Goal: Task Accomplishment & Management: Complete application form

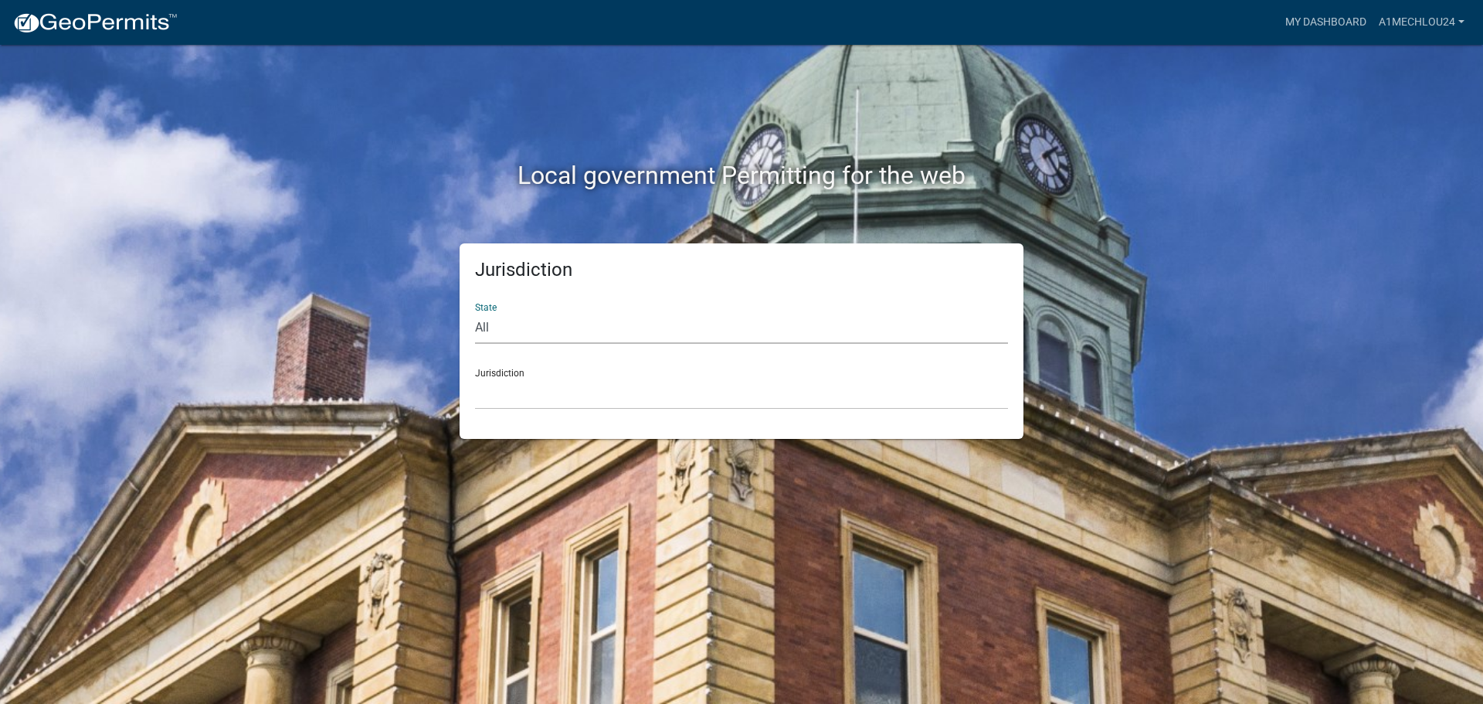
click at [507, 335] on select "All [US_STATE] [US_STATE] [US_STATE] [US_STATE] [US_STATE] [US_STATE] [US_STATE…" at bounding box center [741, 328] width 533 height 32
select select "[US_STATE]"
click at [475, 312] on select "All [US_STATE] [US_STATE] [US_STATE] [US_STATE] [US_STATE] [US_STATE] [US_STATE…" at bounding box center [741, 328] width 533 height 32
click at [496, 401] on select "City of [GEOGRAPHIC_DATA], [US_STATE] City of [GEOGRAPHIC_DATA], [US_STATE] Cit…" at bounding box center [741, 394] width 533 height 32
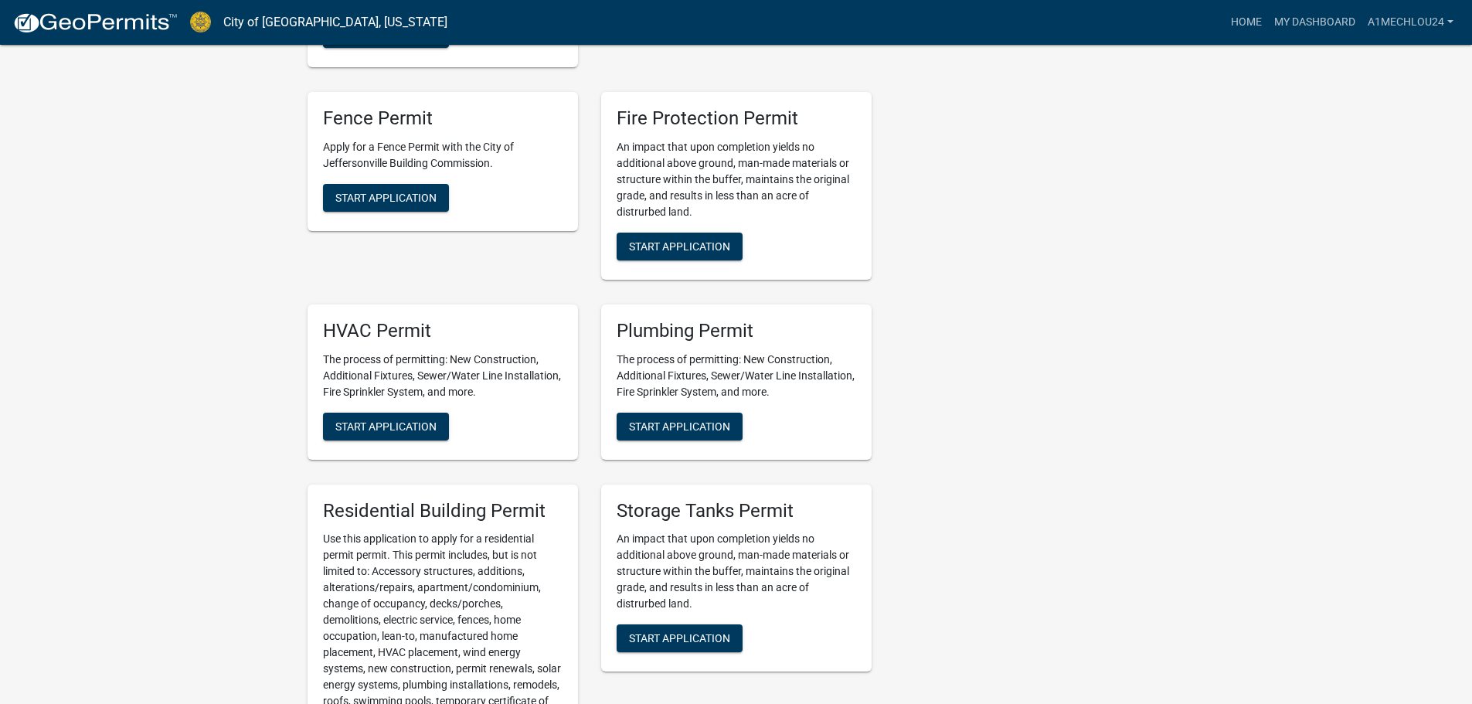
scroll to position [695, 0]
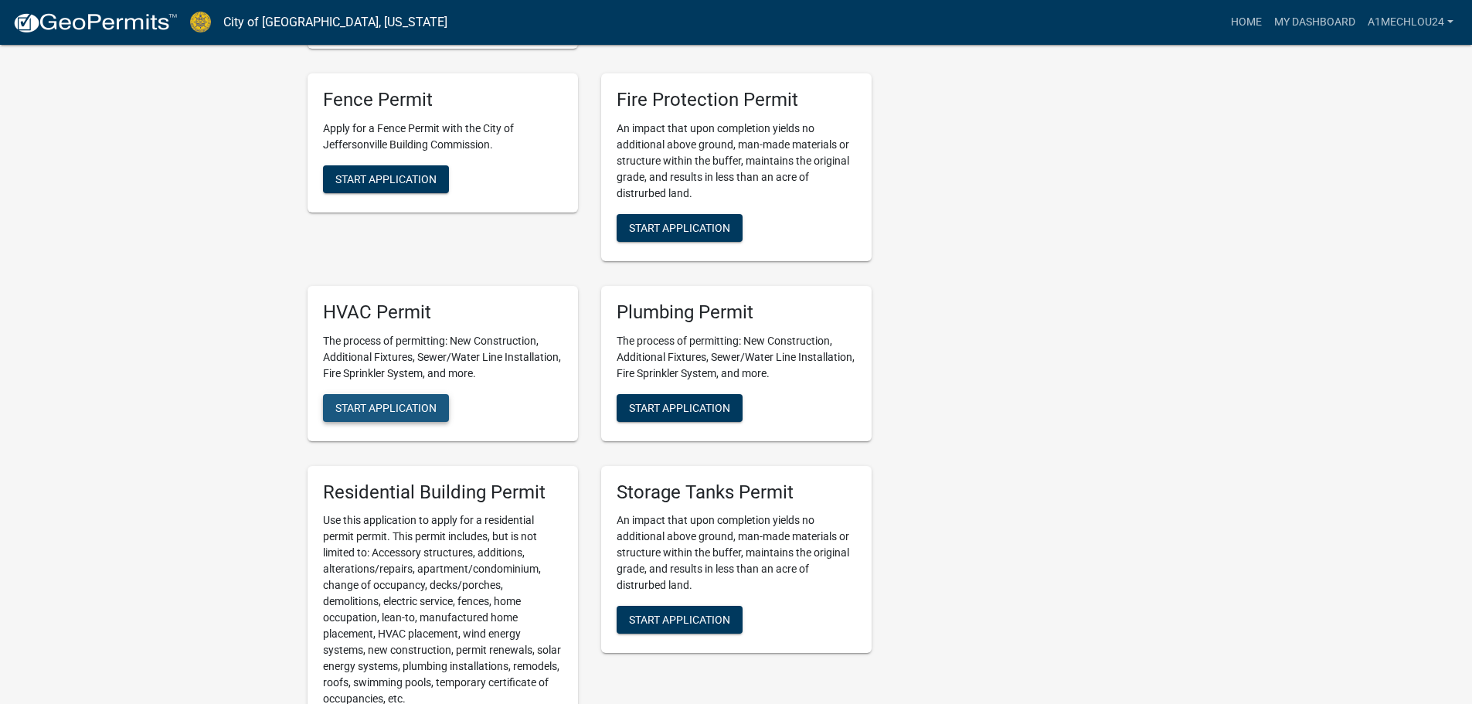
click at [395, 401] on span "Start Application" at bounding box center [385, 407] width 101 height 12
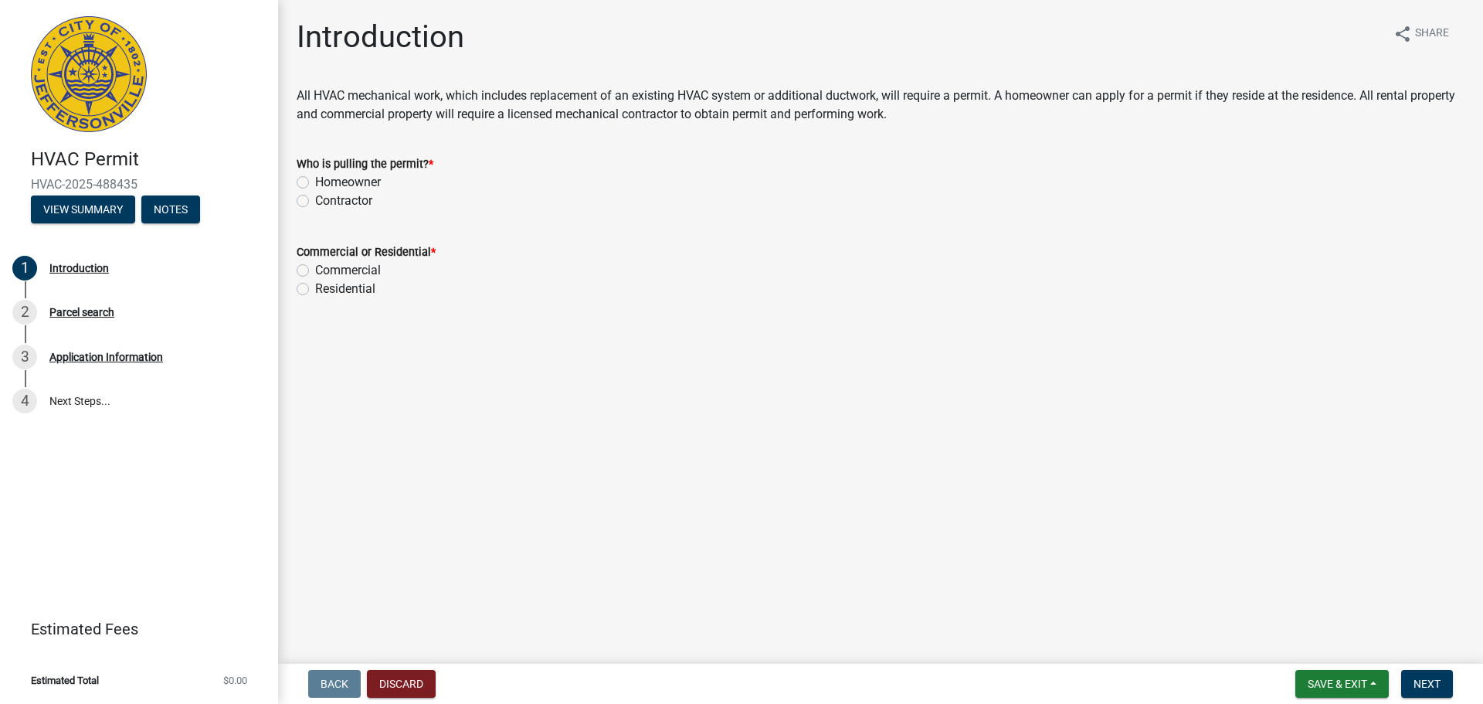
click at [315, 204] on label "Contractor" at bounding box center [343, 201] width 57 height 19
click at [315, 202] on input "Contractor" at bounding box center [320, 197] width 10 height 10
radio input "true"
click at [315, 287] on label "Residential" at bounding box center [345, 289] width 60 height 19
click at [315, 287] on input "Residential" at bounding box center [320, 285] width 10 height 10
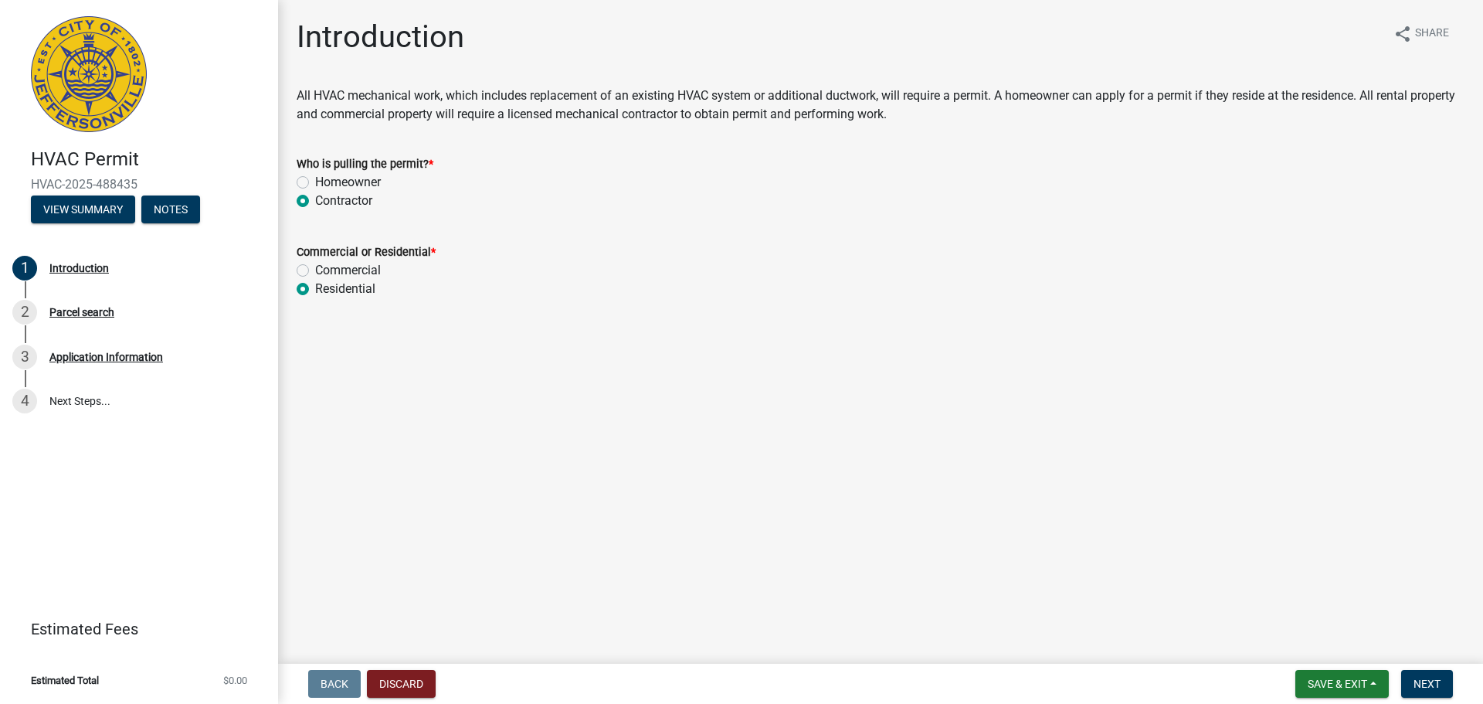
radio input "true"
click at [1435, 679] on span "Next" at bounding box center [1427, 683] width 27 height 12
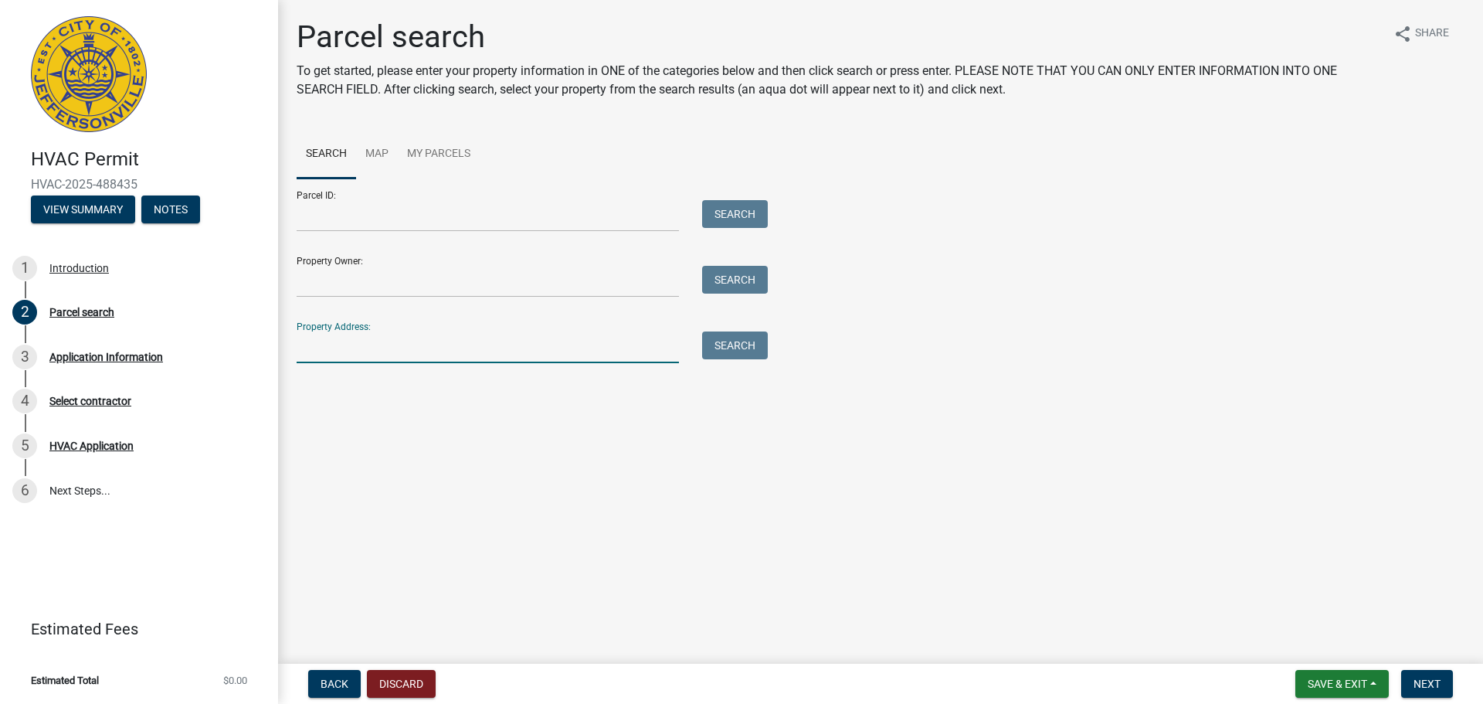
click at [310, 349] on input "Property Address:" at bounding box center [488, 347] width 382 height 32
type input "[STREET_ADDRESS]"
click at [741, 345] on button "Search" at bounding box center [735, 345] width 66 height 28
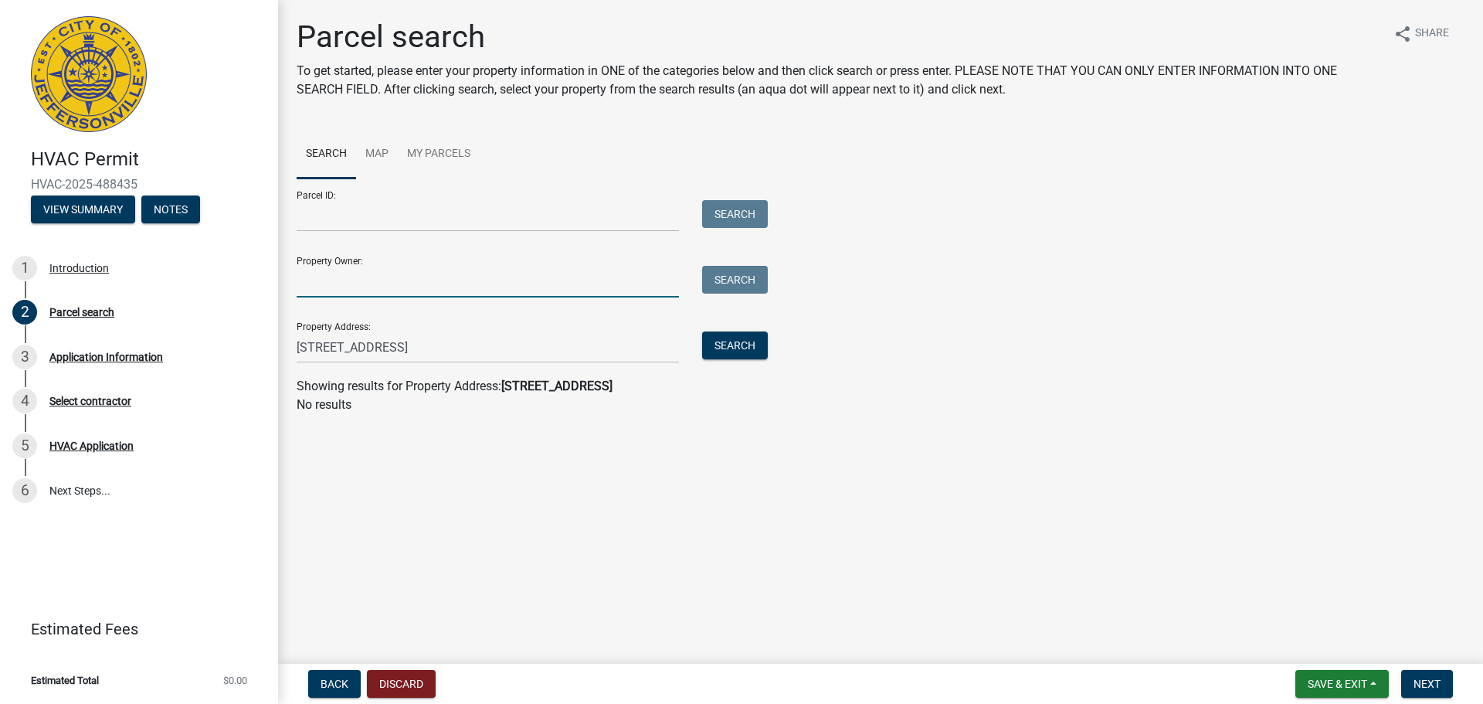
click at [307, 287] on input "Property Owner:" at bounding box center [488, 282] width 382 height 32
type input "[PERSON_NAME] Homes"
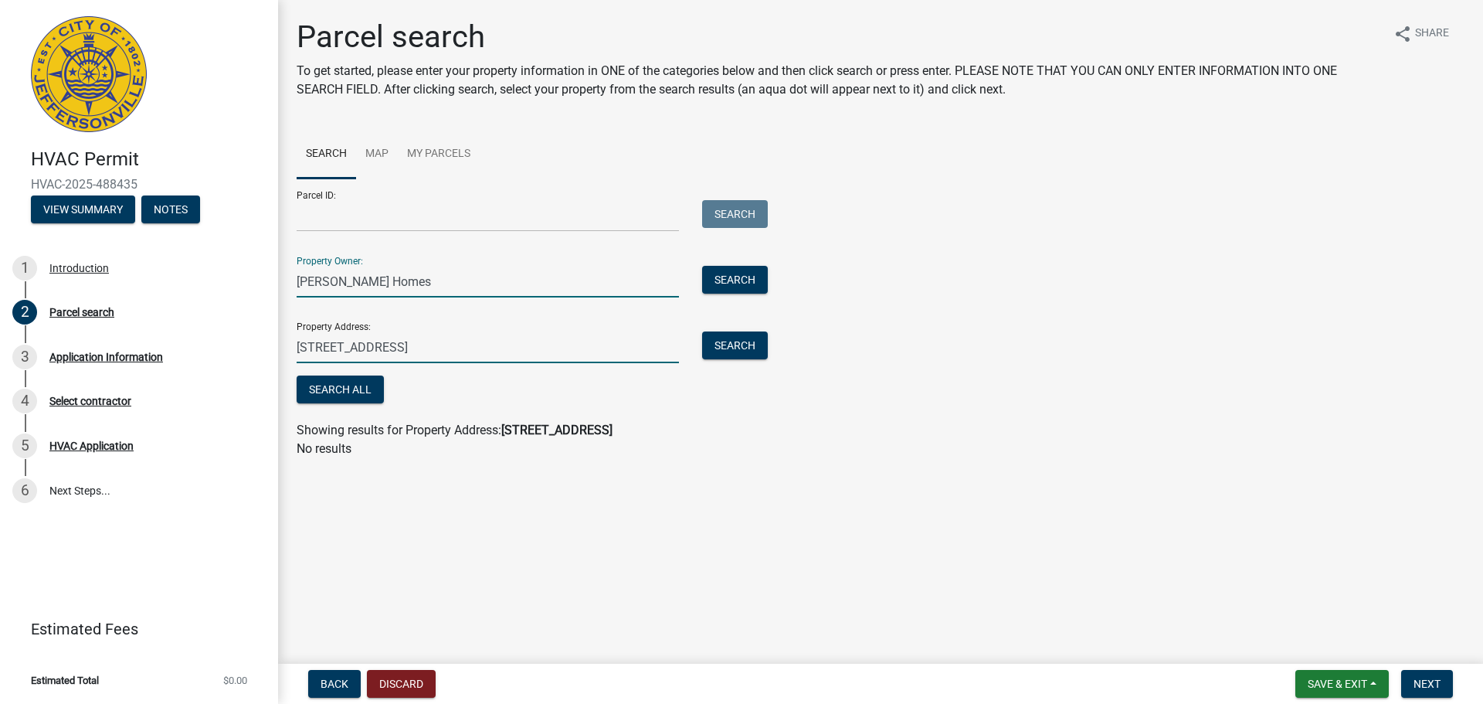
click at [434, 351] on input "[STREET_ADDRESS]" at bounding box center [488, 347] width 382 height 32
click at [1440, 682] on span "Next" at bounding box center [1427, 683] width 27 height 12
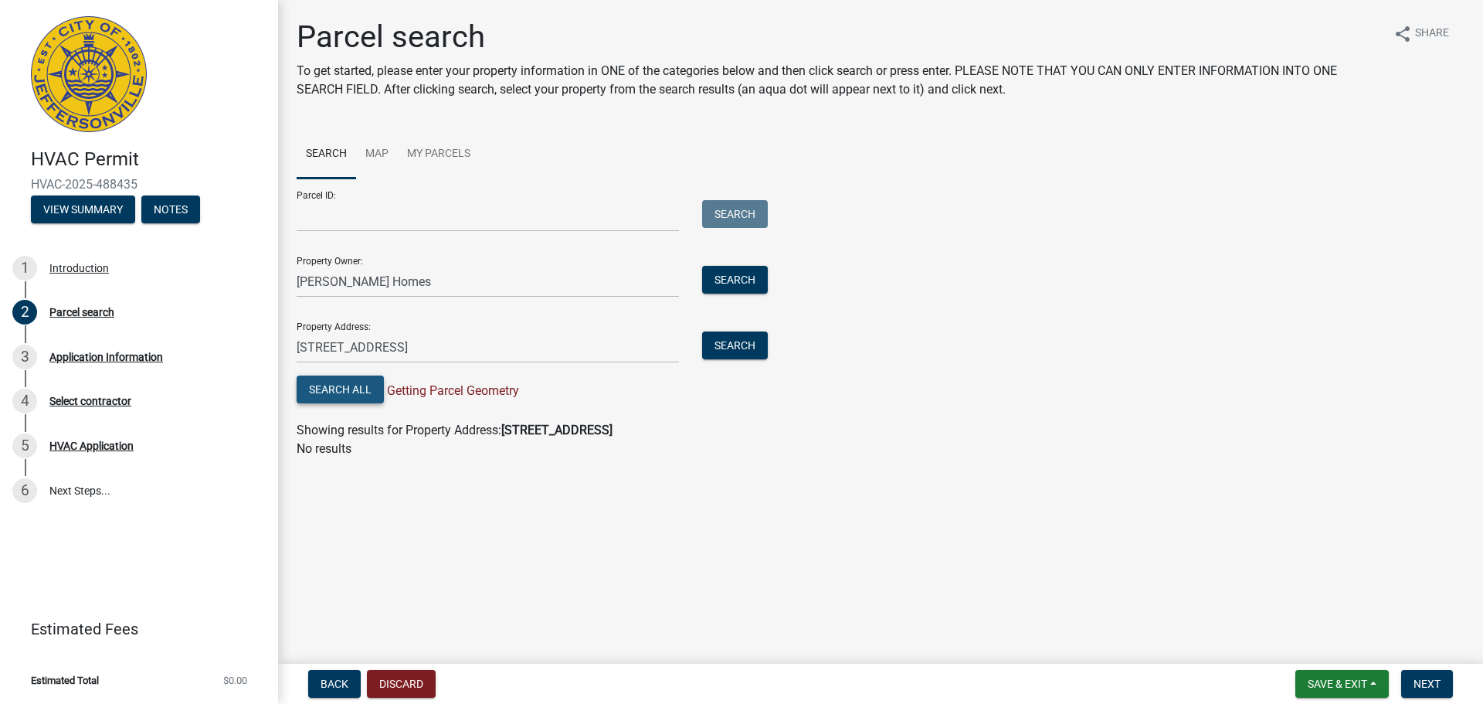
click at [332, 388] on button "Search All" at bounding box center [340, 389] width 87 height 28
click at [1431, 680] on span "Next" at bounding box center [1427, 683] width 27 height 12
click at [1340, 688] on span "Save & Exit" at bounding box center [1337, 683] width 59 height 12
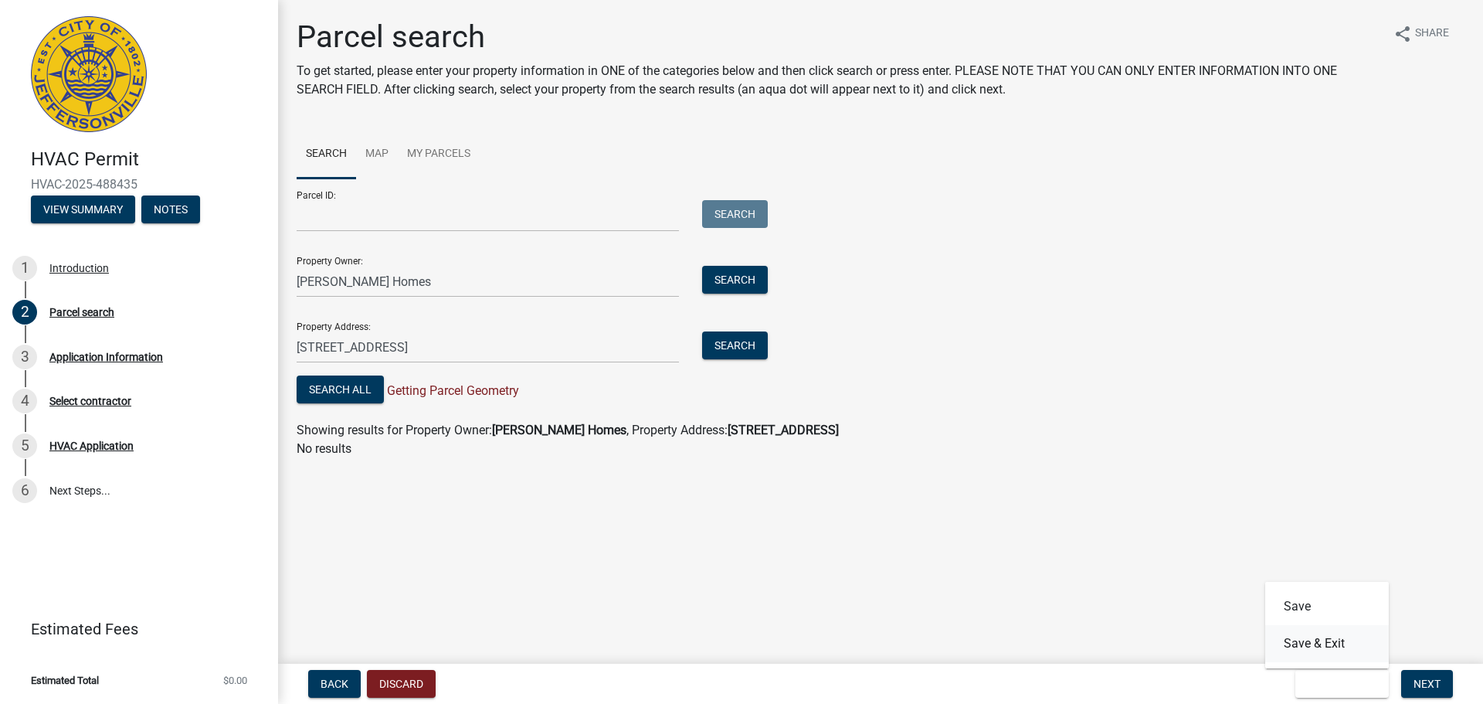
click at [1336, 644] on button "Save & Exit" at bounding box center [1327, 643] width 124 height 37
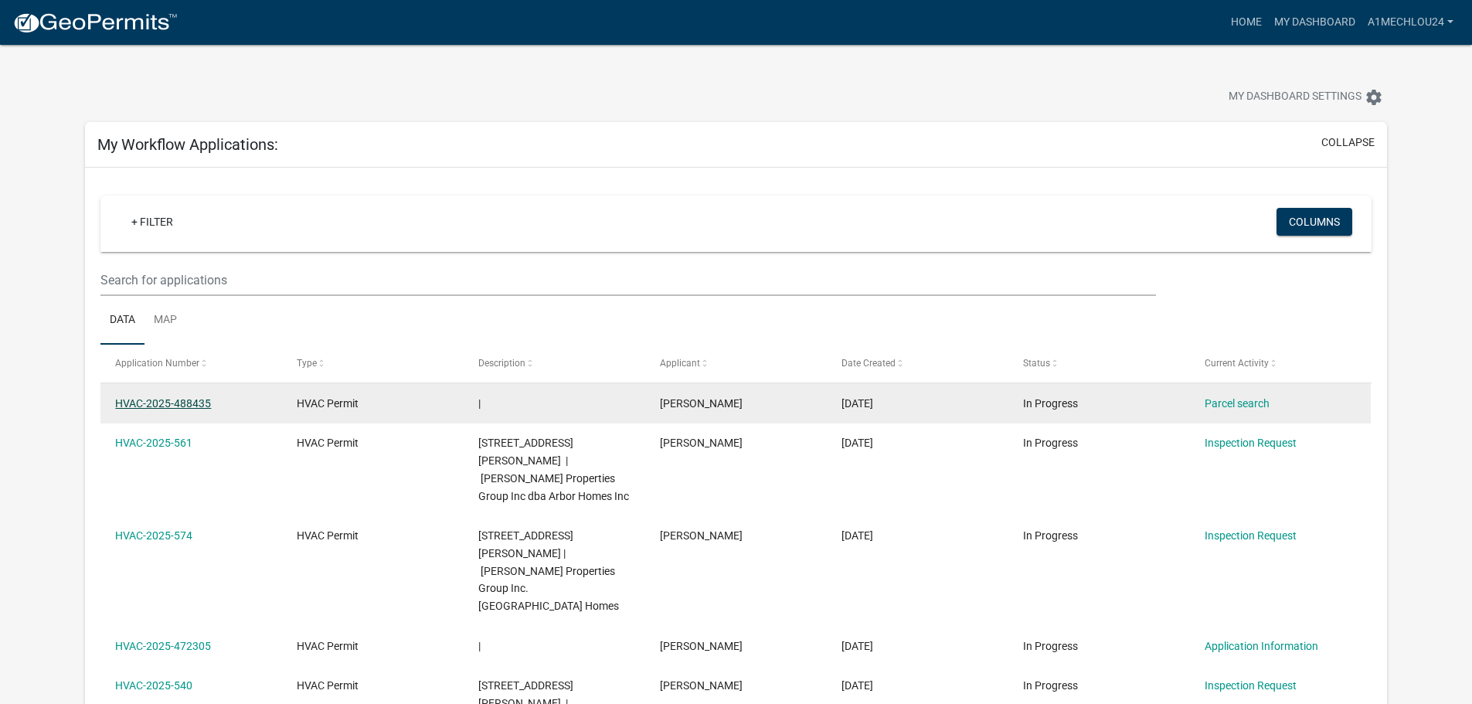
click at [168, 401] on link "HVAC-2025-488435" at bounding box center [163, 403] width 96 height 12
click at [154, 404] on link "HVAC-2025-488435" at bounding box center [163, 403] width 96 height 12
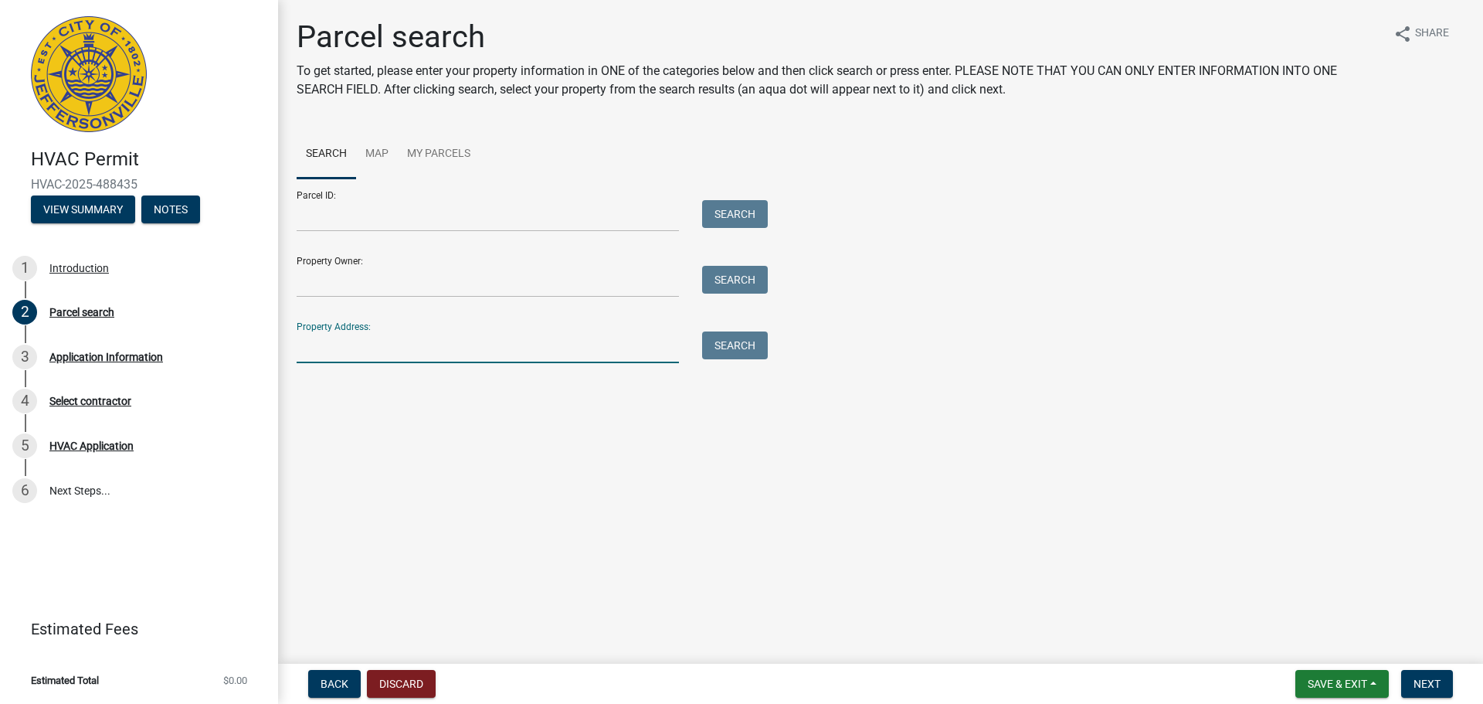
click at [318, 349] on input "Property Address:" at bounding box center [488, 347] width 382 height 32
type input "[STREET_ADDRESS]"
click at [722, 339] on button "Search" at bounding box center [735, 345] width 66 height 28
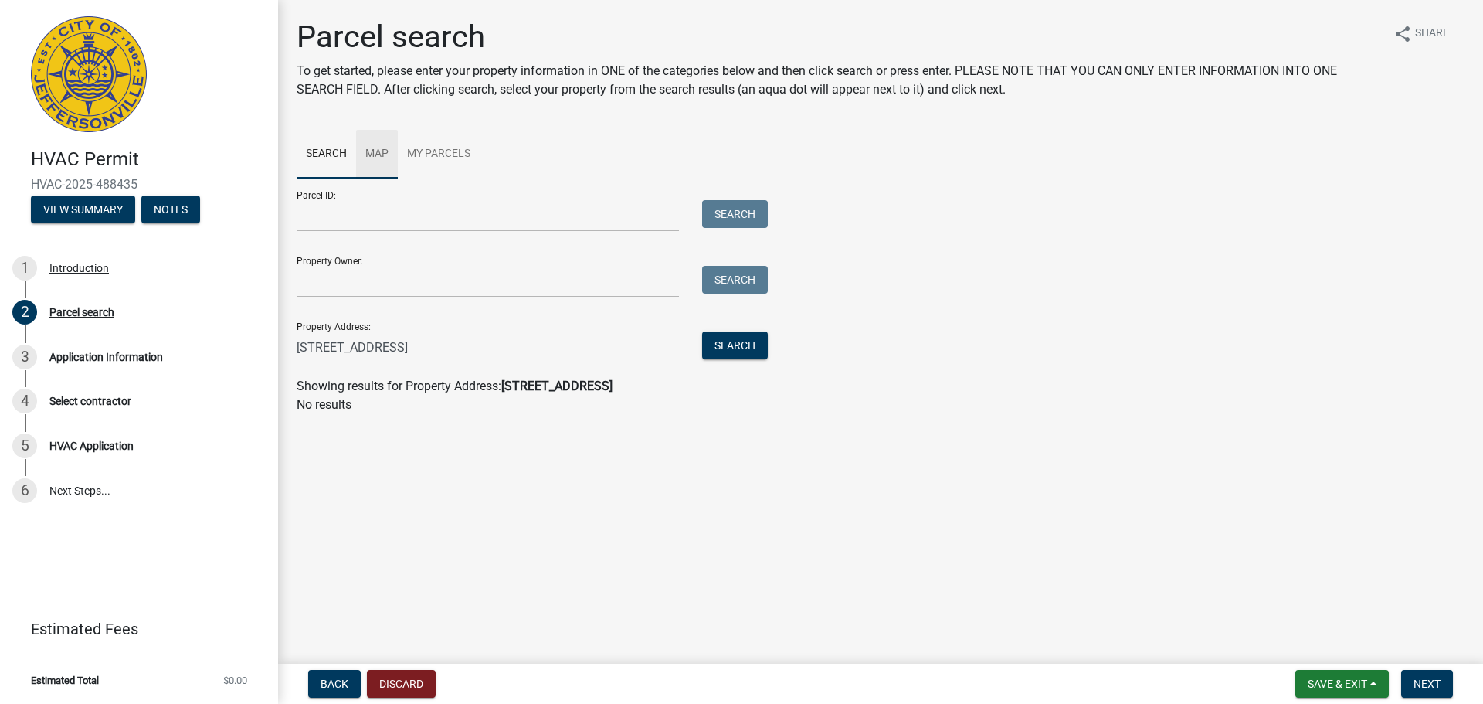
click at [376, 152] on link "Map" at bounding box center [377, 154] width 42 height 49
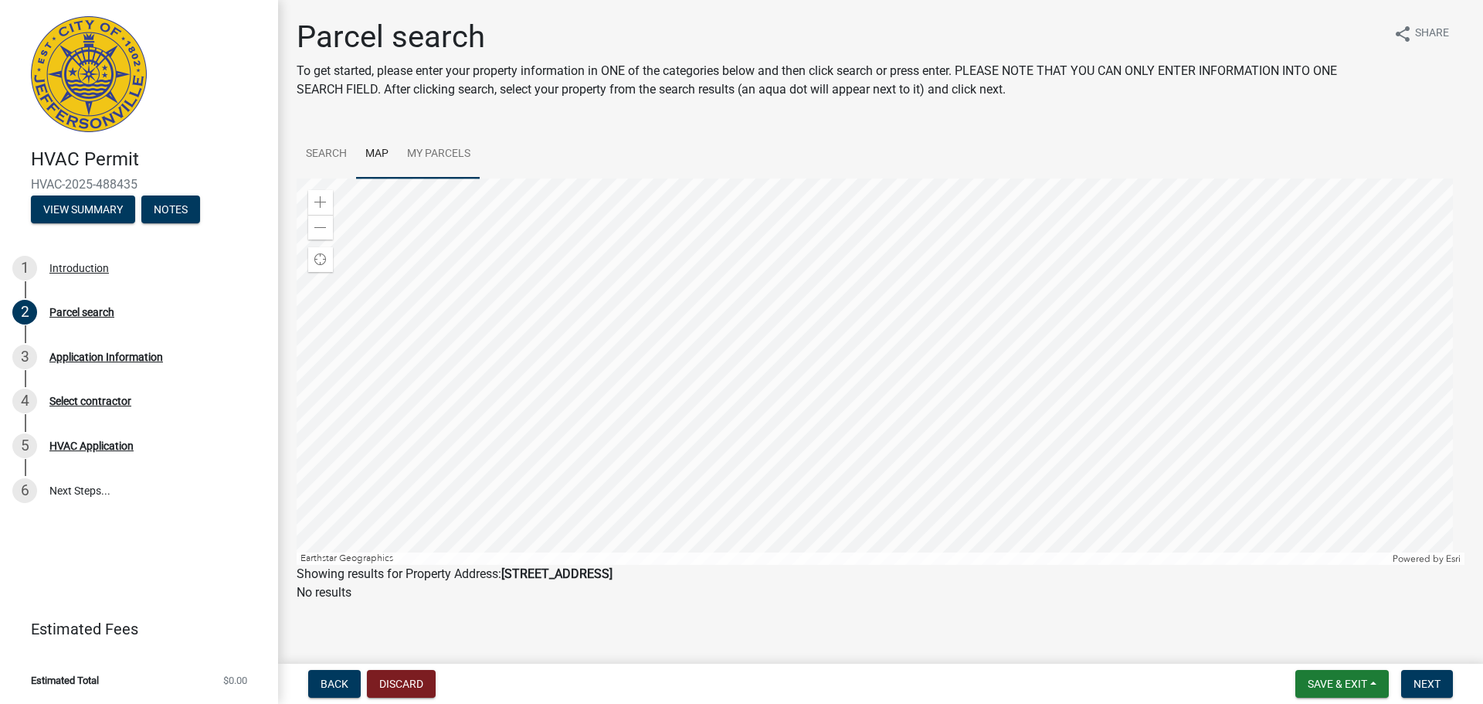
click at [424, 146] on link "My Parcels" at bounding box center [439, 154] width 82 height 49
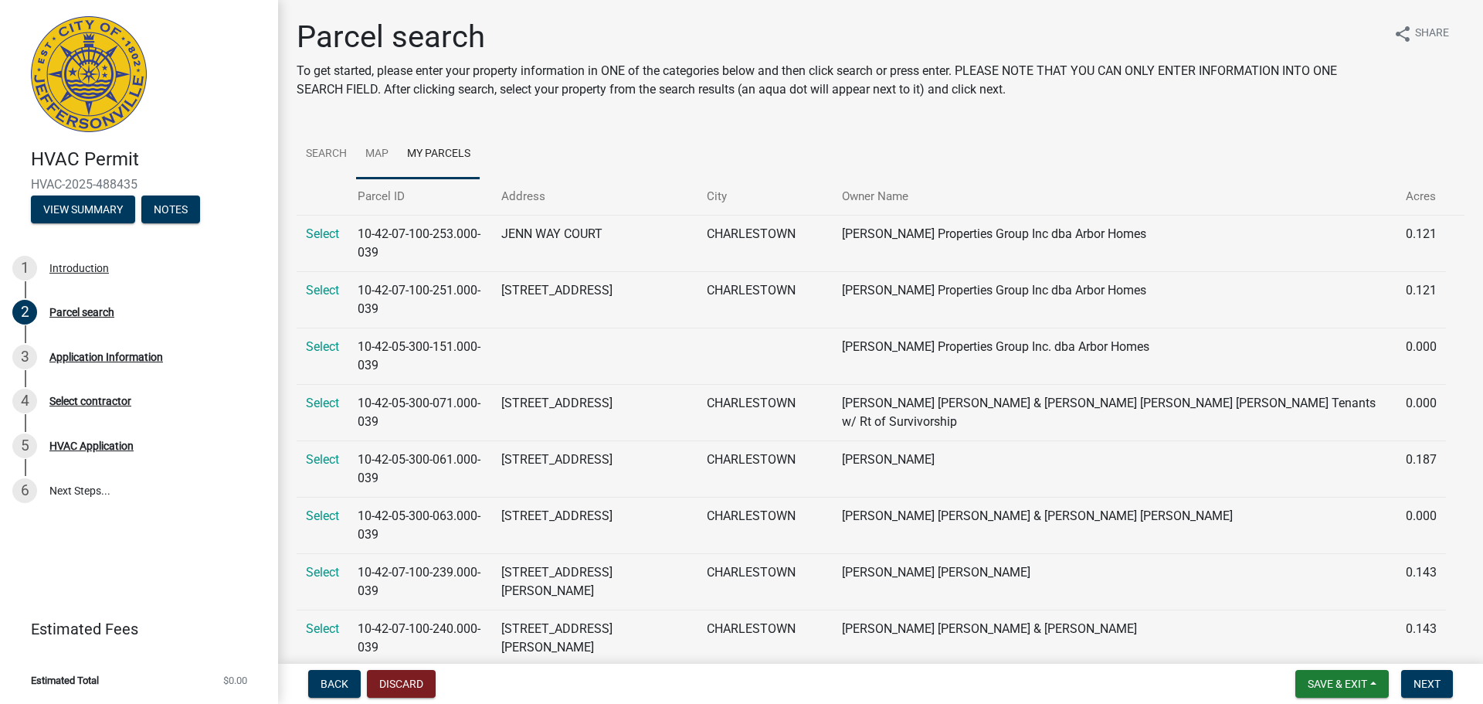
click at [381, 151] on link "Map" at bounding box center [377, 154] width 42 height 49
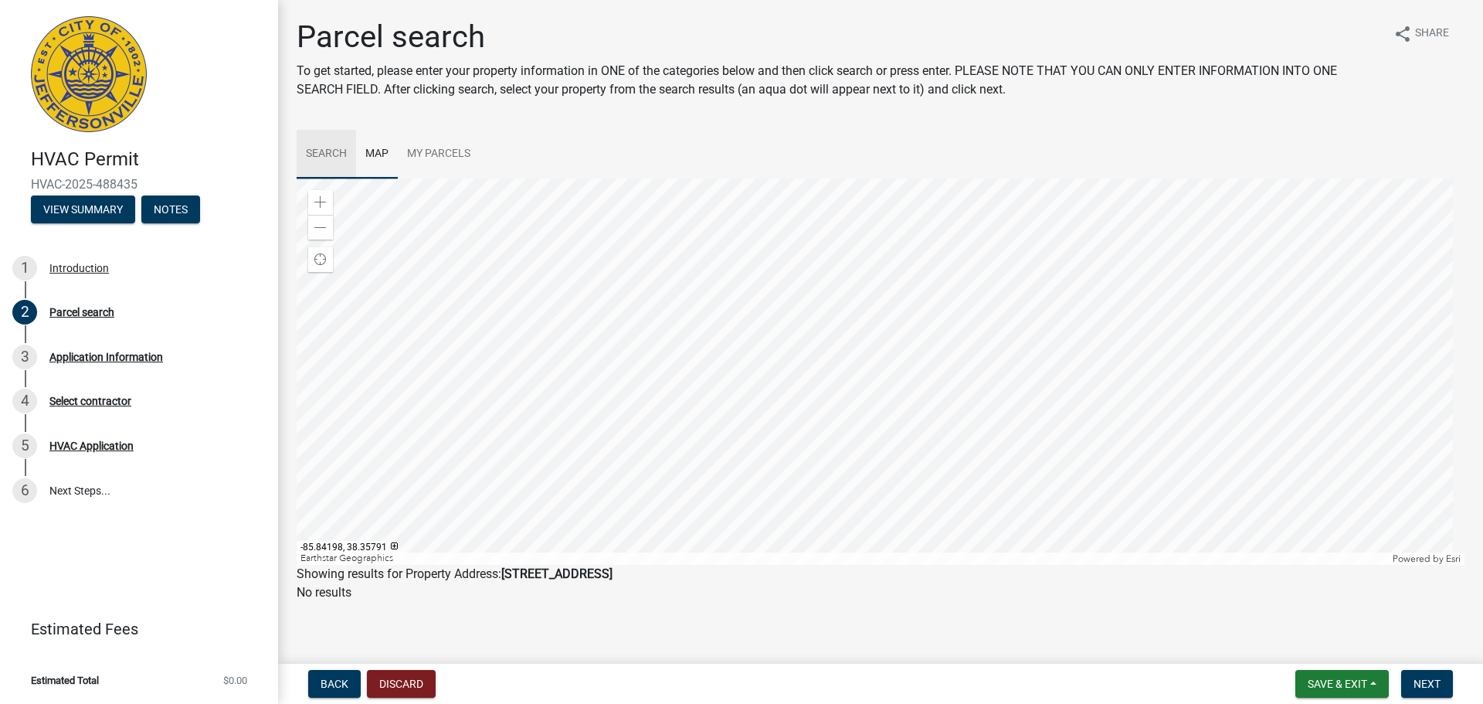
click at [321, 150] on link "Search" at bounding box center [326, 154] width 59 height 49
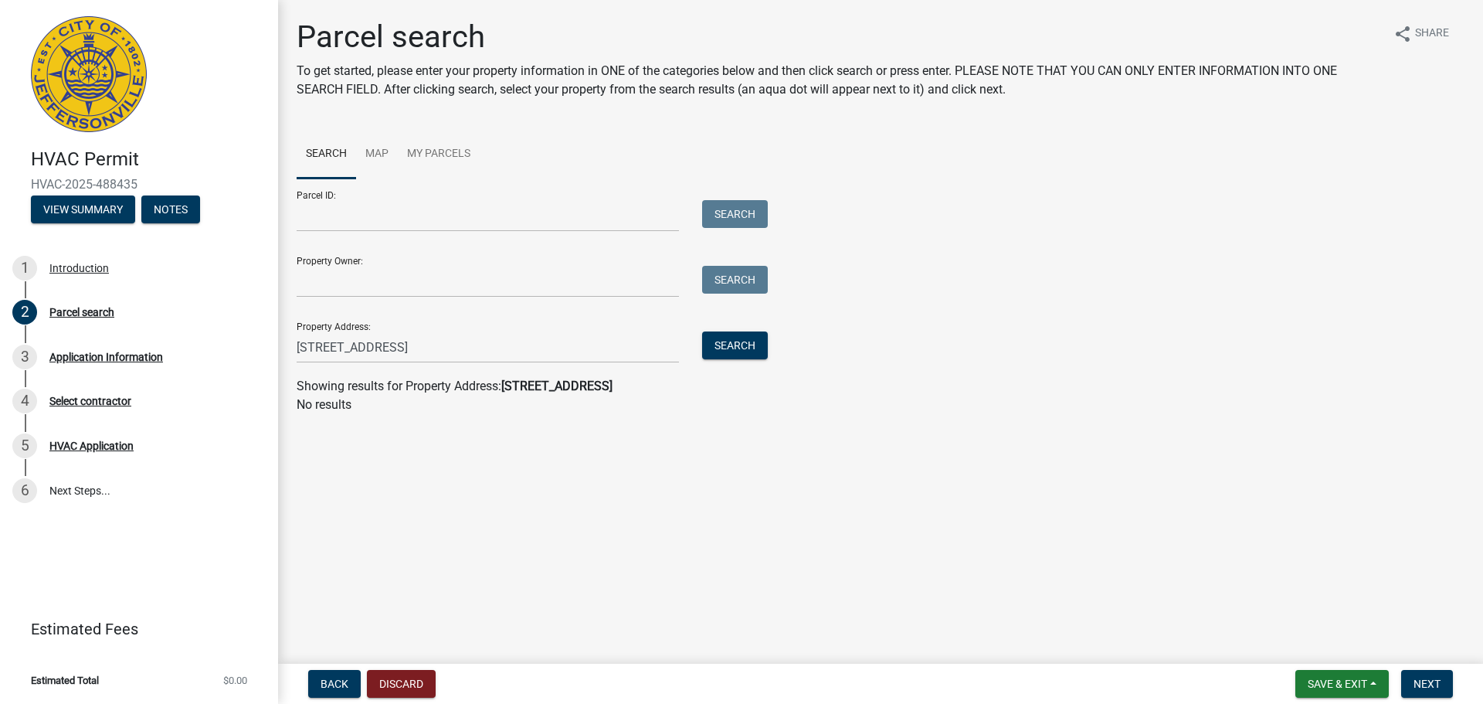
click at [450, 330] on div "Property Address: [STREET_ADDRESS] Search" at bounding box center [529, 336] width 464 height 53
click at [437, 359] on input "[STREET_ADDRESS]" at bounding box center [488, 347] width 382 height 32
type input "[STREET_ADDRESS]"
click at [739, 348] on button "Search" at bounding box center [735, 345] width 66 height 28
click at [376, 153] on link "Map" at bounding box center [377, 154] width 42 height 49
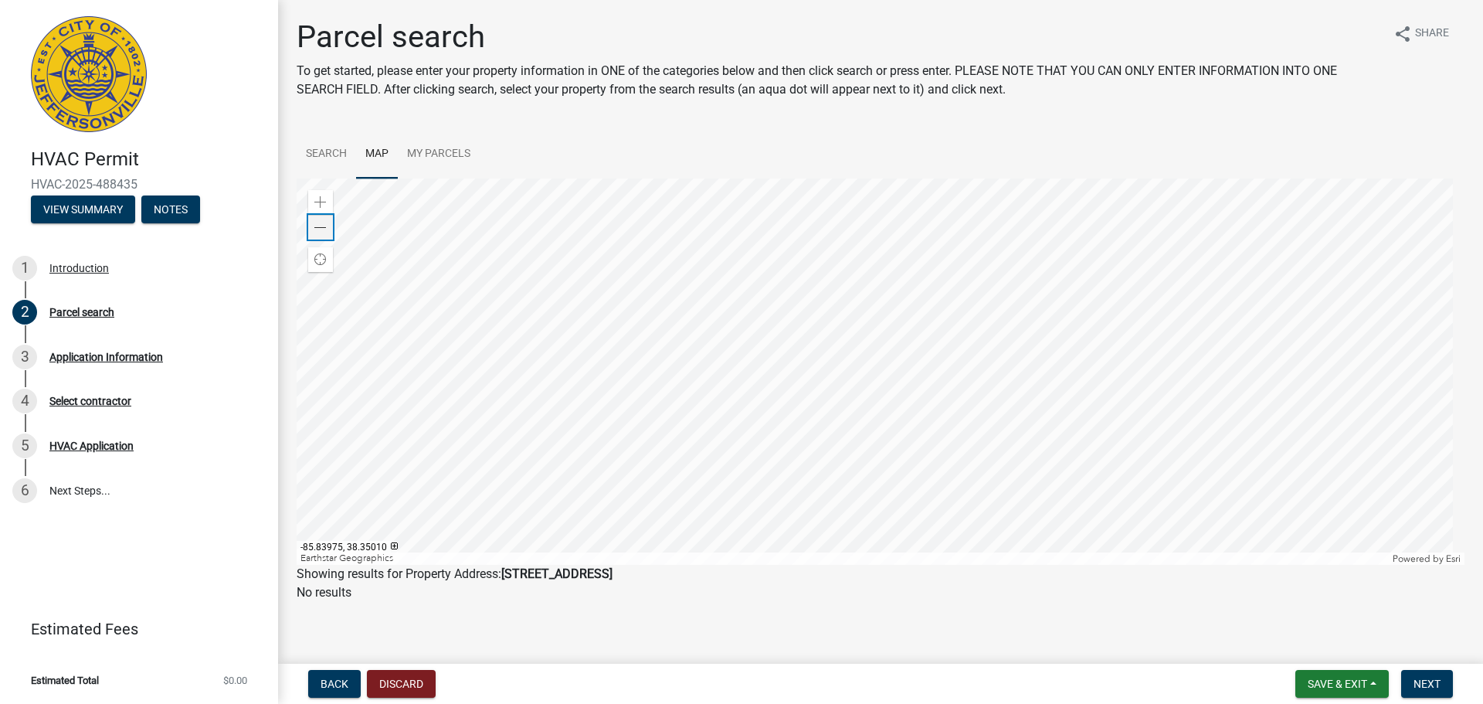
click at [321, 229] on span at bounding box center [320, 228] width 12 height 12
click at [319, 226] on span at bounding box center [320, 228] width 12 height 12
click at [322, 204] on span at bounding box center [320, 202] width 12 height 12
click at [772, 456] on div at bounding box center [881, 371] width 1168 height 386
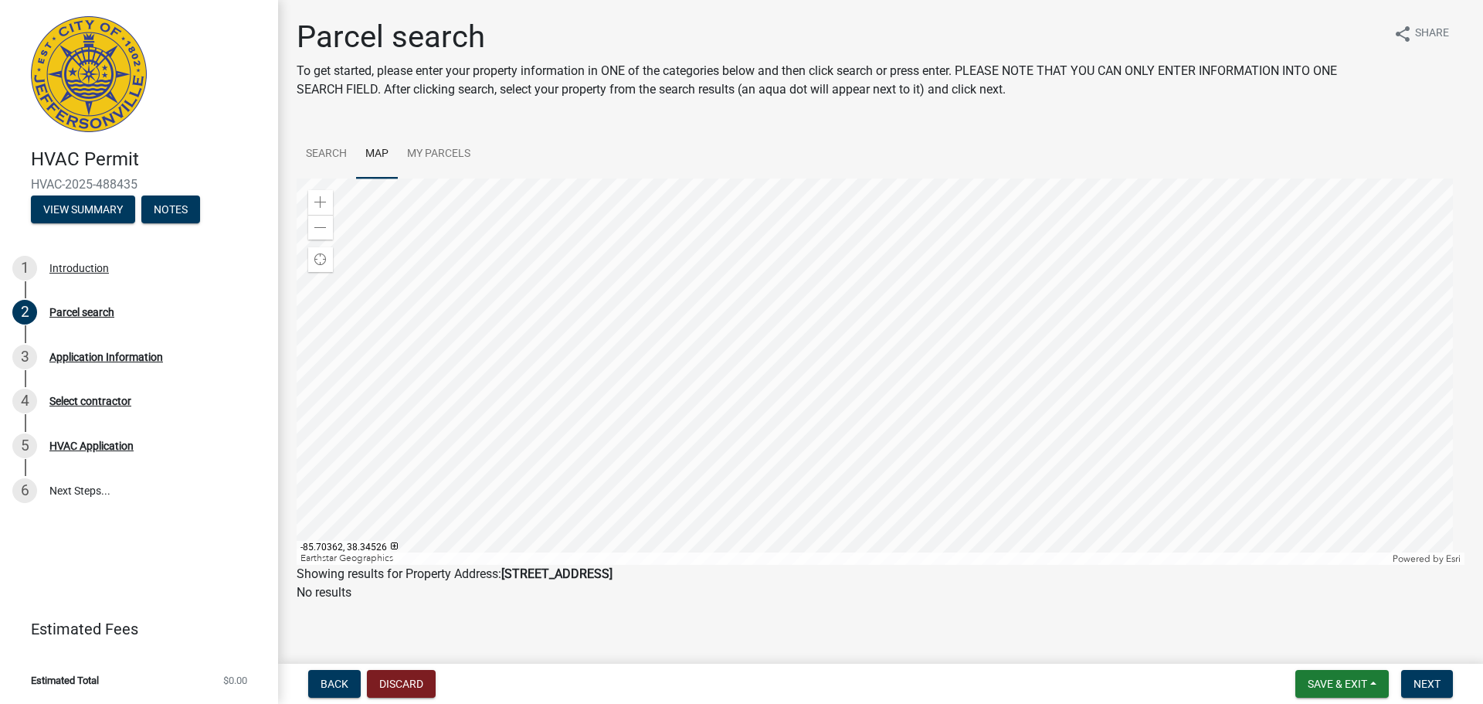
click at [793, 401] on div at bounding box center [881, 371] width 1168 height 386
click at [322, 199] on span at bounding box center [320, 202] width 12 height 12
click at [936, 316] on div at bounding box center [881, 371] width 1168 height 386
click at [315, 202] on span at bounding box center [320, 202] width 12 height 12
click at [885, 323] on div at bounding box center [881, 371] width 1168 height 386
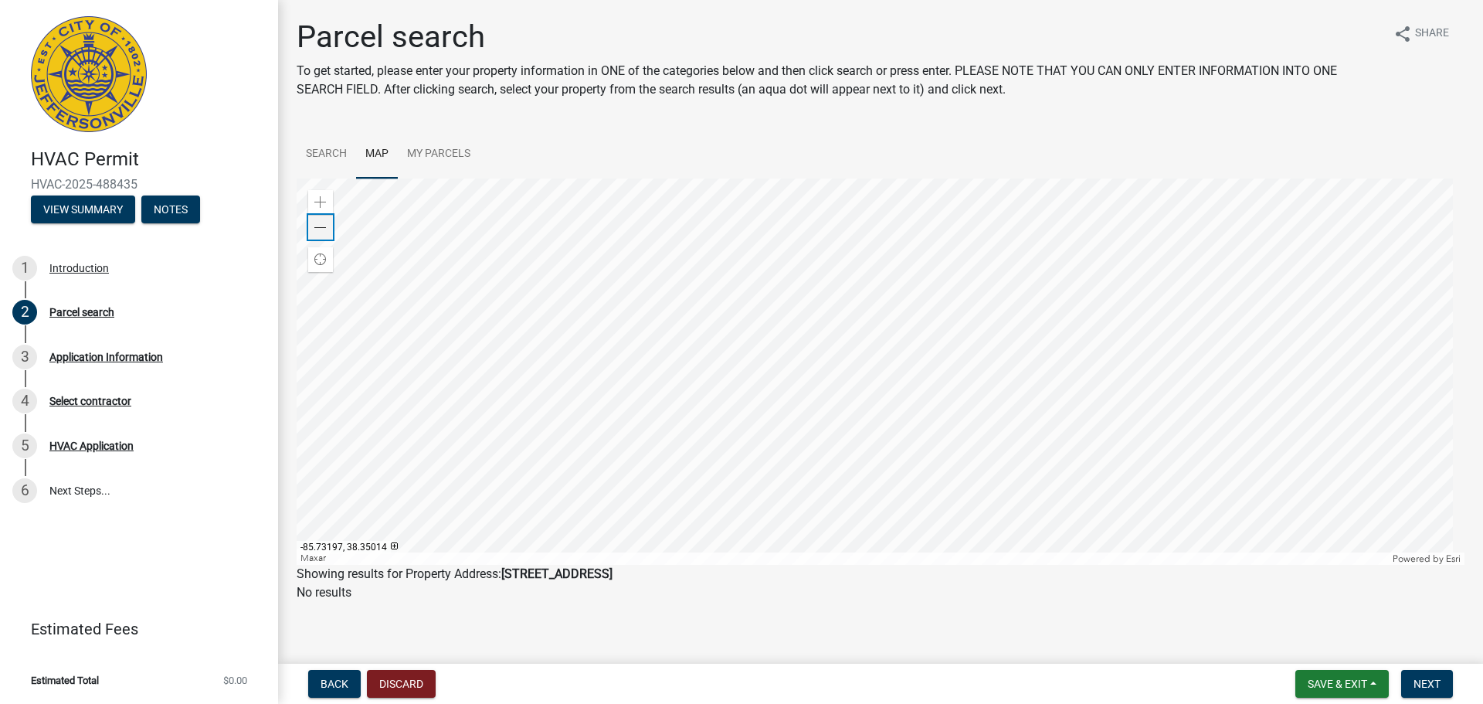
click at [321, 228] on span at bounding box center [320, 228] width 12 height 12
click at [804, 385] on div at bounding box center [881, 371] width 1168 height 386
click at [318, 201] on span at bounding box center [320, 202] width 12 height 12
click at [530, 411] on div at bounding box center [881, 371] width 1168 height 386
click at [795, 382] on div at bounding box center [881, 371] width 1168 height 386
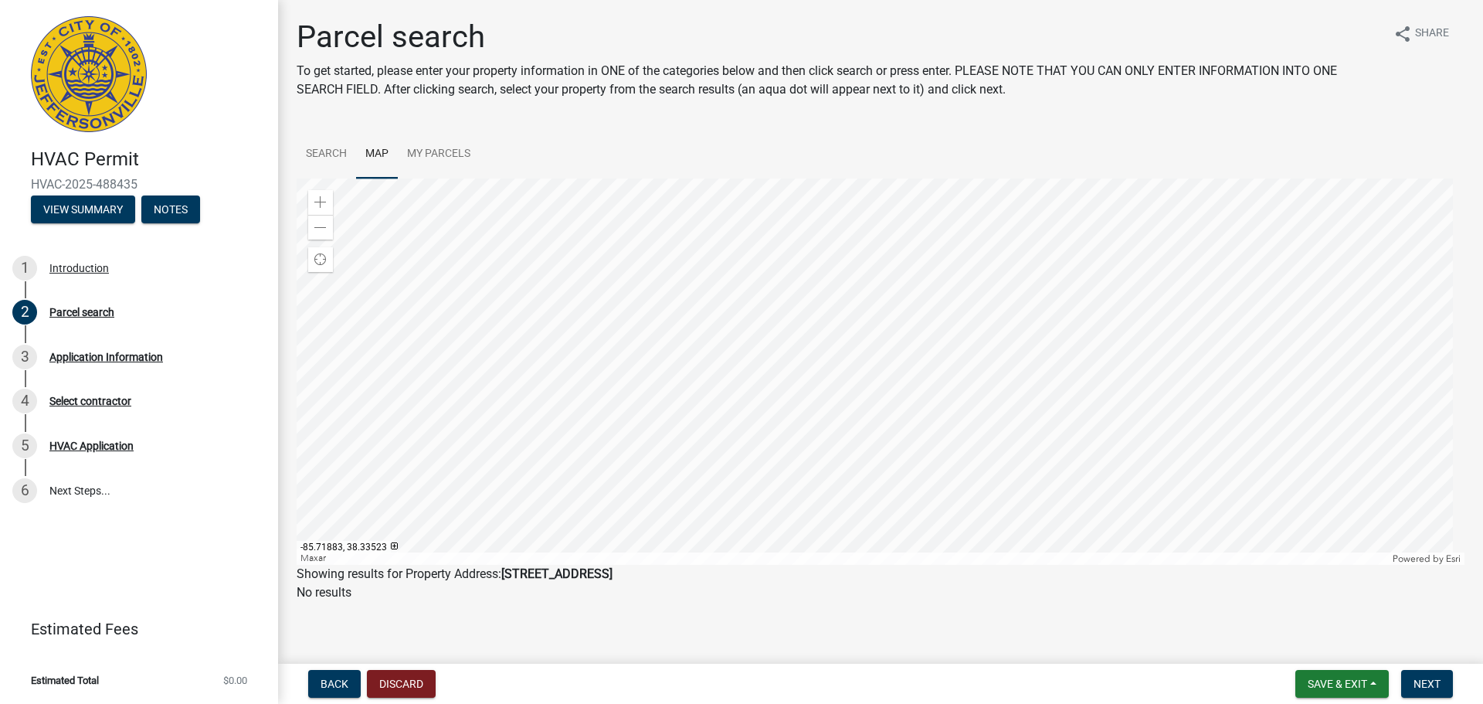
click at [769, 406] on div at bounding box center [881, 371] width 1168 height 386
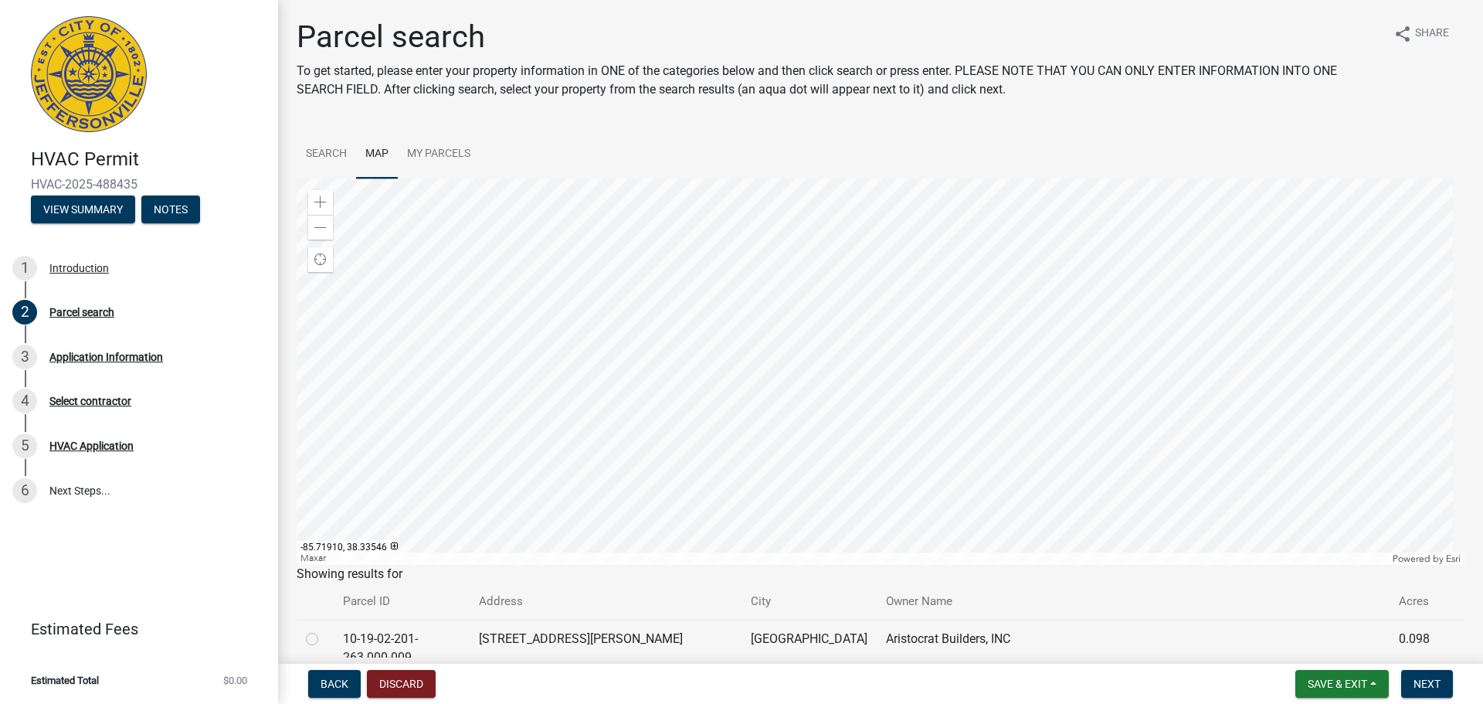
click at [745, 381] on div at bounding box center [881, 371] width 1168 height 386
click at [780, 419] on div at bounding box center [881, 371] width 1168 height 386
click at [949, 300] on div at bounding box center [881, 371] width 1168 height 386
click at [742, 218] on div at bounding box center [881, 371] width 1168 height 386
click at [314, 233] on div "Zoom out" at bounding box center [320, 227] width 25 height 25
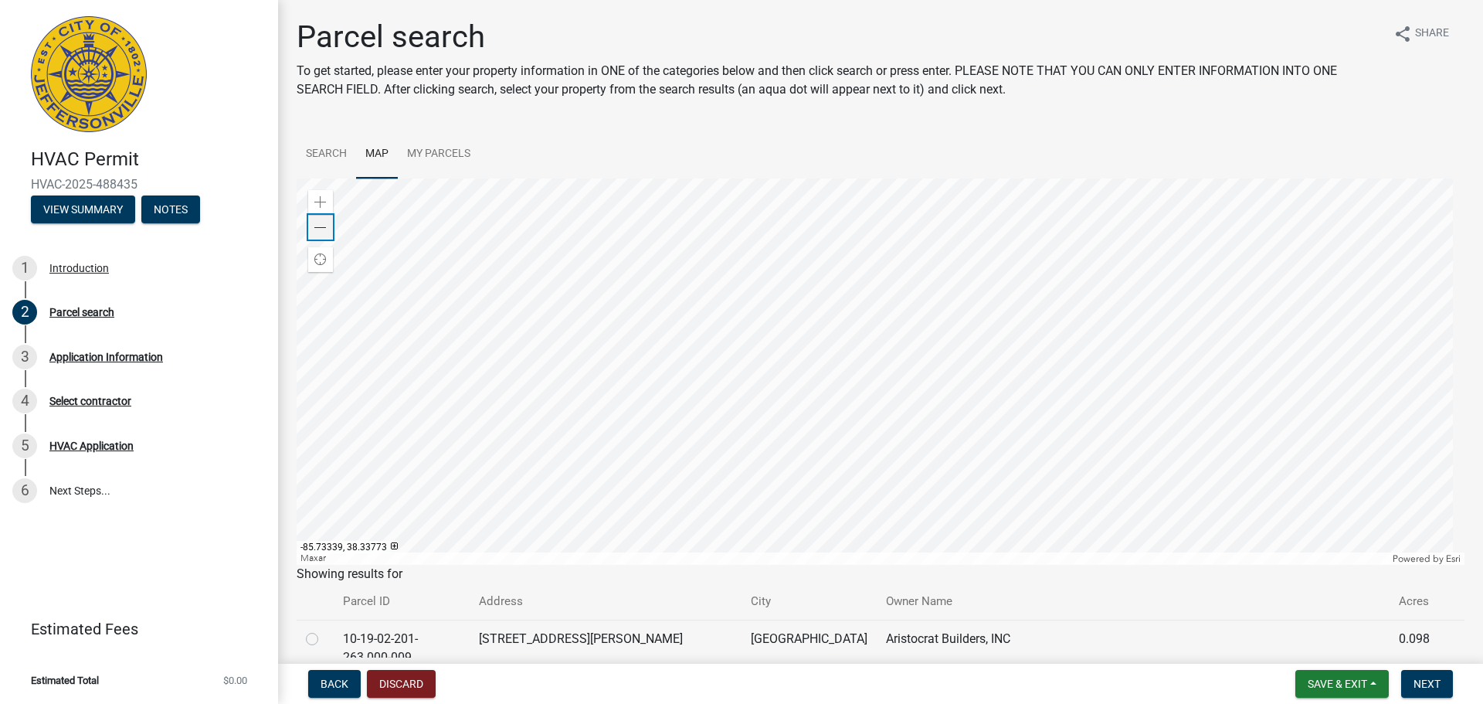
click at [315, 226] on span at bounding box center [320, 228] width 12 height 12
click at [878, 400] on div at bounding box center [881, 371] width 1168 height 386
click at [314, 150] on link "Search" at bounding box center [326, 154] width 59 height 49
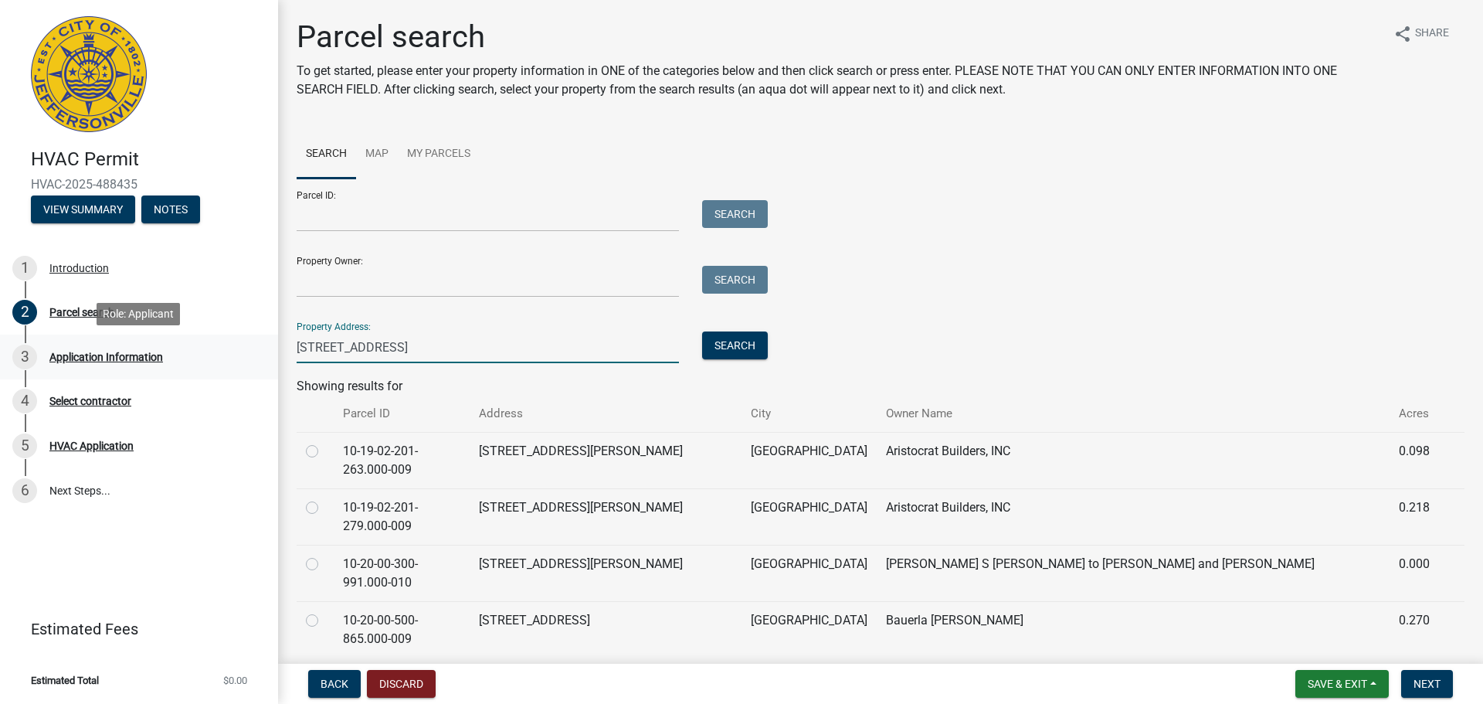
drag, startPoint x: 324, startPoint y: 345, endPoint x: 178, endPoint y: 366, distance: 147.5
click at [178, 366] on div "HVAC Permit HVAC-2025-488435 View Summary Notes 1 Introduction 2 Parcel search …" at bounding box center [741, 352] width 1483 height 704
drag, startPoint x: 500, startPoint y: 342, endPoint x: 372, endPoint y: 349, distance: 127.7
click at [372, 349] on input "Evergreen Ct Jeffersonville, IN 47130" at bounding box center [488, 347] width 382 height 32
type input "Evergreen Ct"
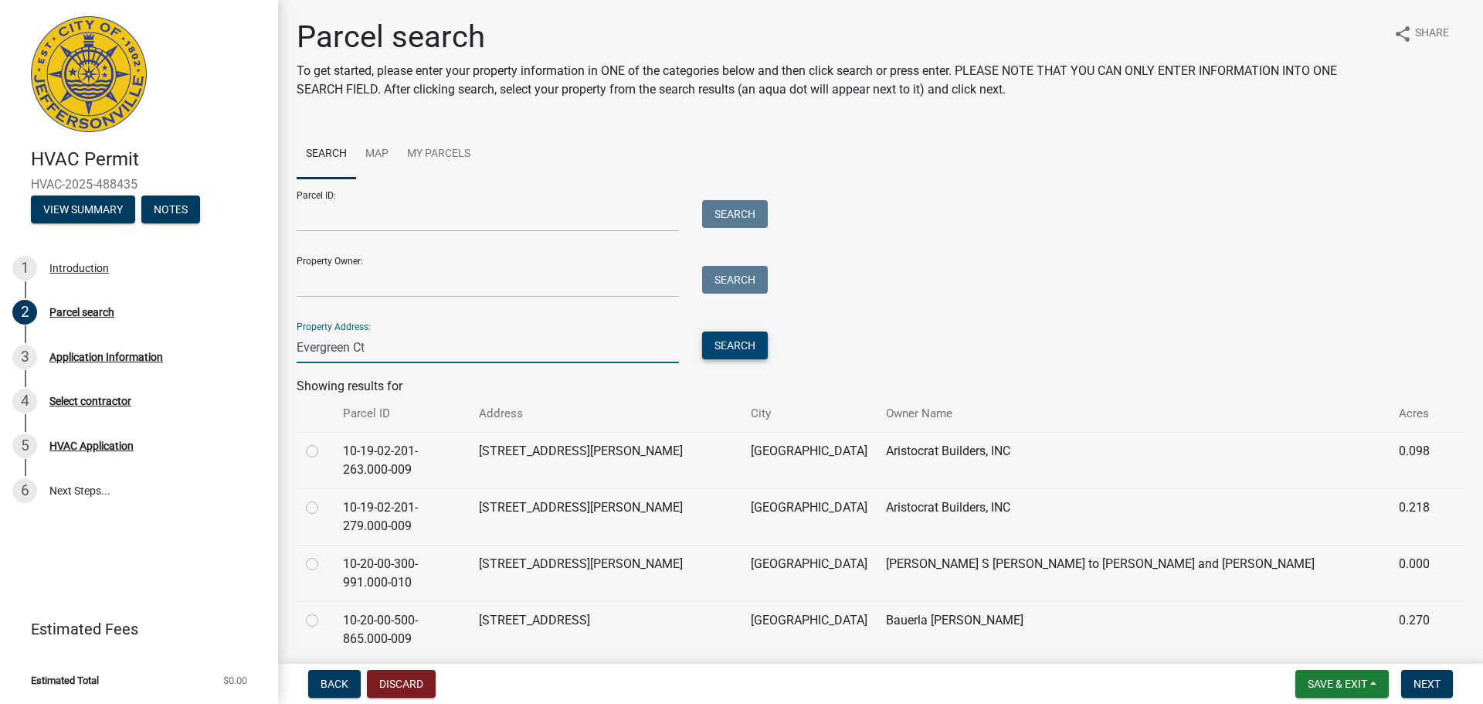
click at [742, 345] on button "Search" at bounding box center [735, 345] width 66 height 28
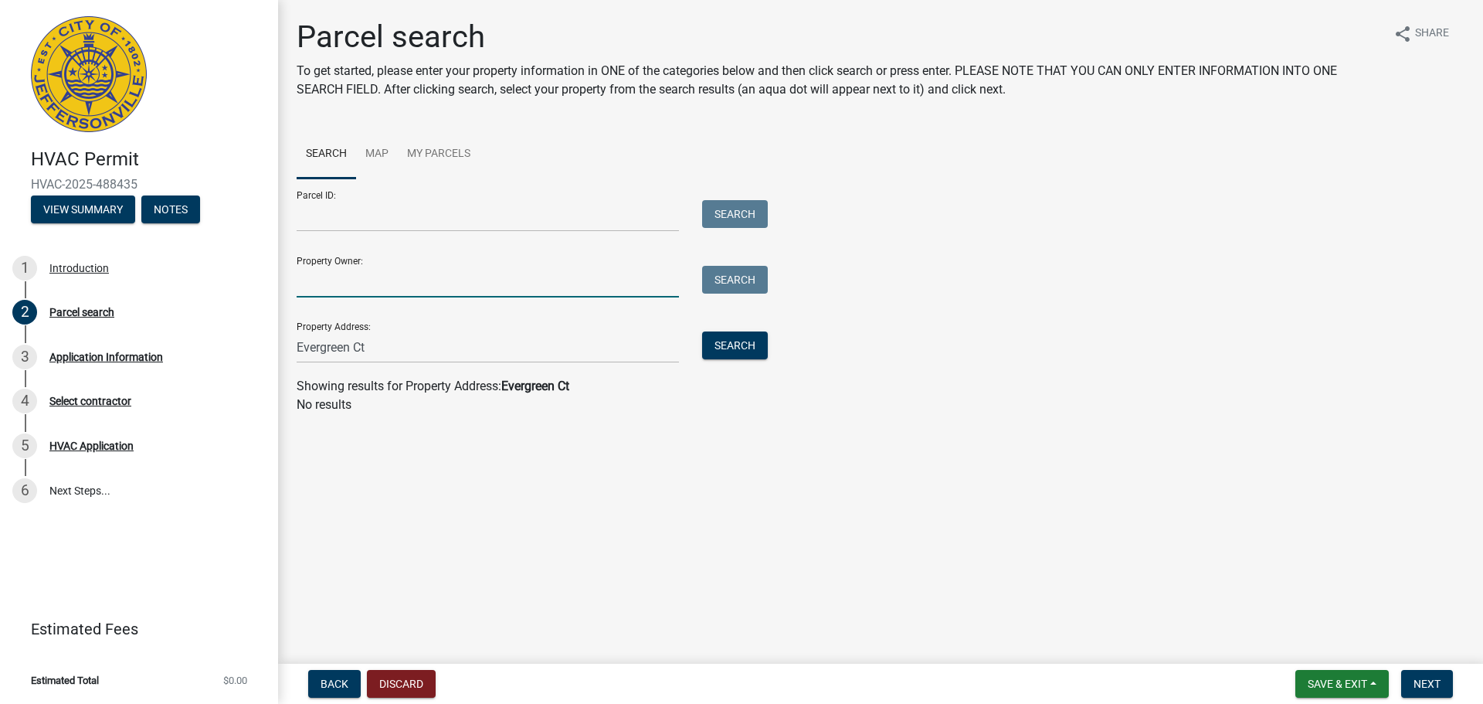
click at [348, 294] on input "Property Owner:" at bounding box center [488, 282] width 382 height 32
type input "[PERSON_NAME] Homes"
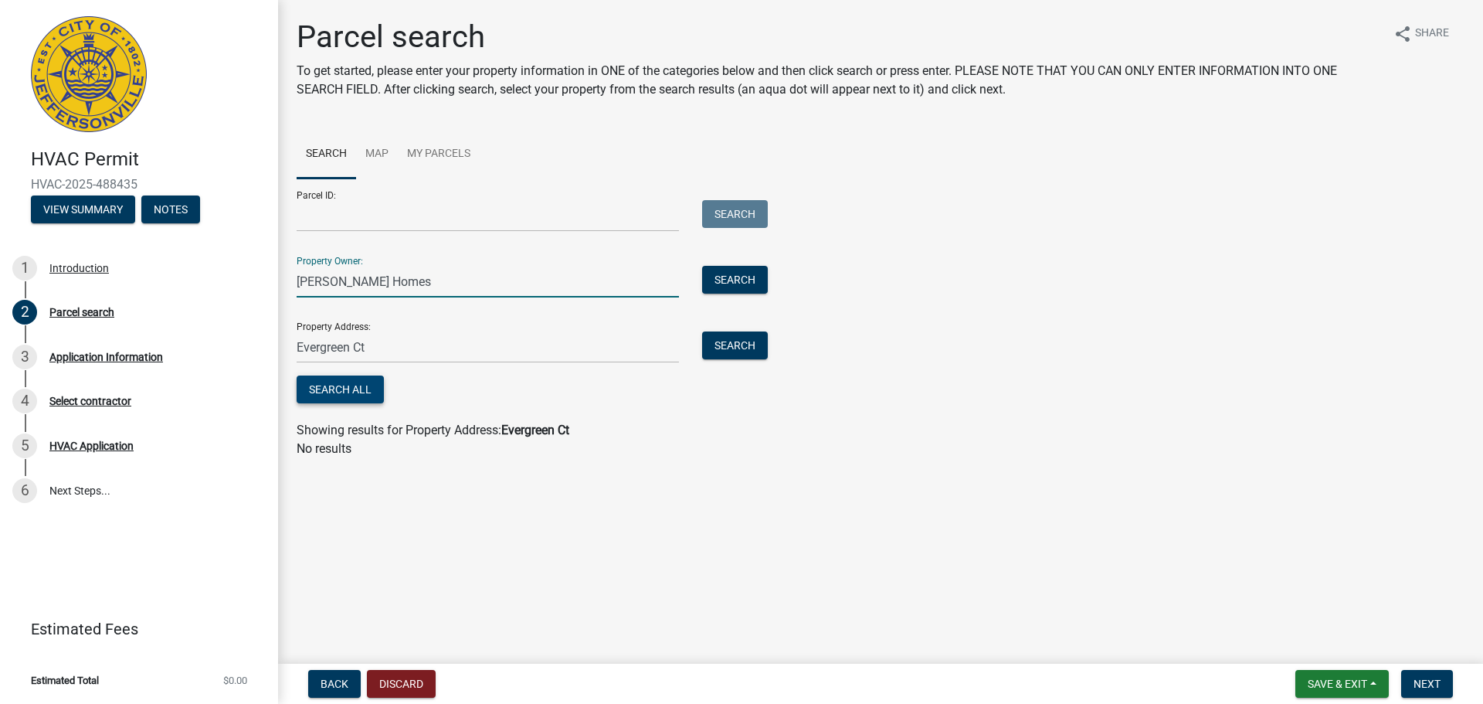
click at [348, 387] on button "Search All" at bounding box center [340, 389] width 87 height 28
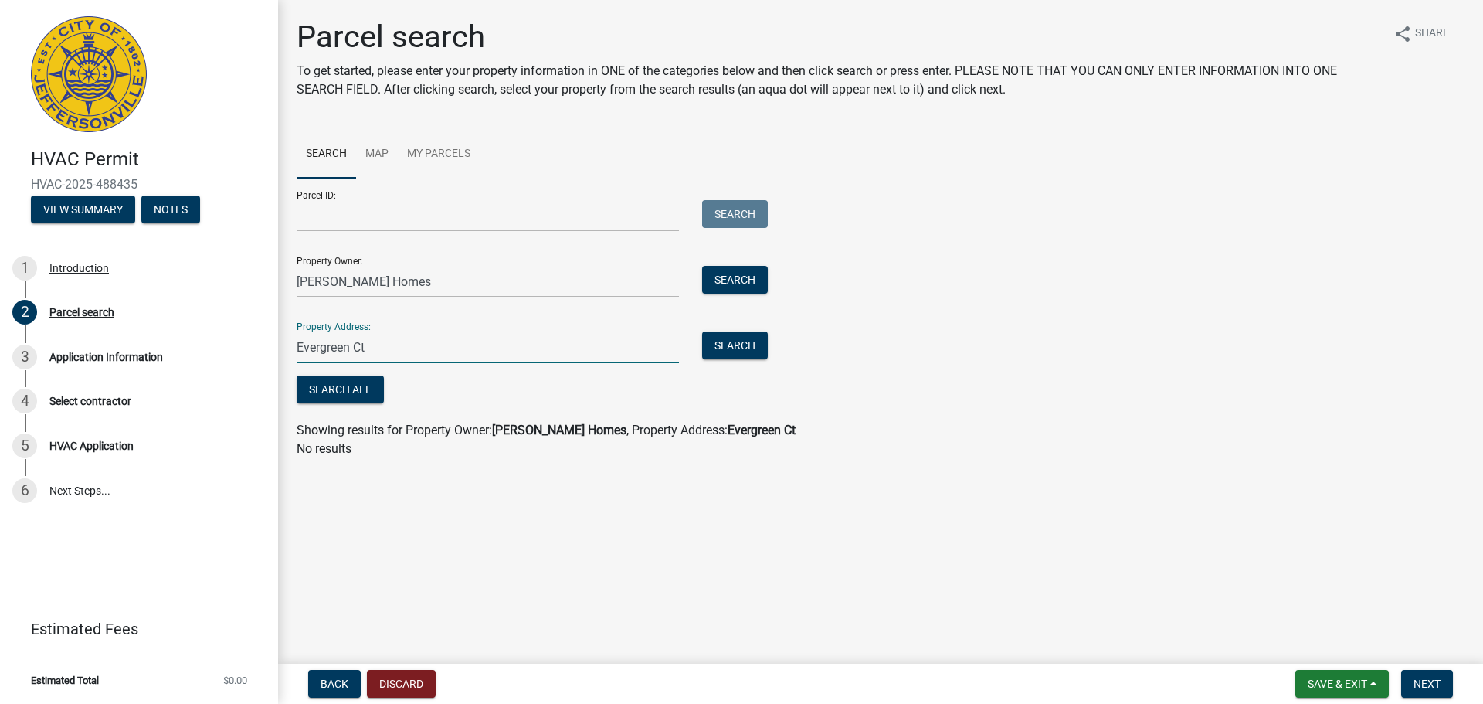
click at [379, 349] on input "Evergreen Ct" at bounding box center [488, 347] width 382 height 32
click at [376, 149] on link "Map" at bounding box center [377, 154] width 42 height 49
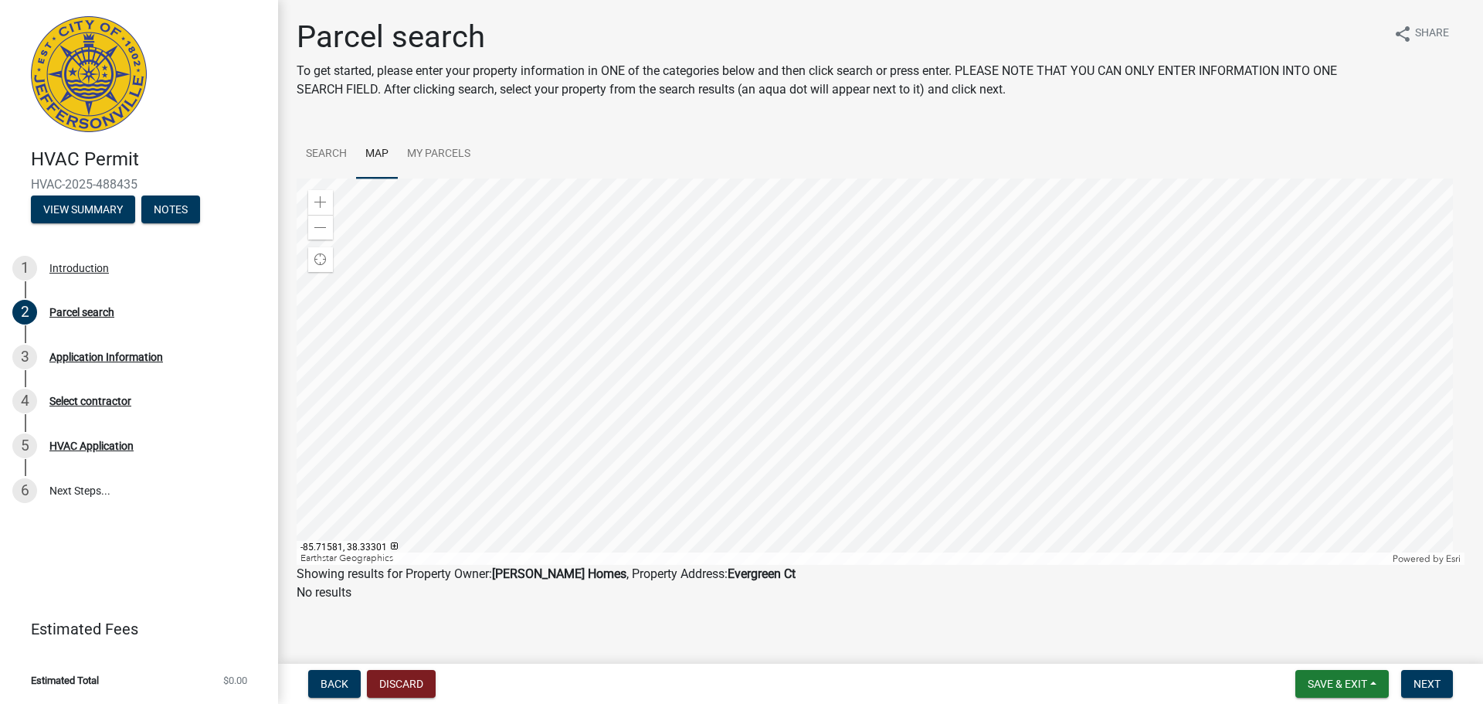
click at [824, 403] on div at bounding box center [881, 371] width 1168 height 386
click at [323, 202] on span at bounding box center [320, 202] width 12 height 12
click at [318, 227] on span at bounding box center [320, 228] width 12 height 12
click at [743, 399] on div at bounding box center [881, 371] width 1168 height 386
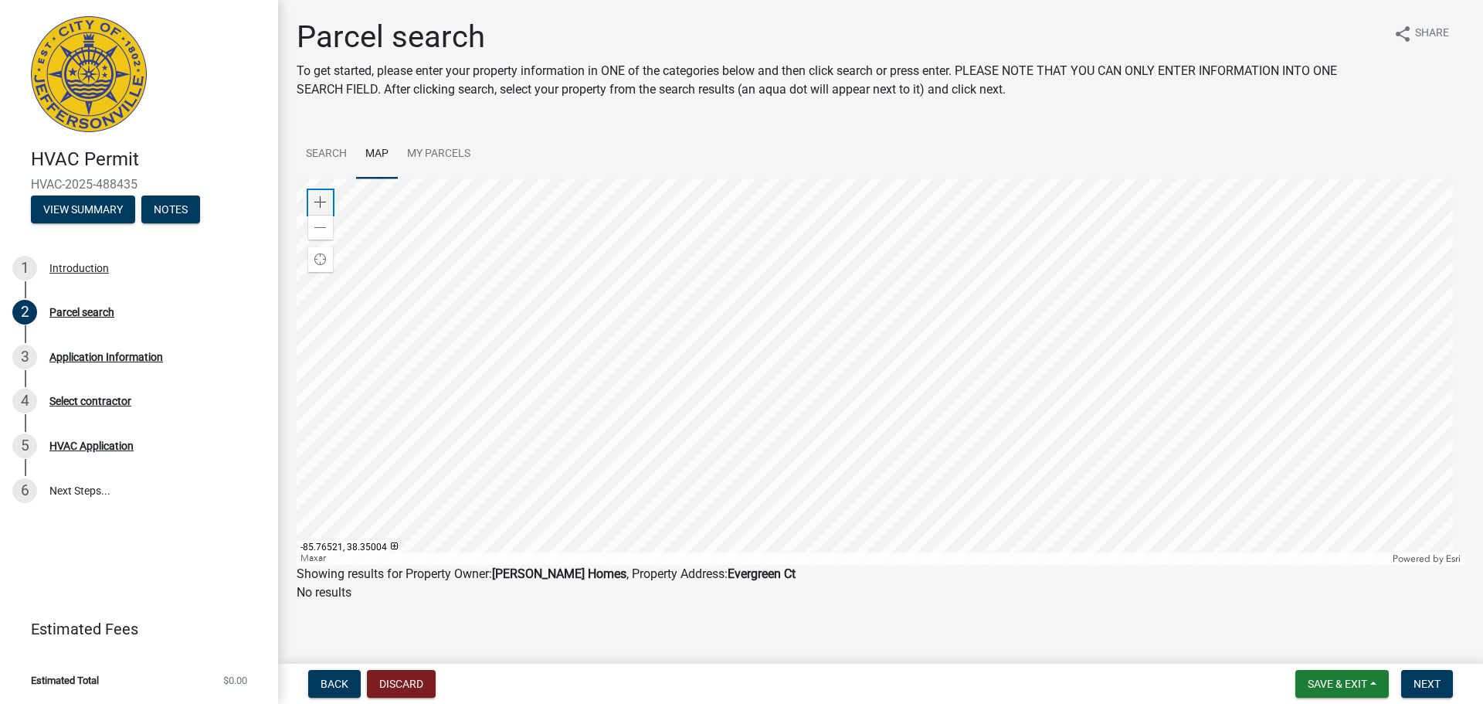
click at [325, 196] on span at bounding box center [320, 202] width 12 height 12
click at [820, 419] on div at bounding box center [881, 371] width 1168 height 386
click at [793, 414] on div at bounding box center [881, 371] width 1168 height 386
click at [789, 419] on div at bounding box center [881, 371] width 1168 height 386
click at [798, 408] on div at bounding box center [881, 371] width 1168 height 386
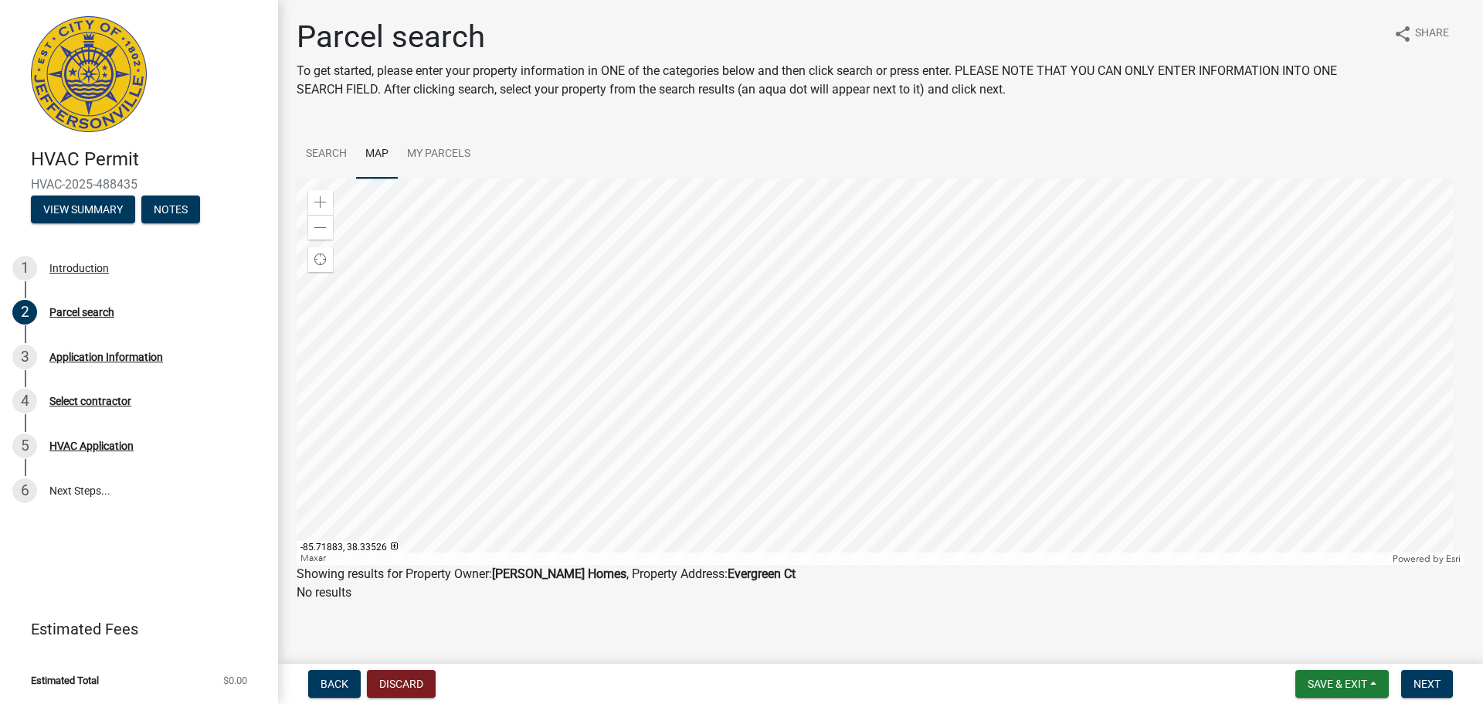
click at [781, 412] on div at bounding box center [881, 371] width 1168 height 386
click at [800, 425] on div at bounding box center [881, 371] width 1168 height 386
click at [795, 422] on div at bounding box center [881, 371] width 1168 height 386
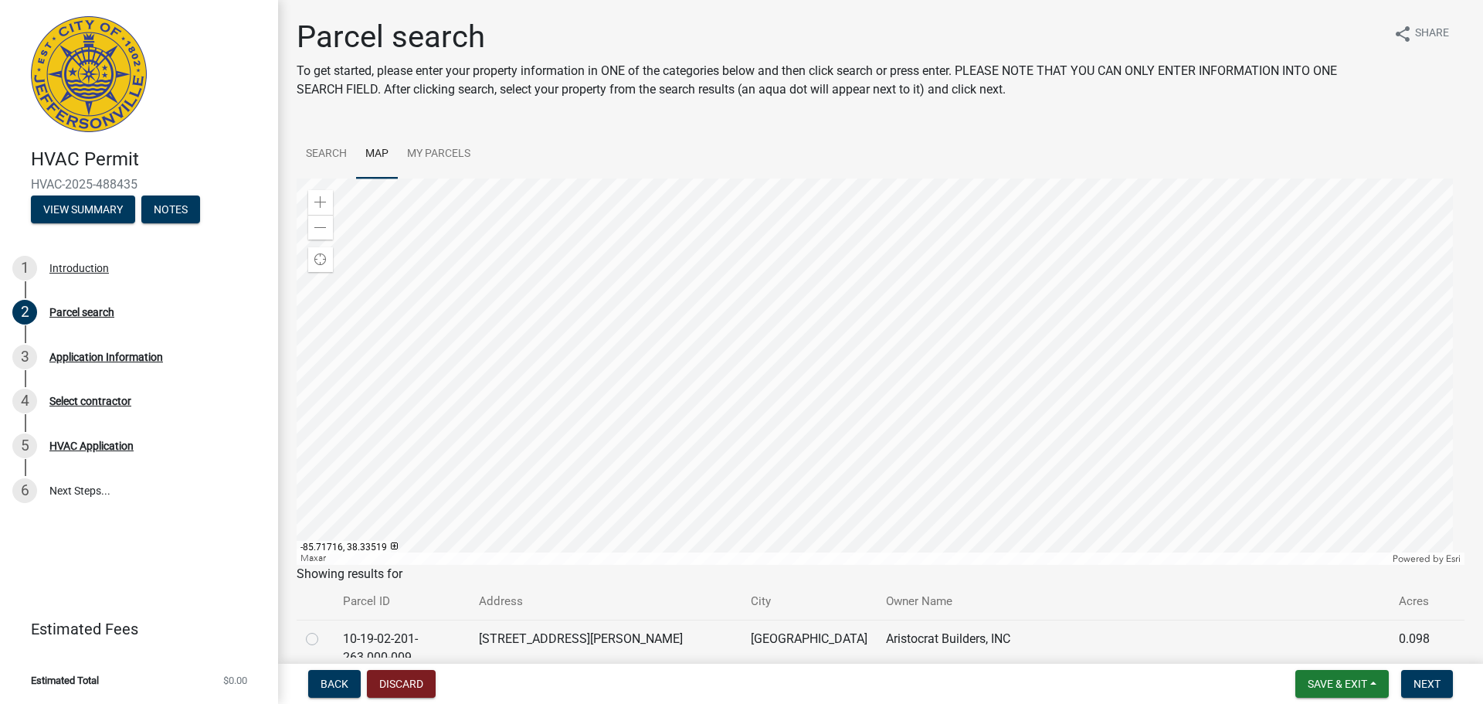
click at [811, 413] on div at bounding box center [881, 371] width 1168 height 386
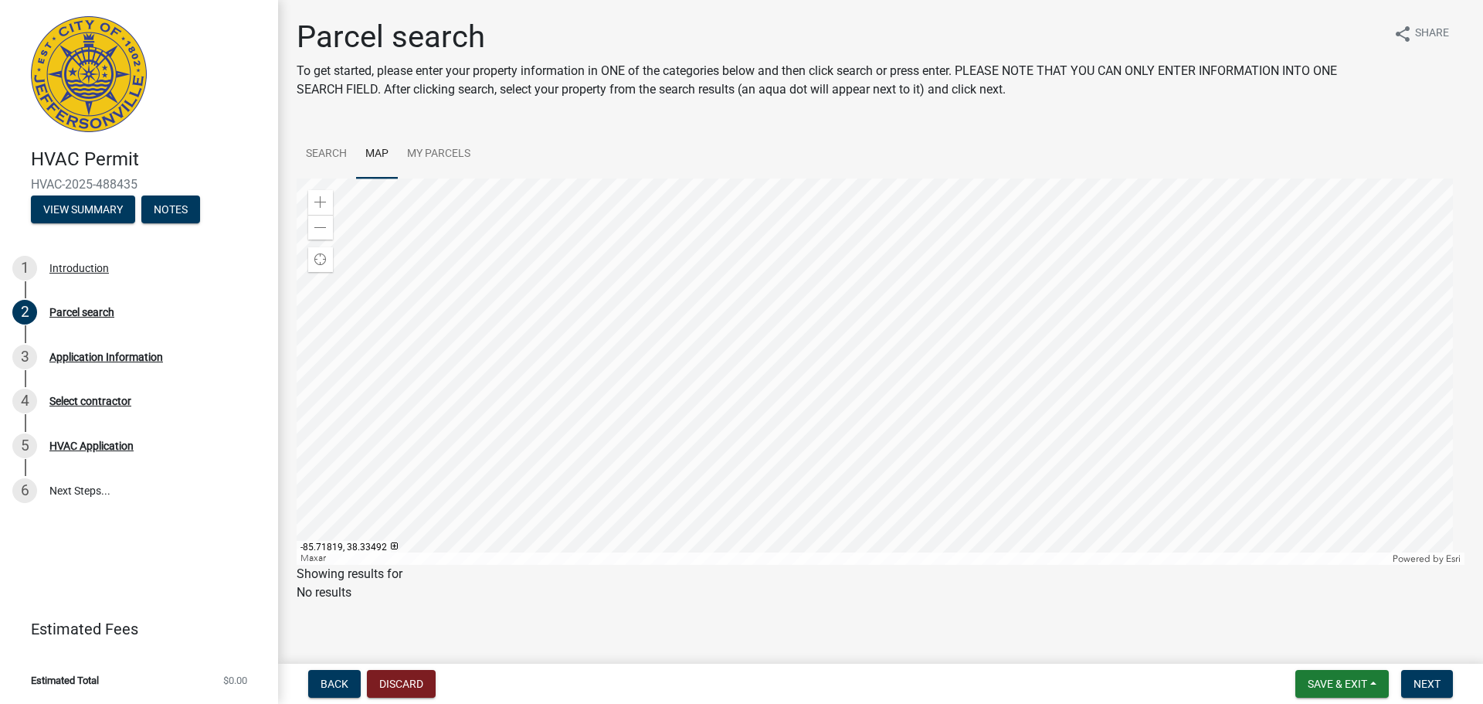
click at [793, 419] on div at bounding box center [881, 371] width 1168 height 386
click at [761, 396] on div at bounding box center [881, 371] width 1168 height 386
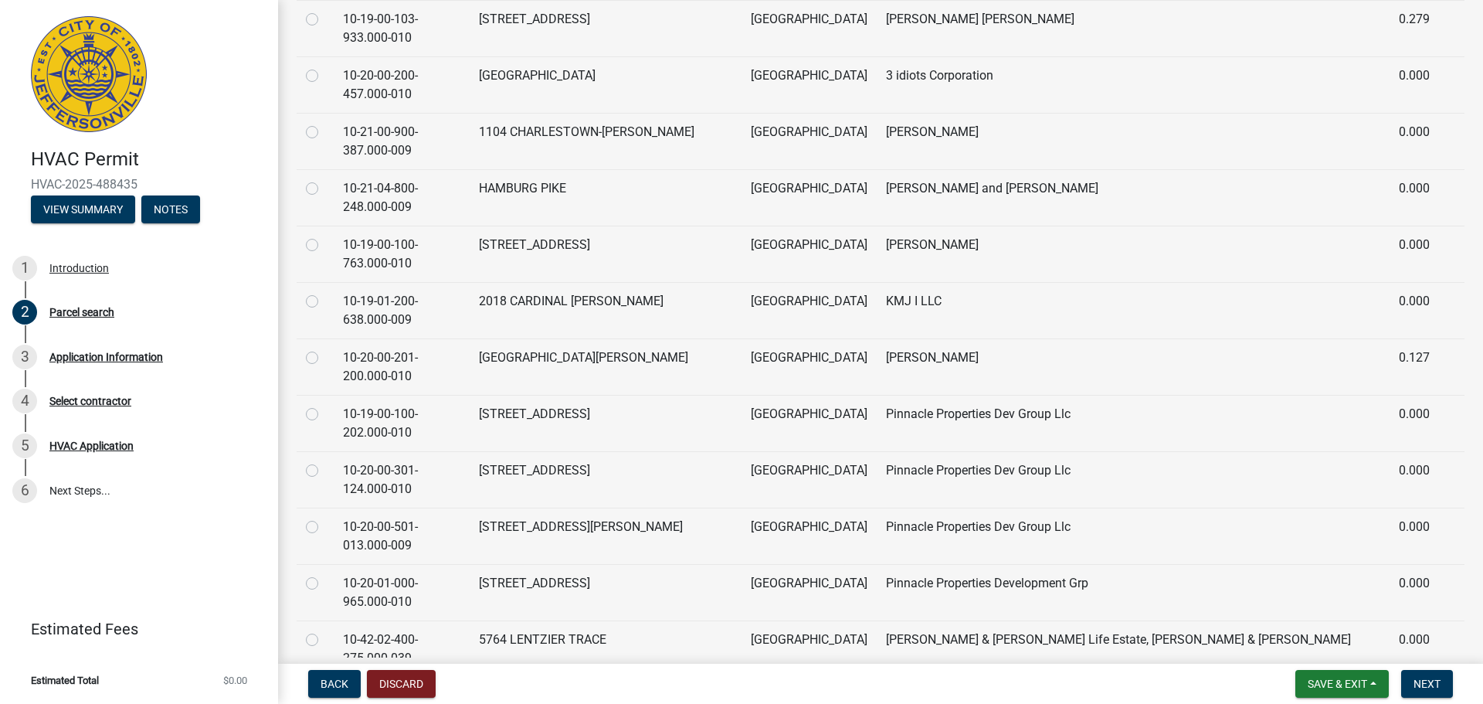
scroll to position [2185, 0]
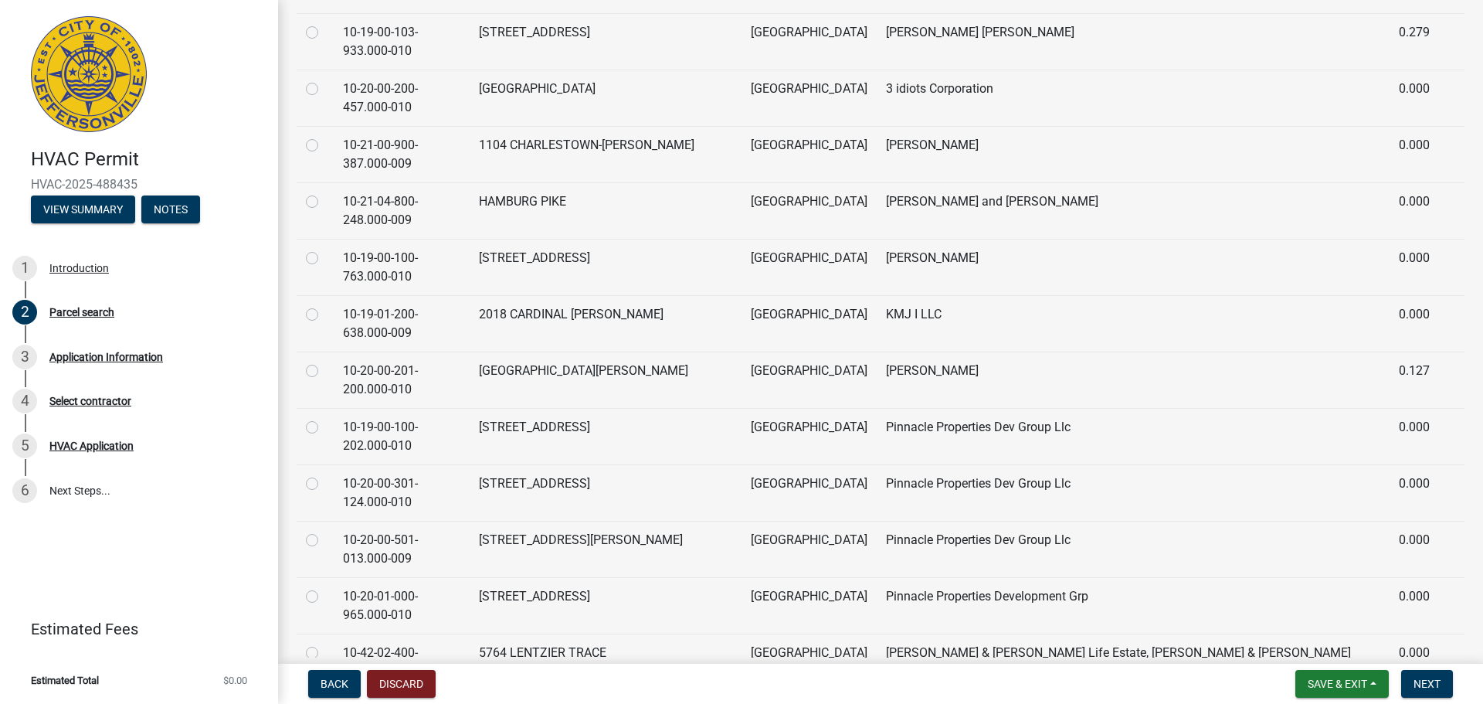
radio input "true"
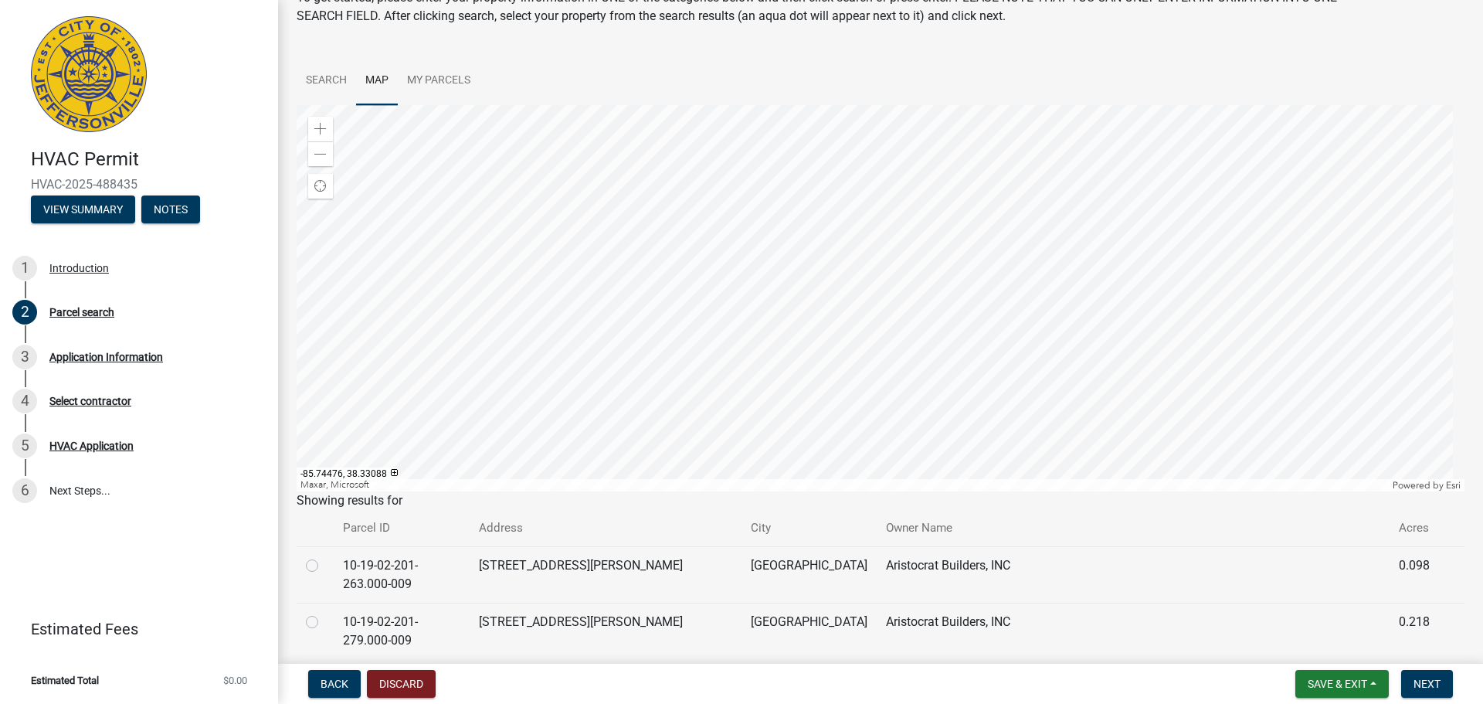
scroll to position [22, 0]
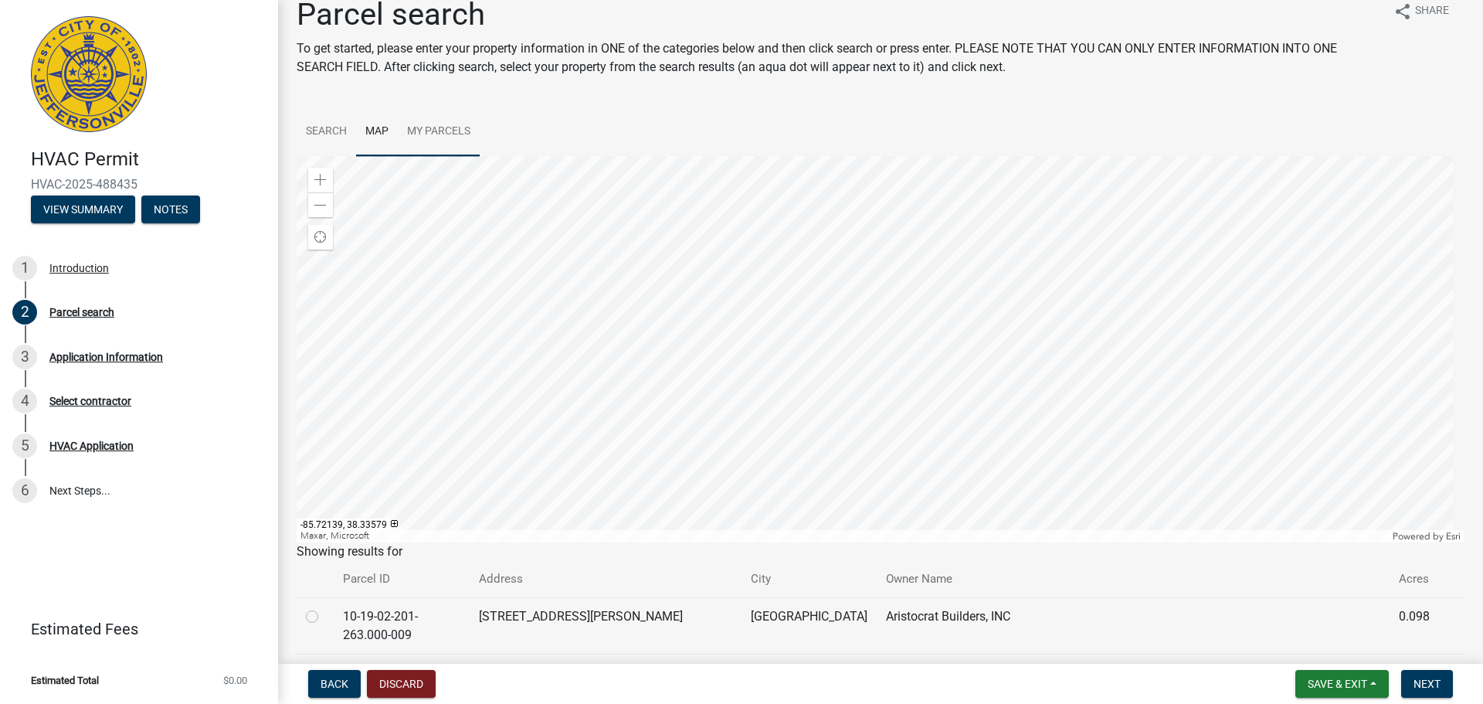
click at [426, 129] on link "My Parcels" at bounding box center [439, 131] width 82 height 49
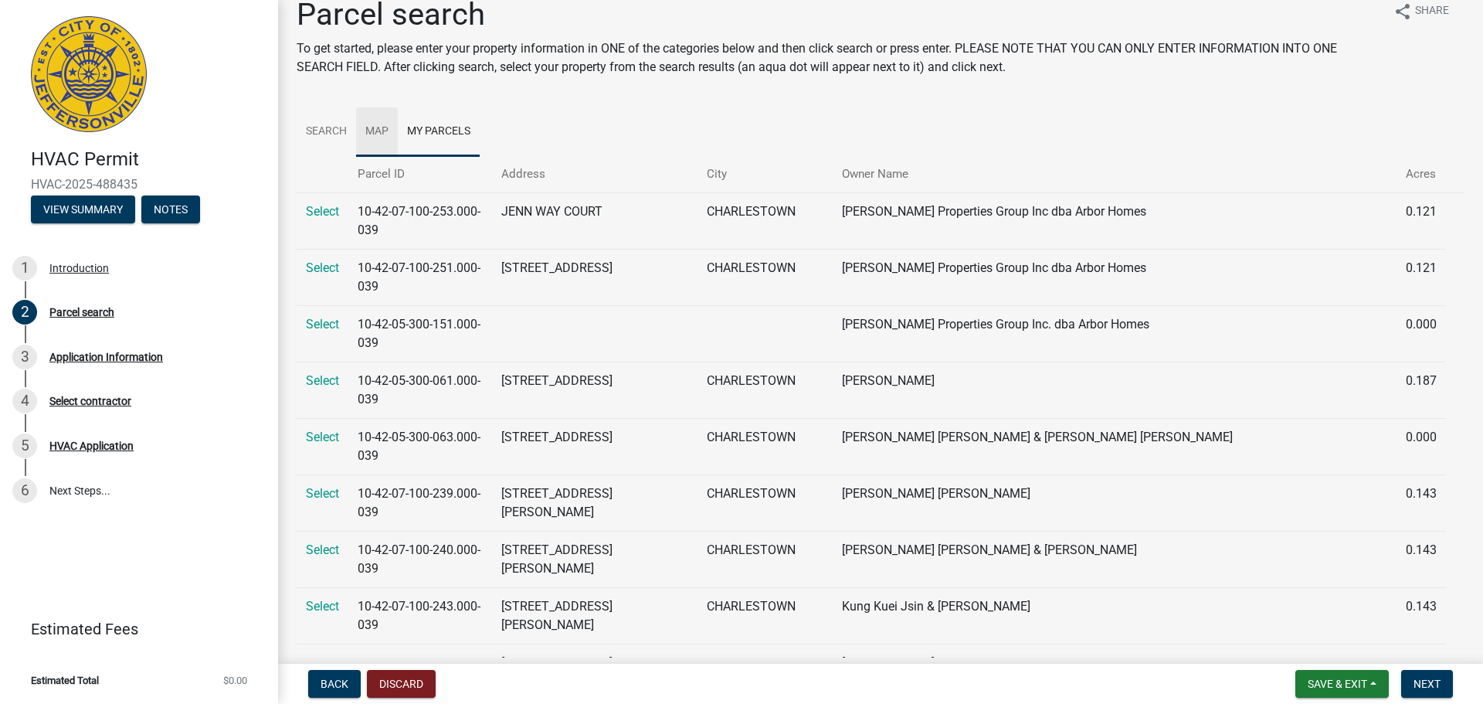
click at [379, 131] on link "Map" at bounding box center [377, 131] width 42 height 49
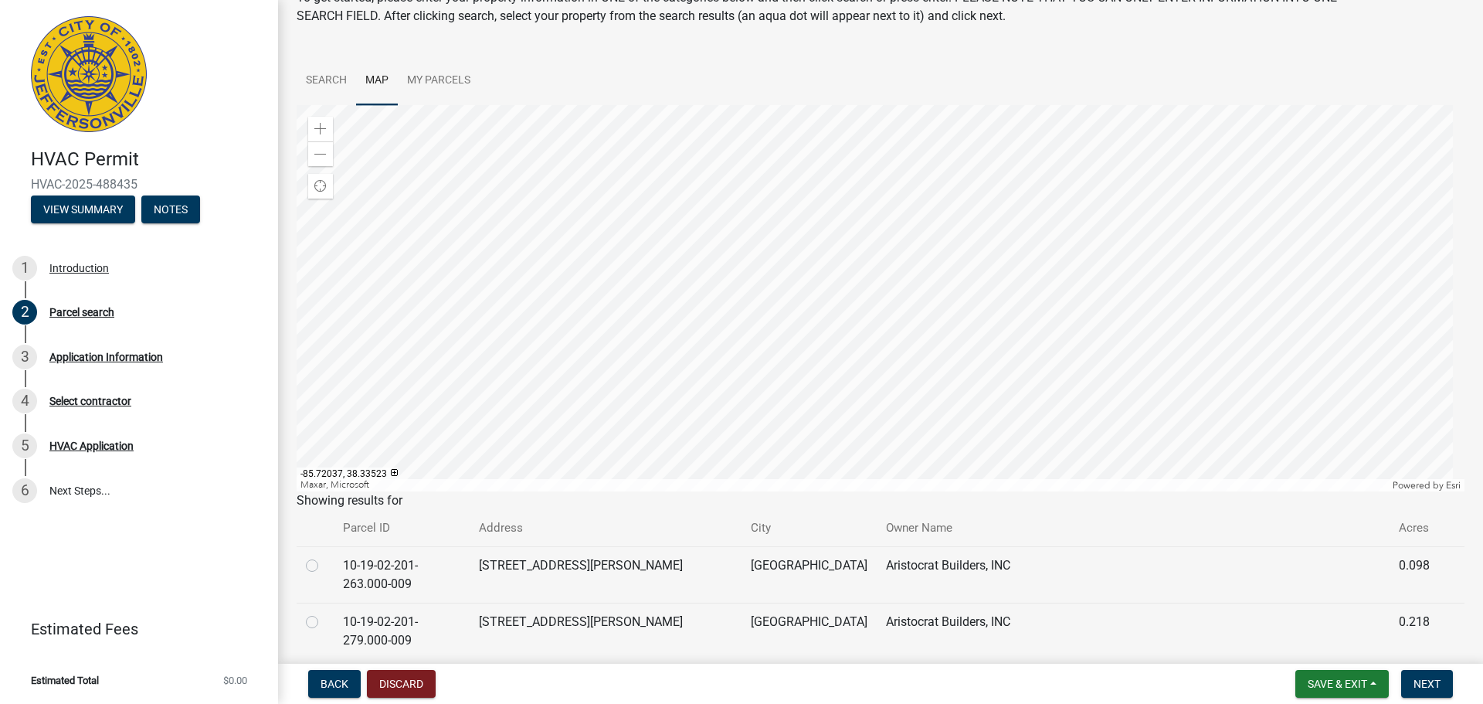
scroll to position [100, 0]
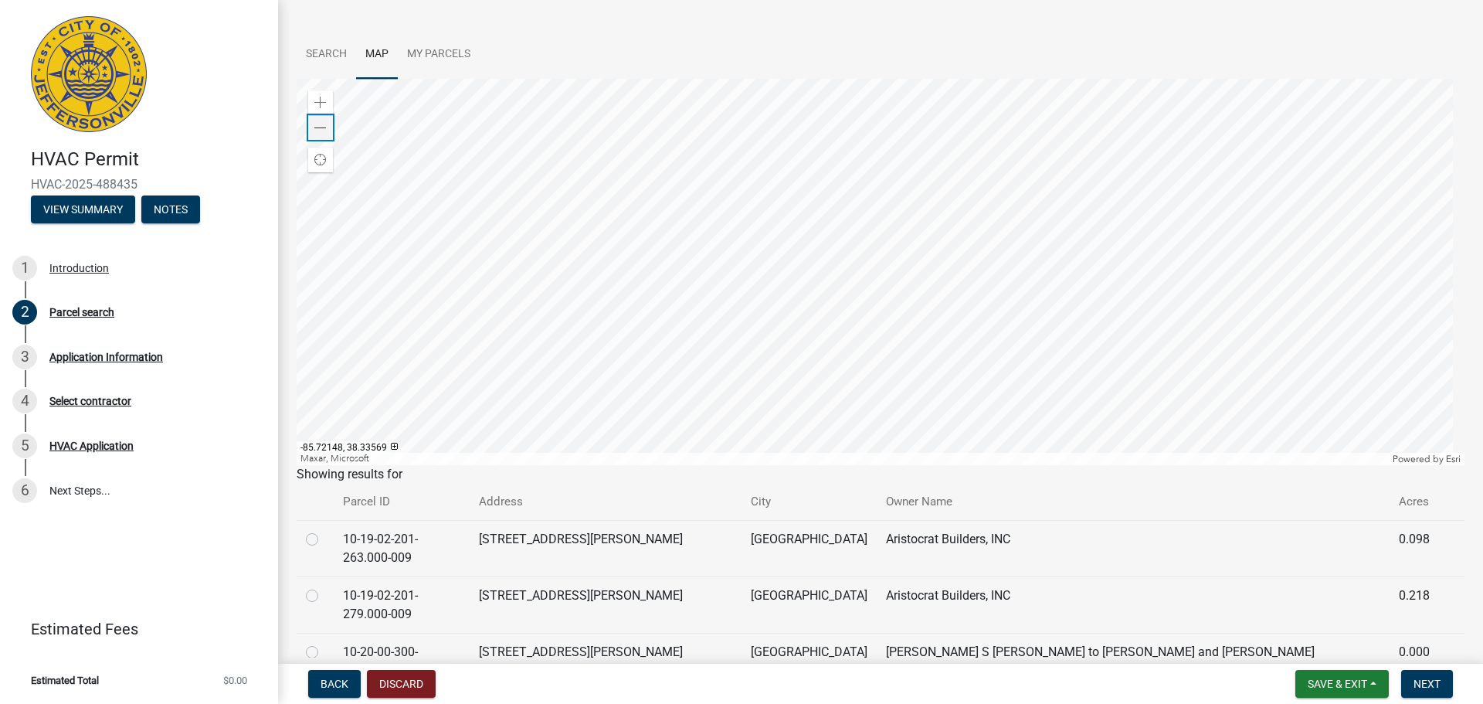
click at [319, 131] on span at bounding box center [320, 128] width 12 height 12
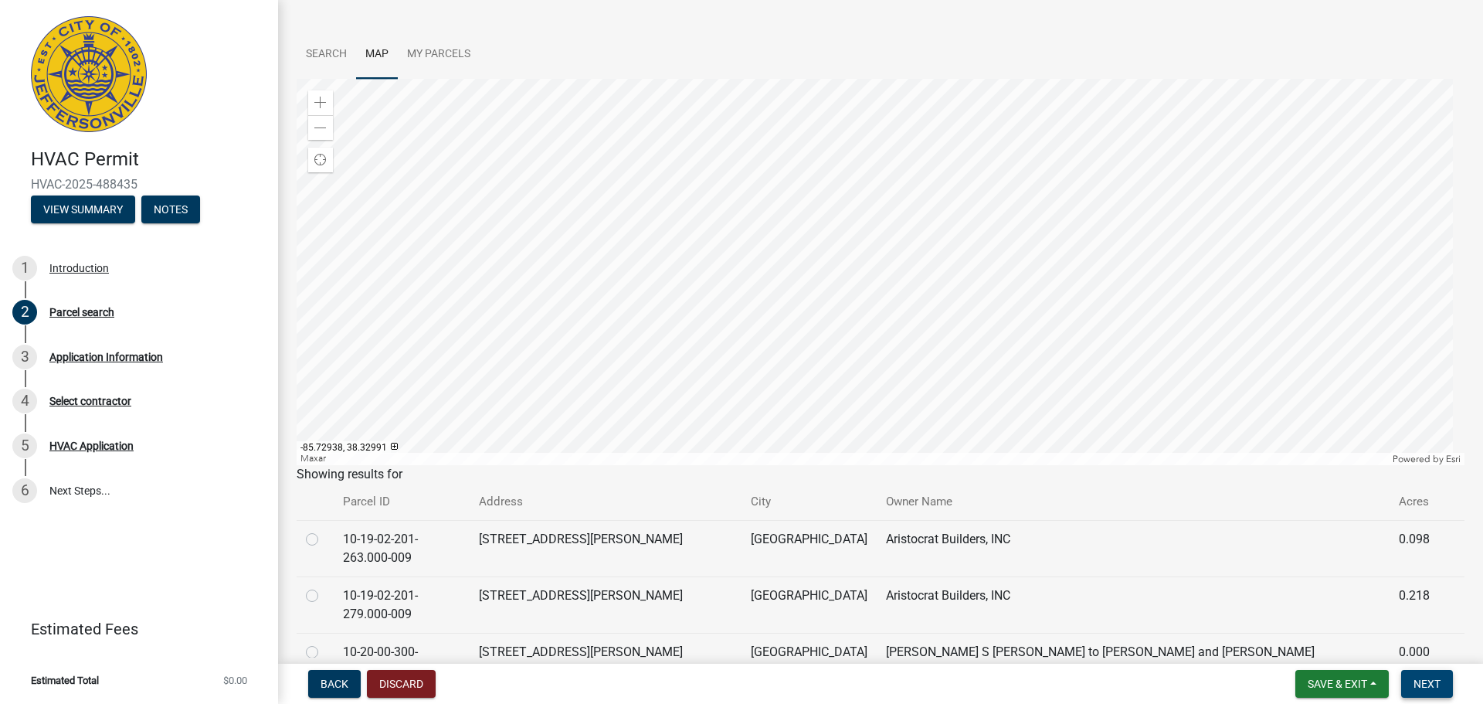
click at [1421, 690] on span "Next" at bounding box center [1427, 683] width 27 height 12
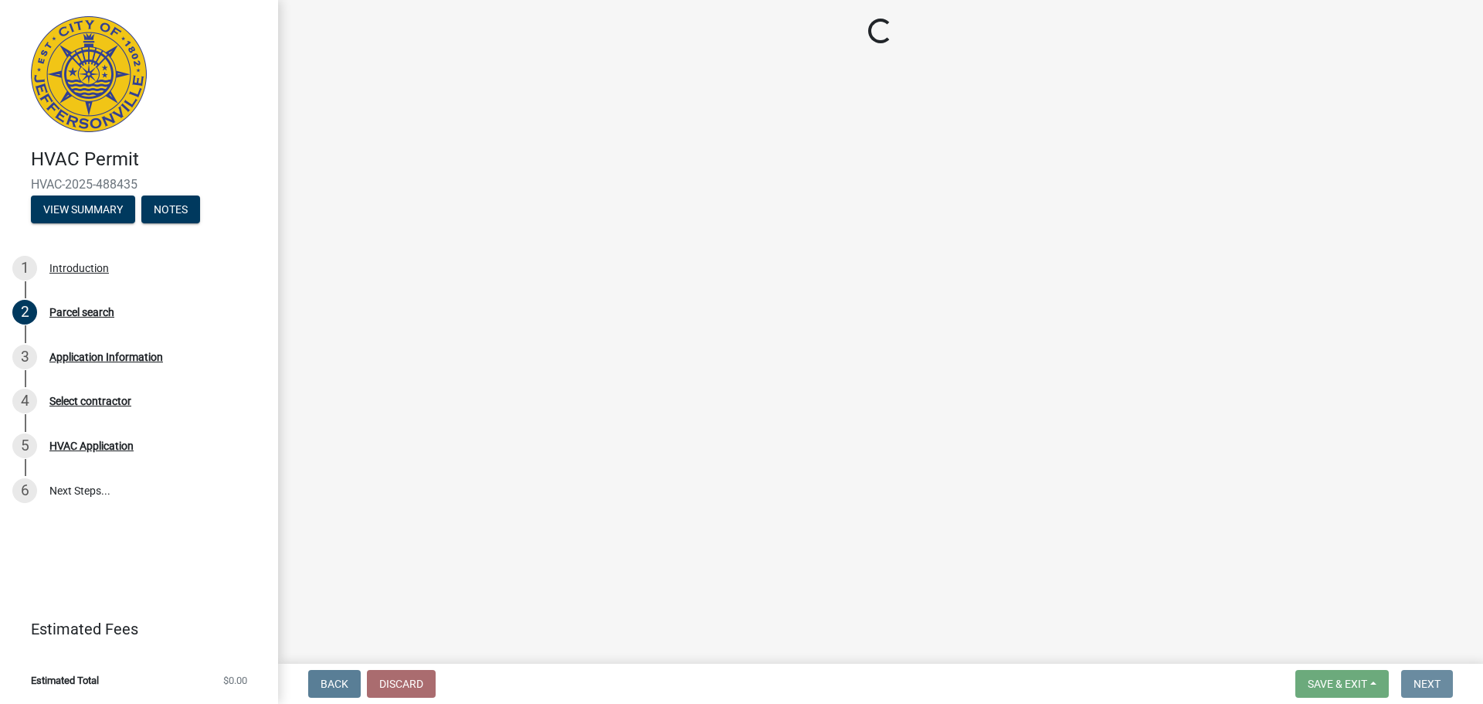
scroll to position [0, 0]
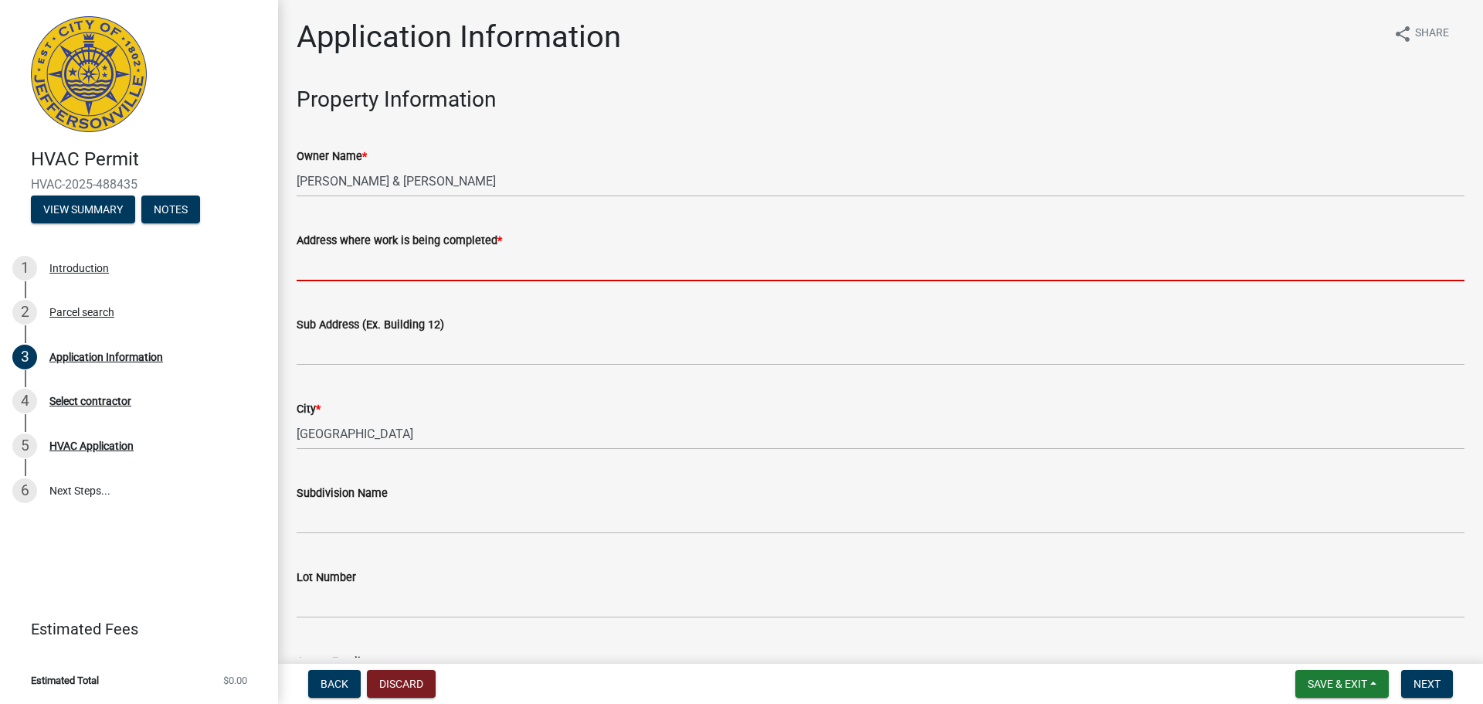
click at [322, 263] on input "Address where work is being completed *" at bounding box center [881, 266] width 1168 height 32
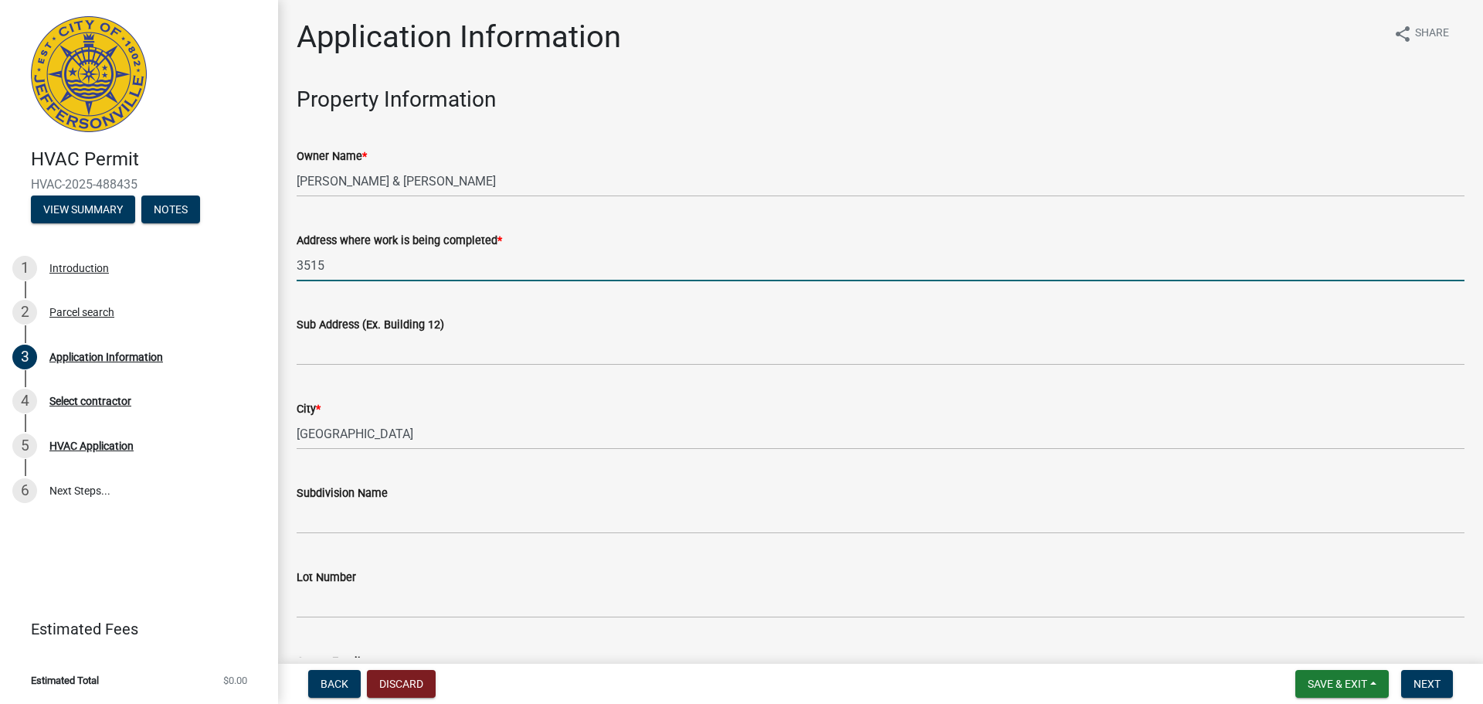
click at [344, 264] on input "3515" at bounding box center [881, 266] width 1168 height 32
type input "[STREET_ADDRESS]"
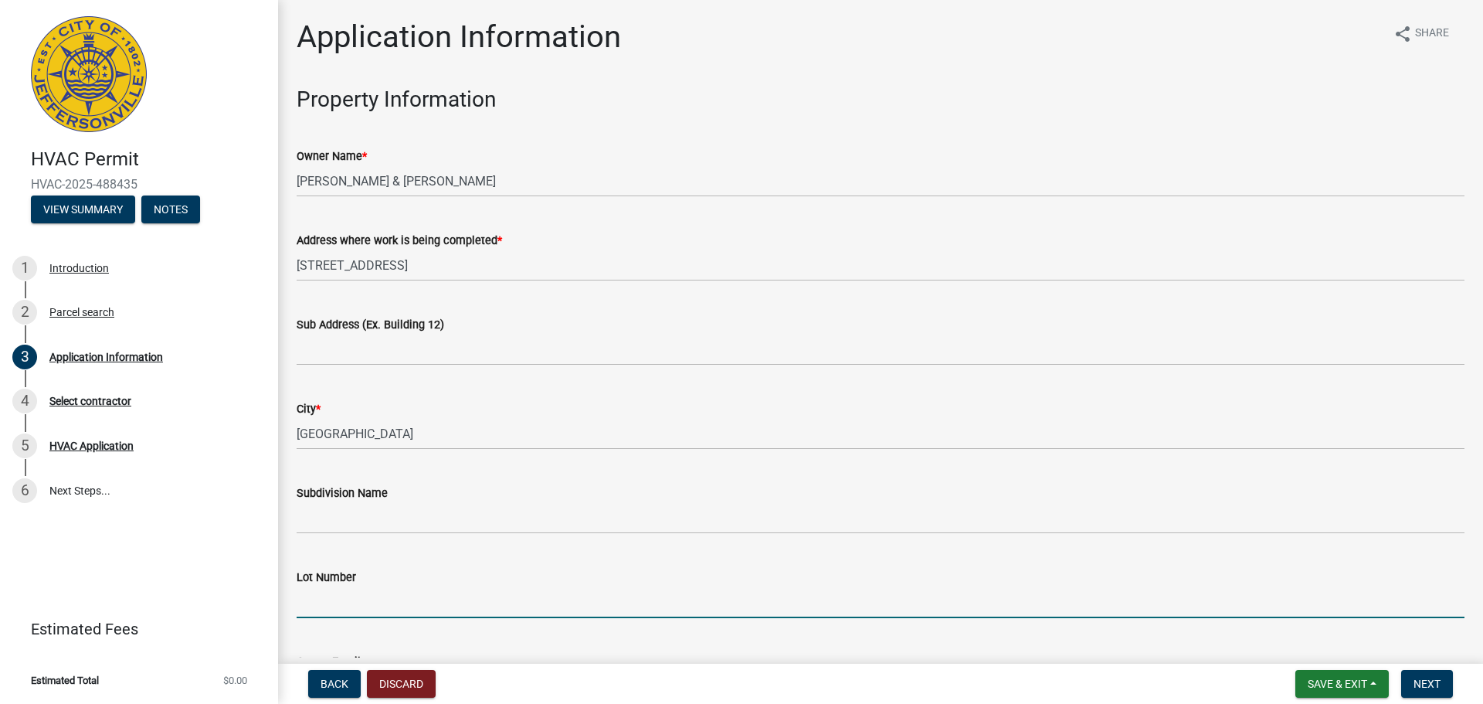
scroll to position [358, 0]
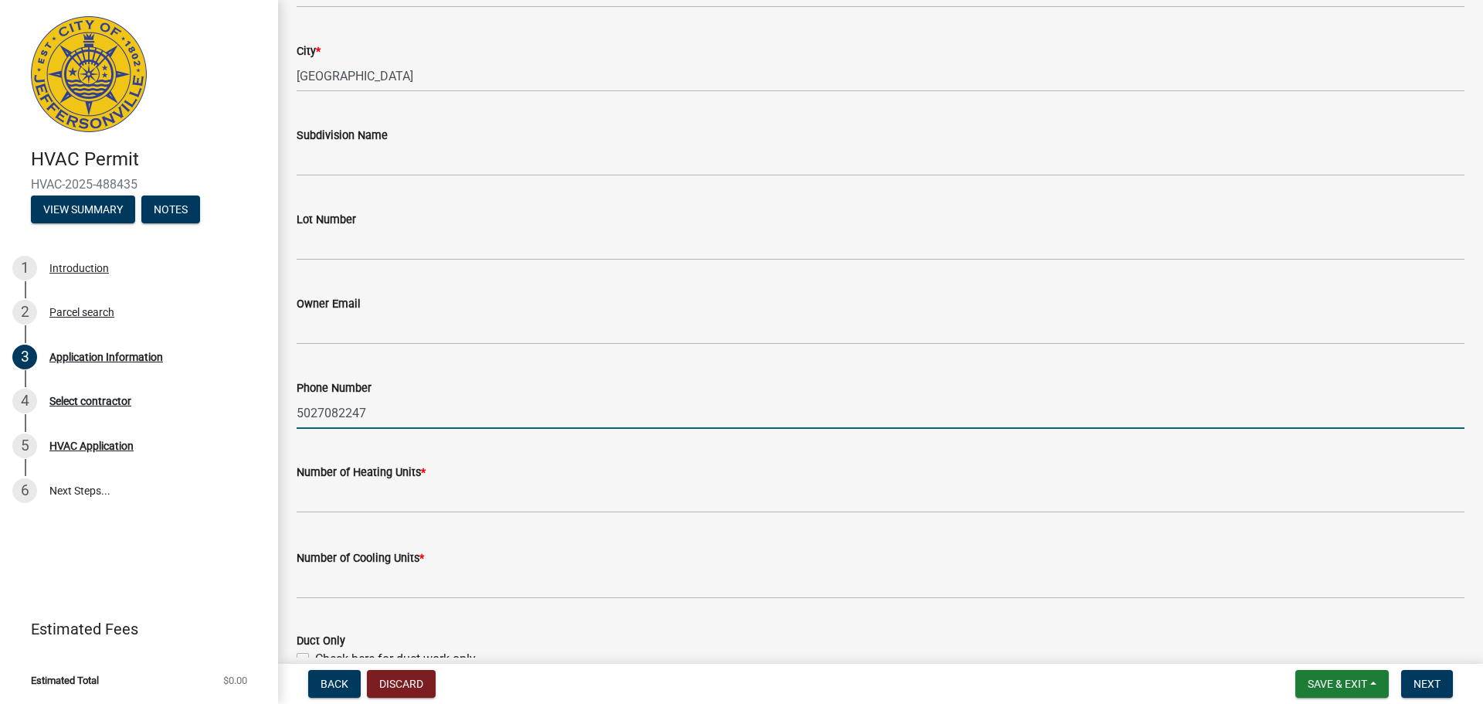
type input "5027082247"
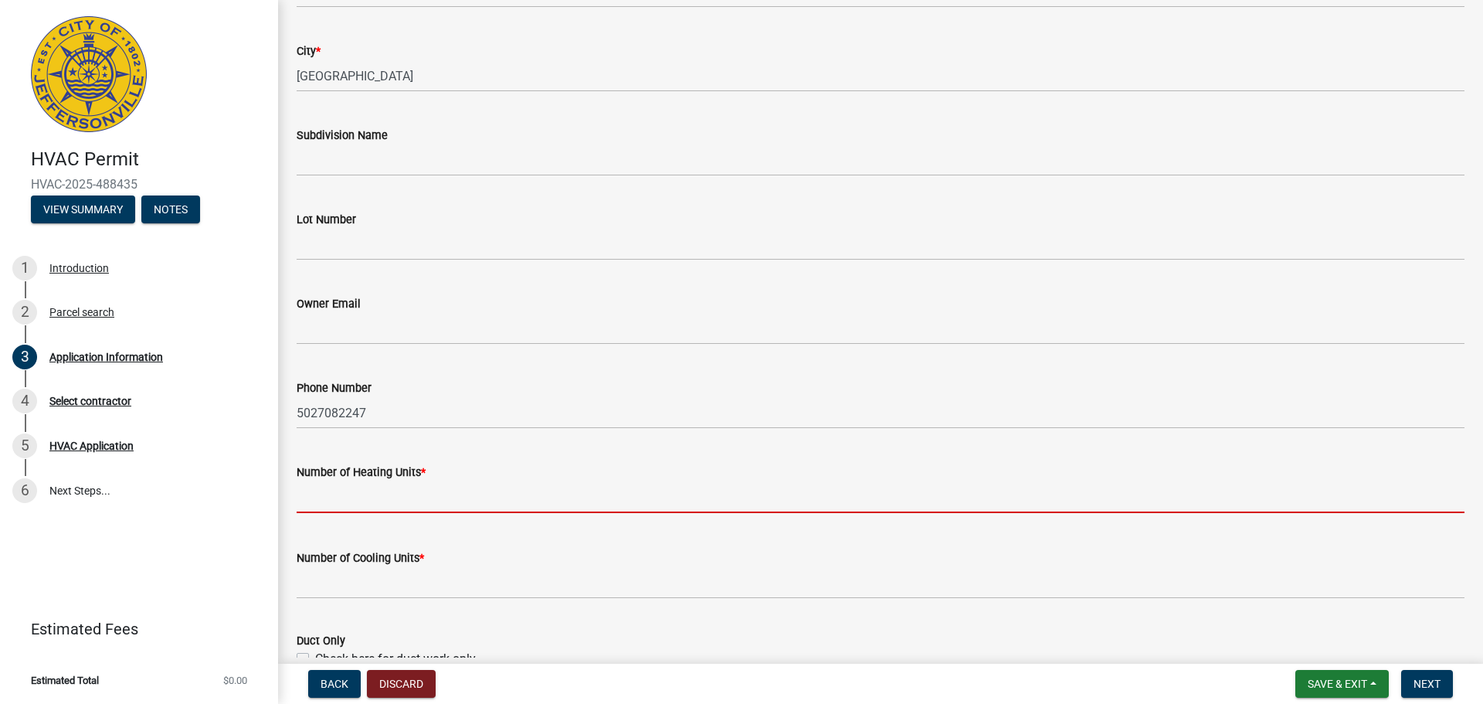
click at [378, 499] on input "text" at bounding box center [881, 497] width 1168 height 32
type input "1"
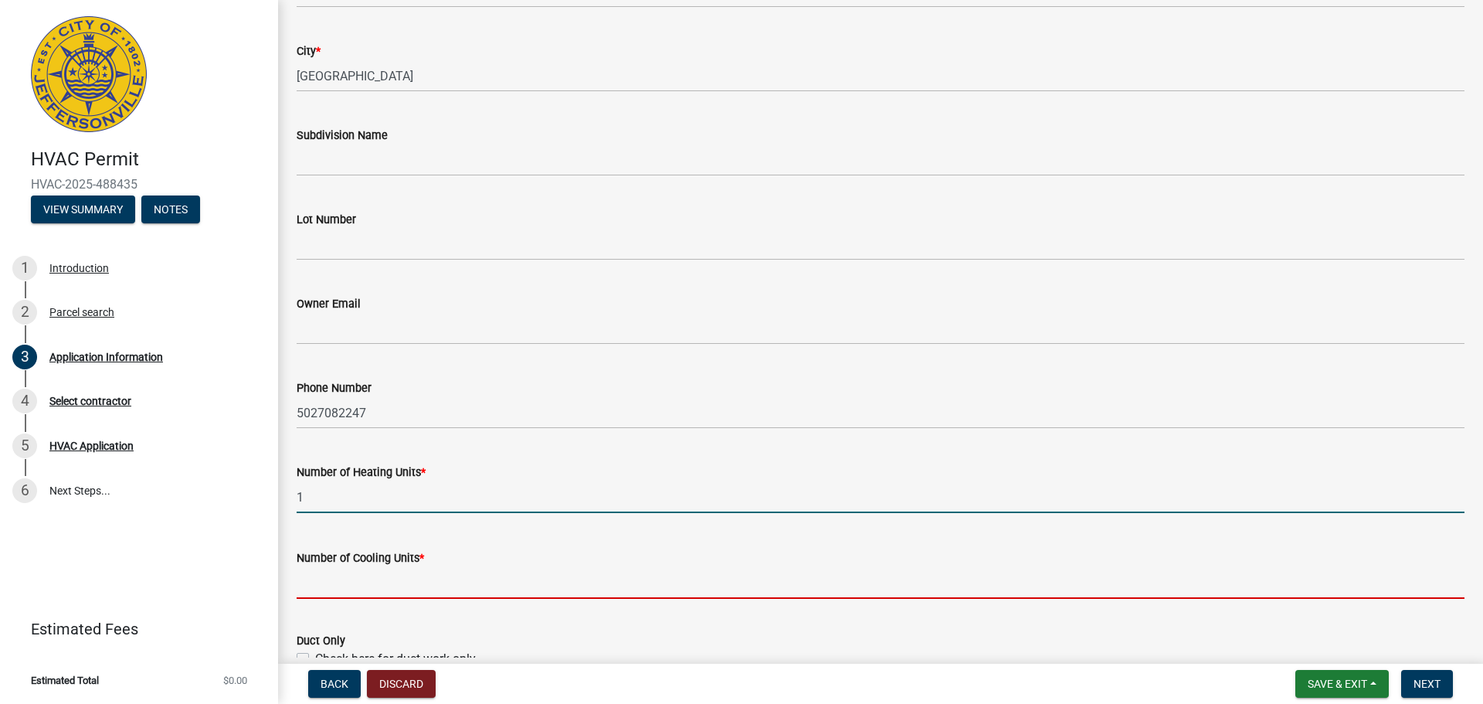
click at [334, 594] on input "text" at bounding box center [881, 583] width 1168 height 32
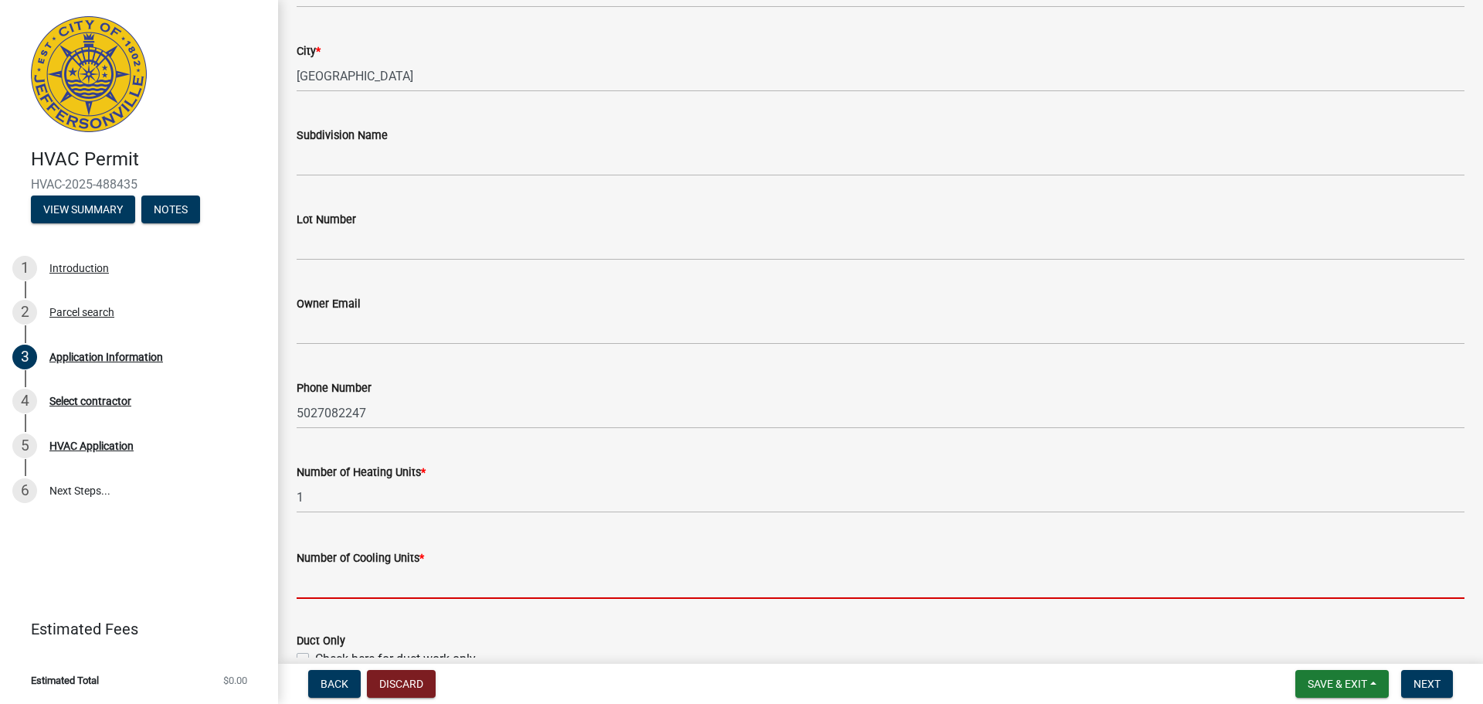
type input "1"
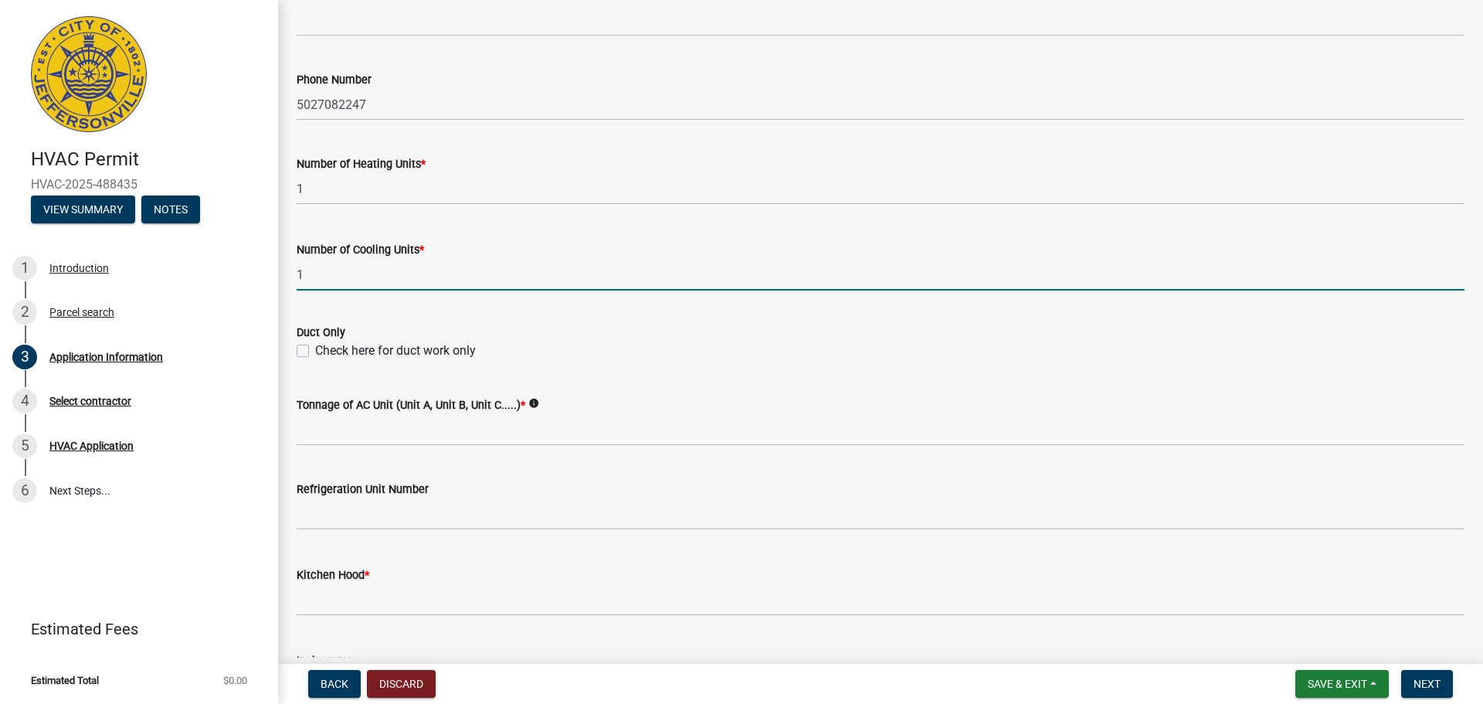
scroll to position [667, 0]
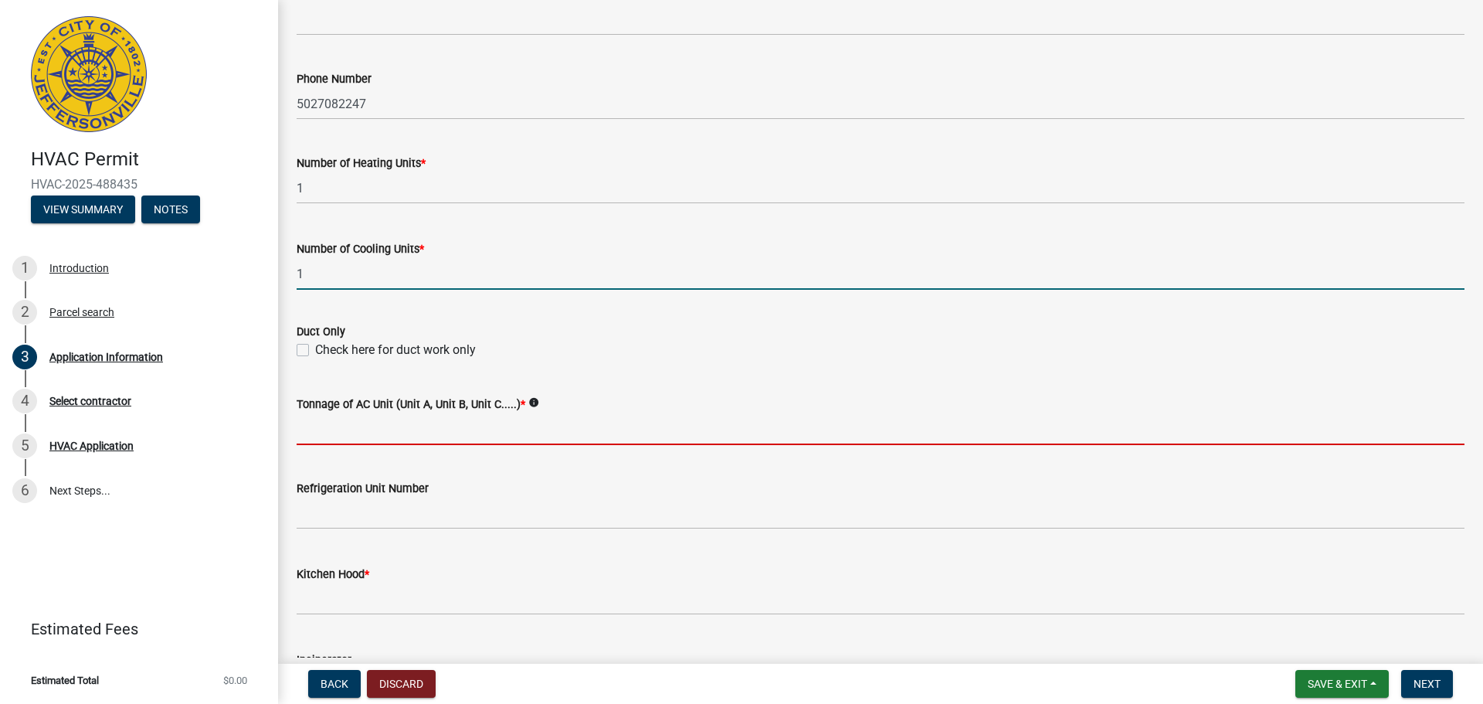
click at [423, 433] on input "Tonnage of AC Unit (Unit A, Unit B, Unit C.....) *" at bounding box center [881, 429] width 1168 height 32
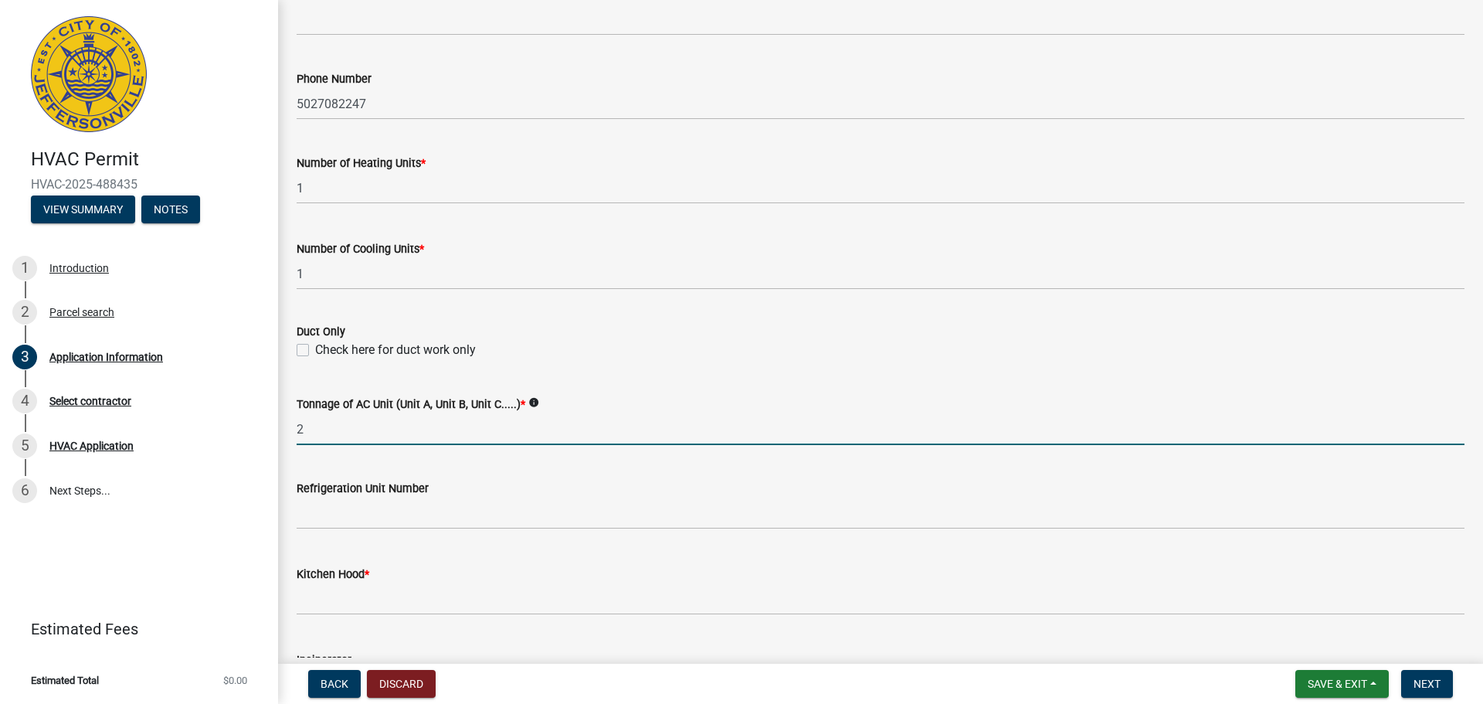
type input "2 ton Heat Pump"
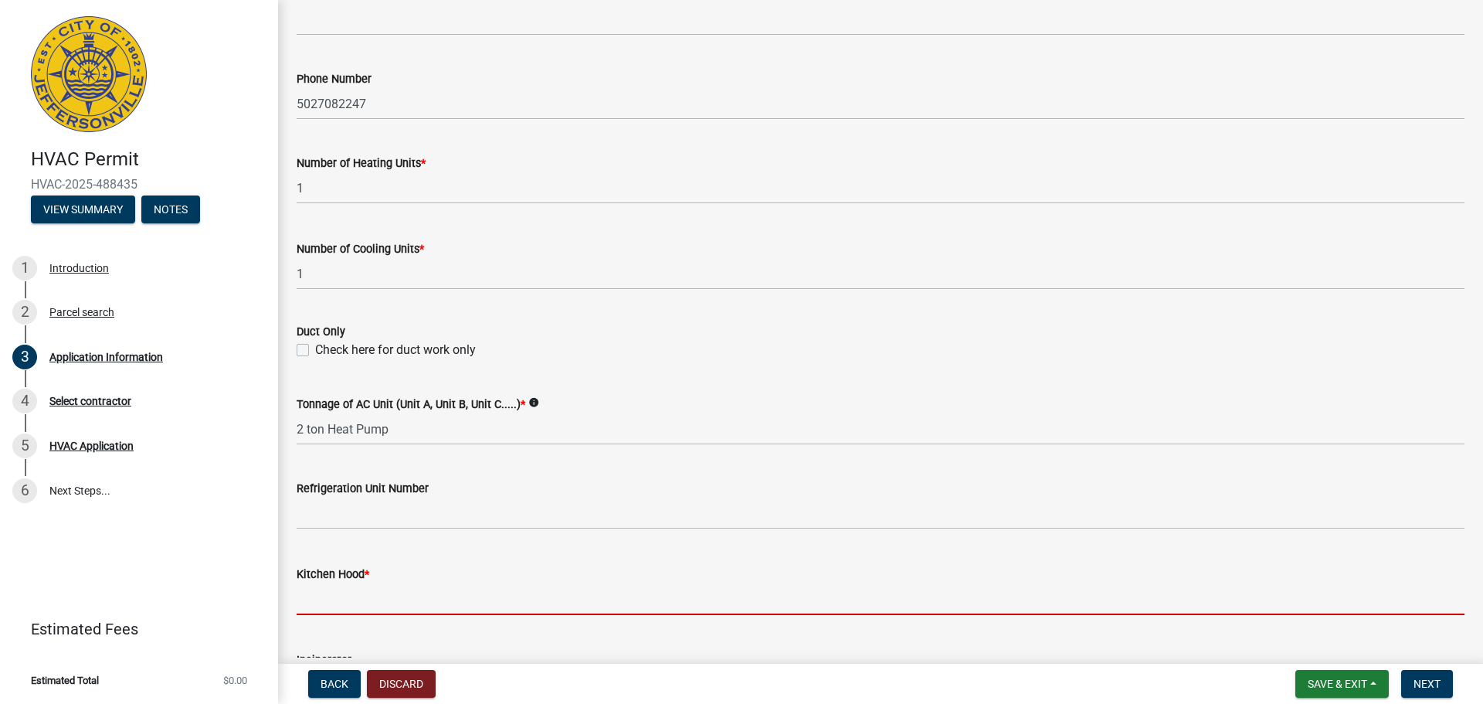
click at [341, 603] on input "text" at bounding box center [881, 599] width 1168 height 32
type input "0"
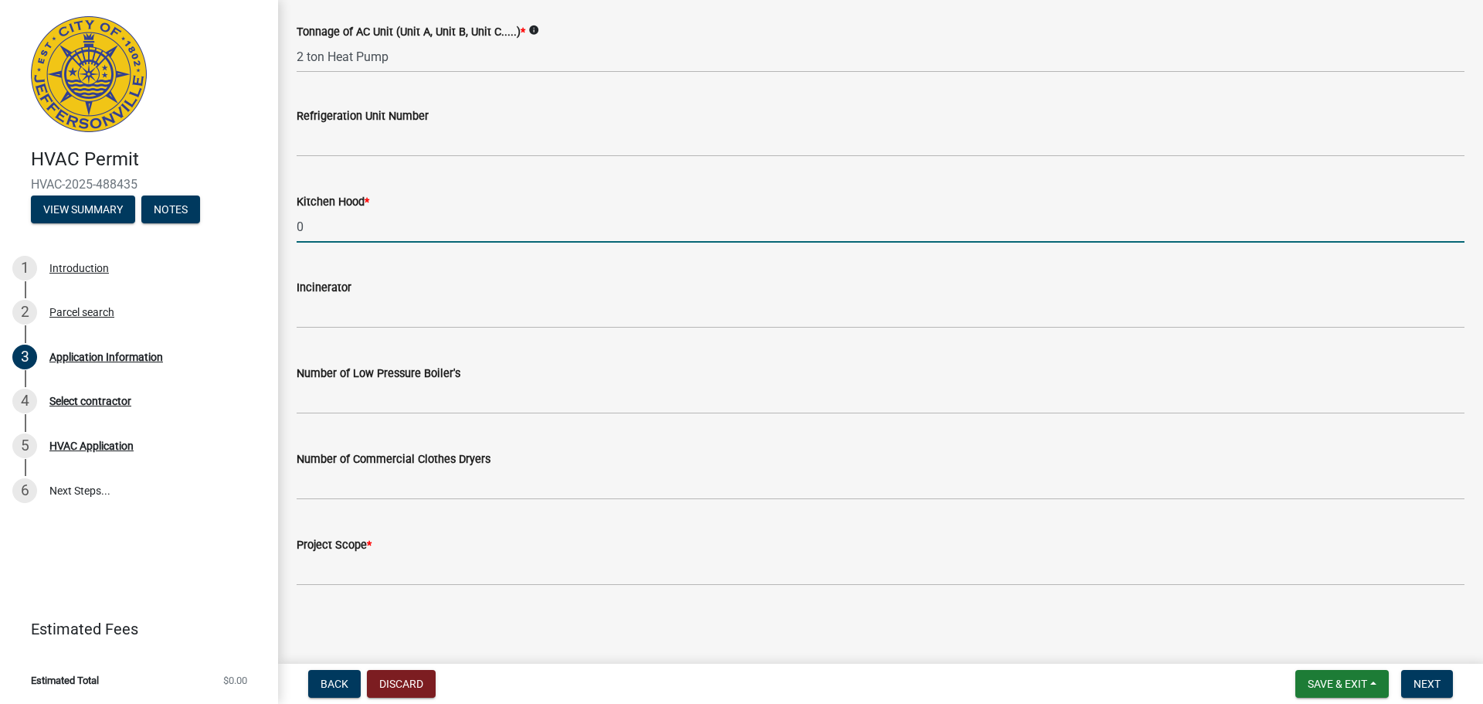
scroll to position [1040, 0]
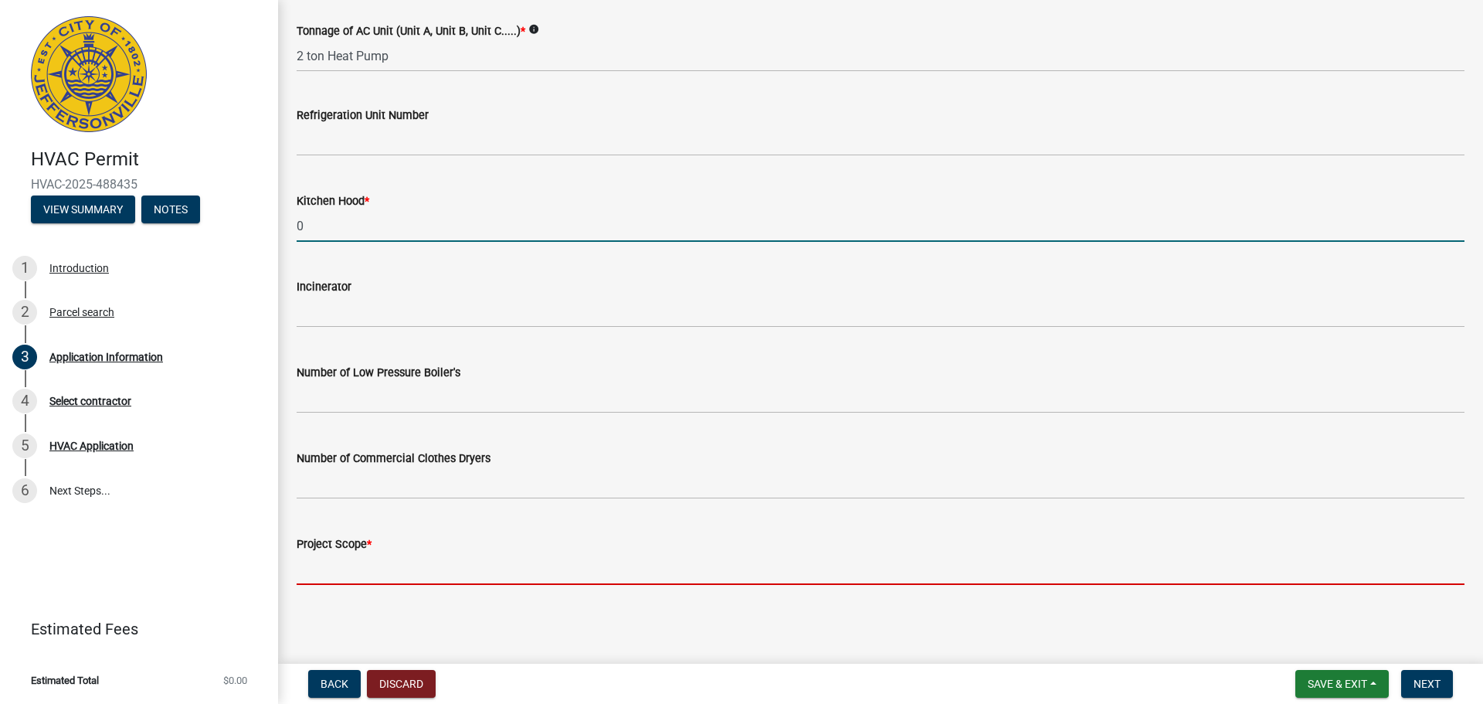
click at [355, 581] on input "Project Scope *" at bounding box center [881, 569] width 1168 height 32
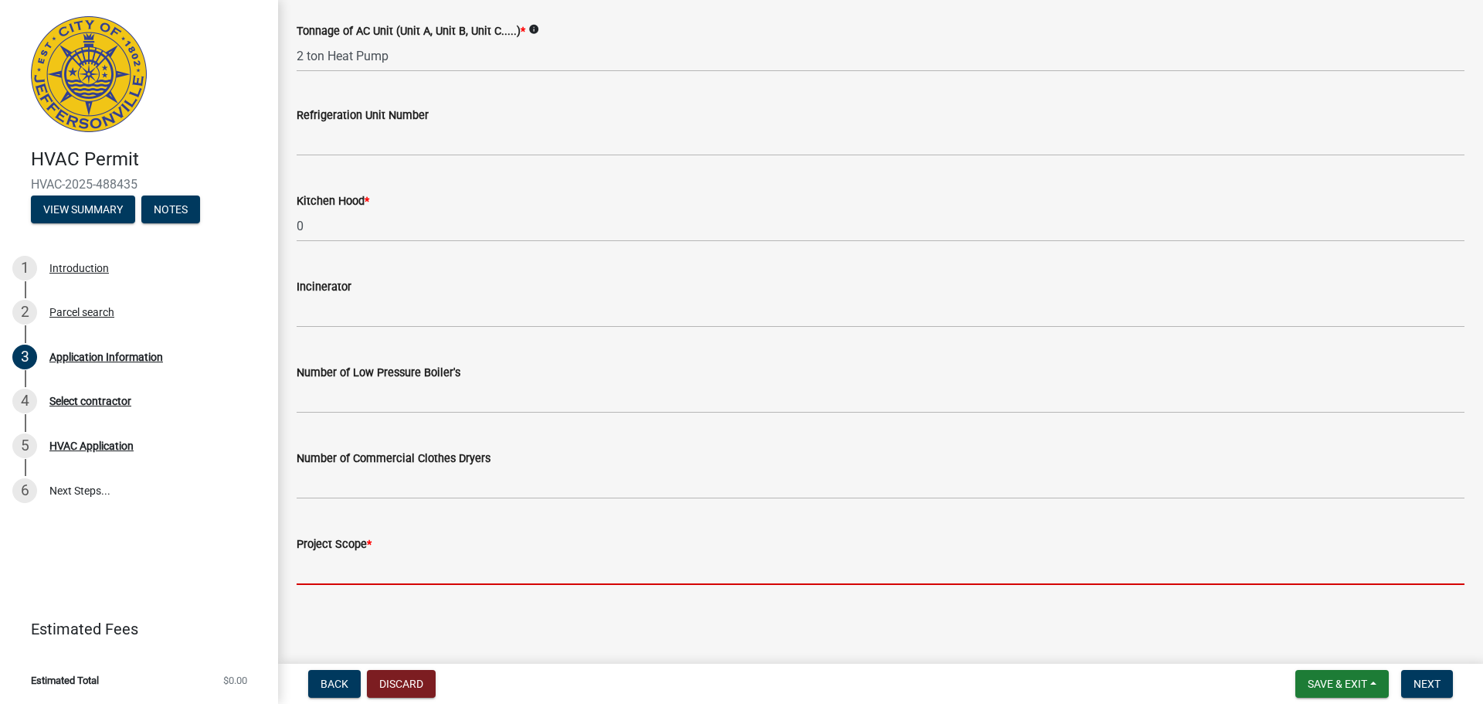
type input "New residential construction"
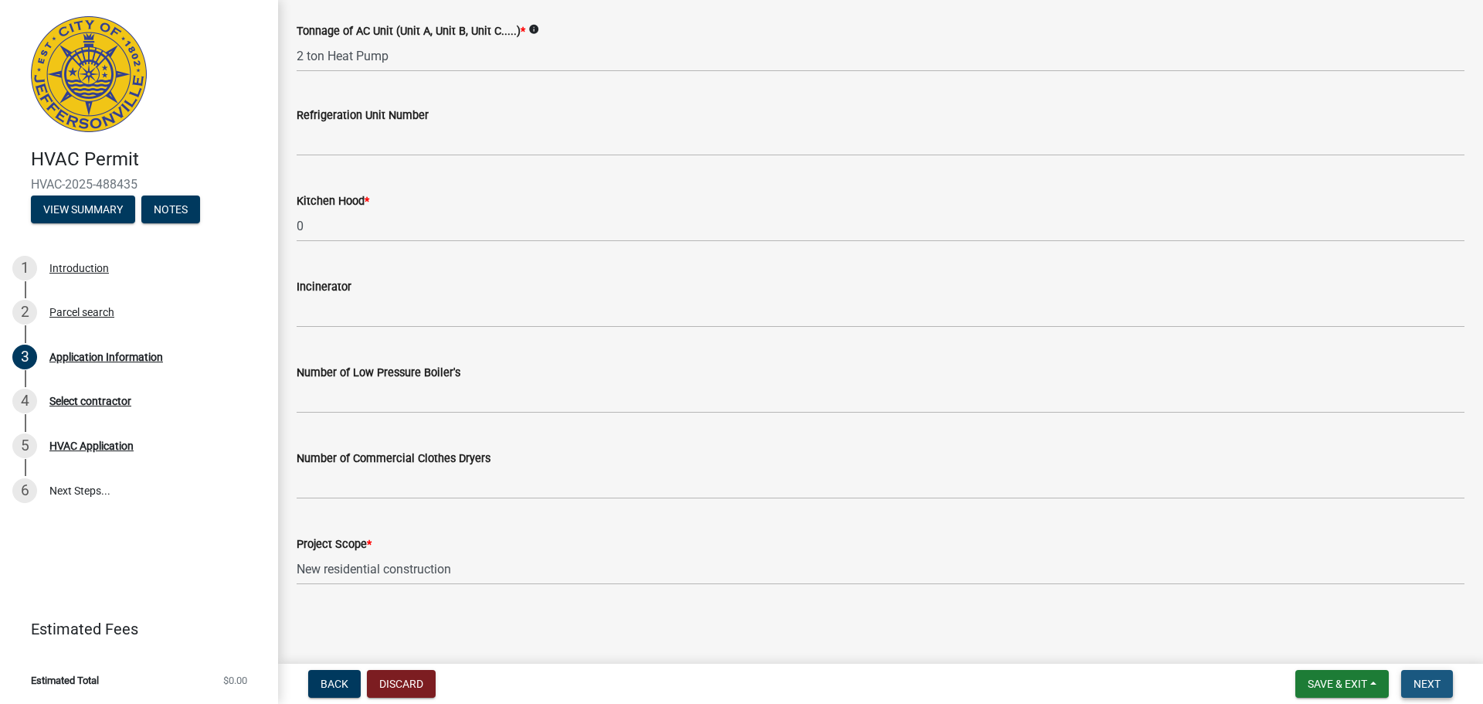
click at [1435, 687] on span "Next" at bounding box center [1427, 683] width 27 height 12
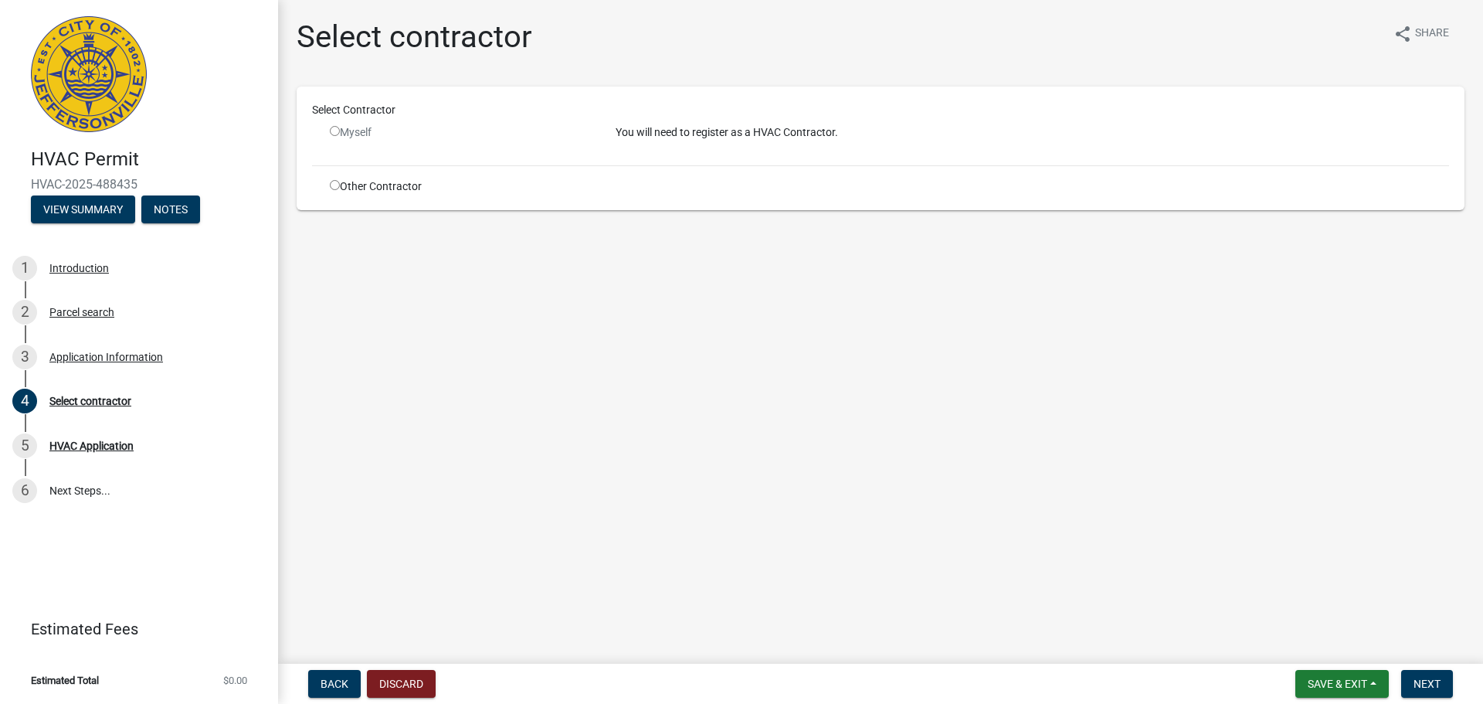
click at [334, 182] on input "radio" at bounding box center [335, 185] width 10 height 10
radio input "true"
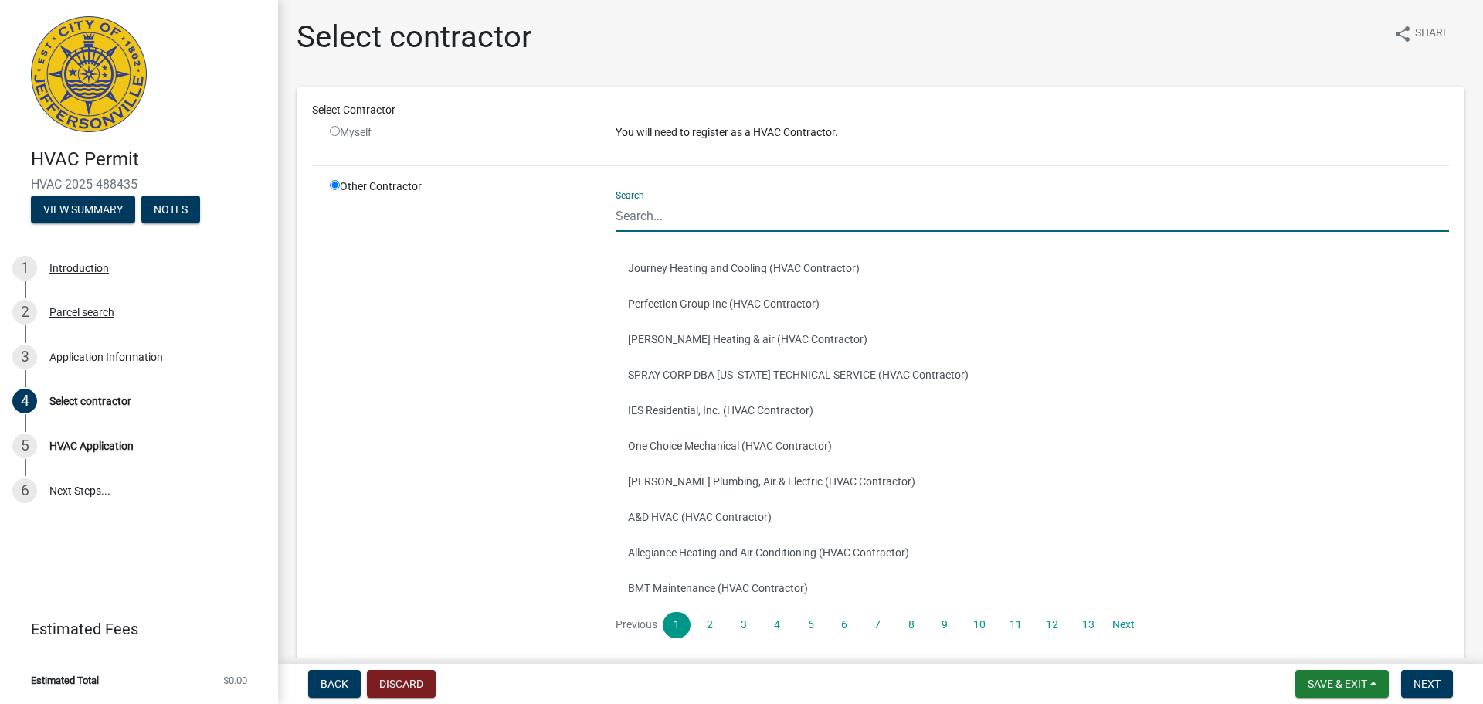
click at [638, 214] on input "Search" at bounding box center [1033, 216] width 834 height 32
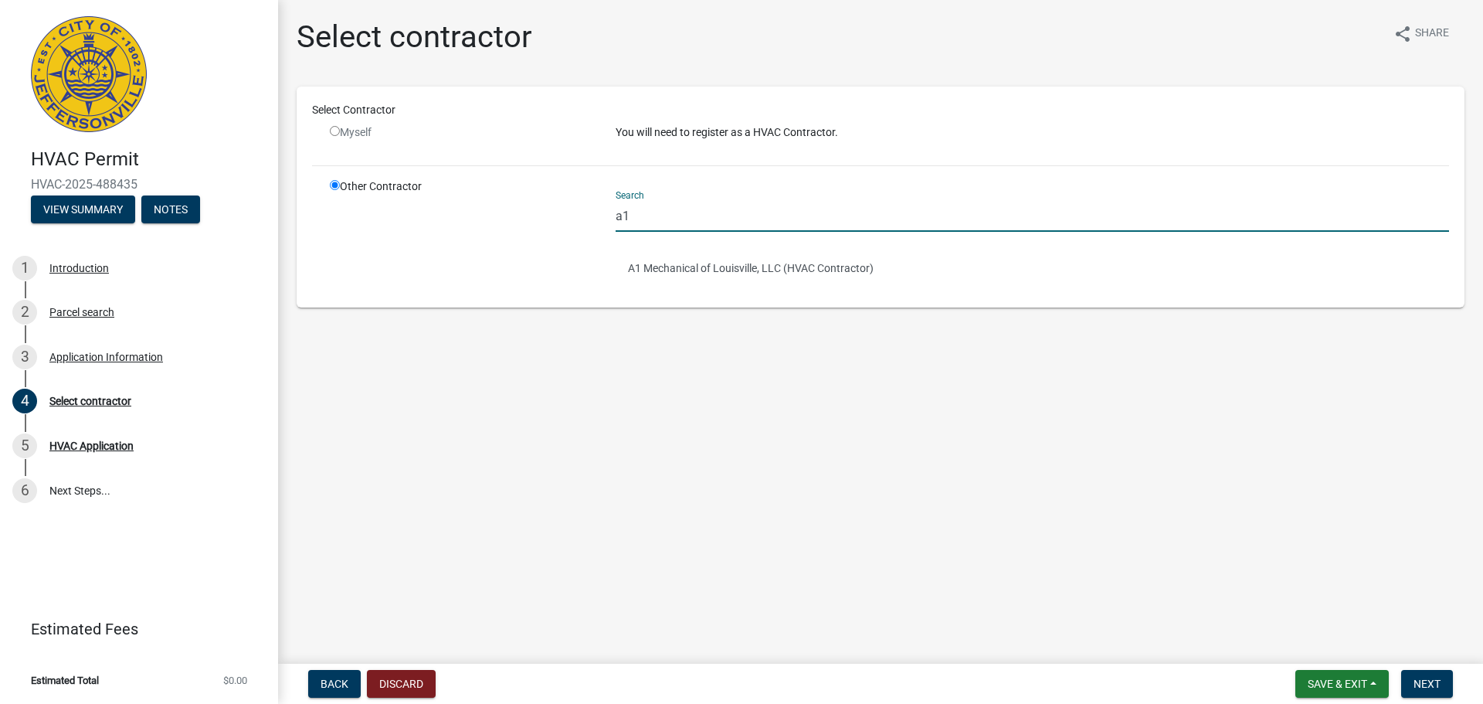
type input "A1 Mechanical of [GEOGRAPHIC_DATA]"
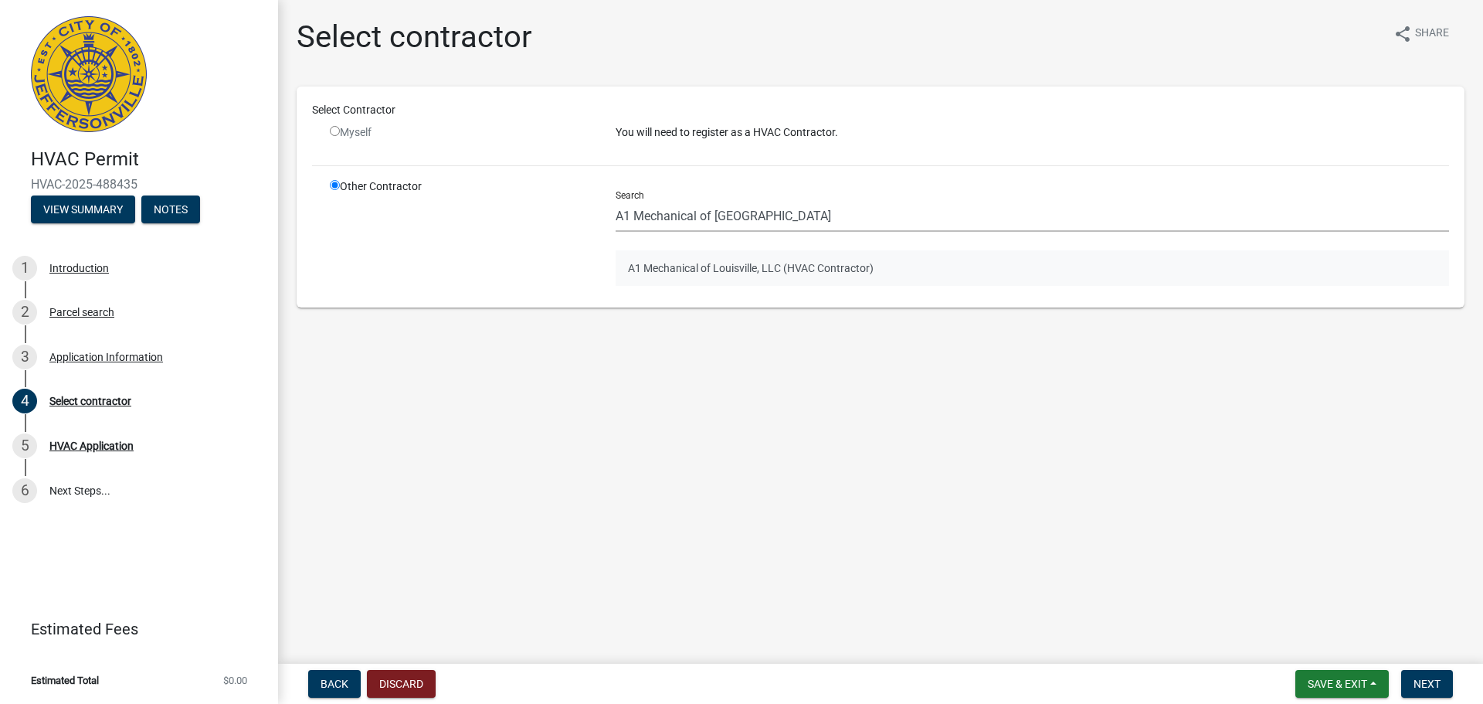
click at [700, 269] on button "A1 Mechanical of Louisville, LLC (HVAC Contractor)" at bounding box center [1033, 268] width 834 height 36
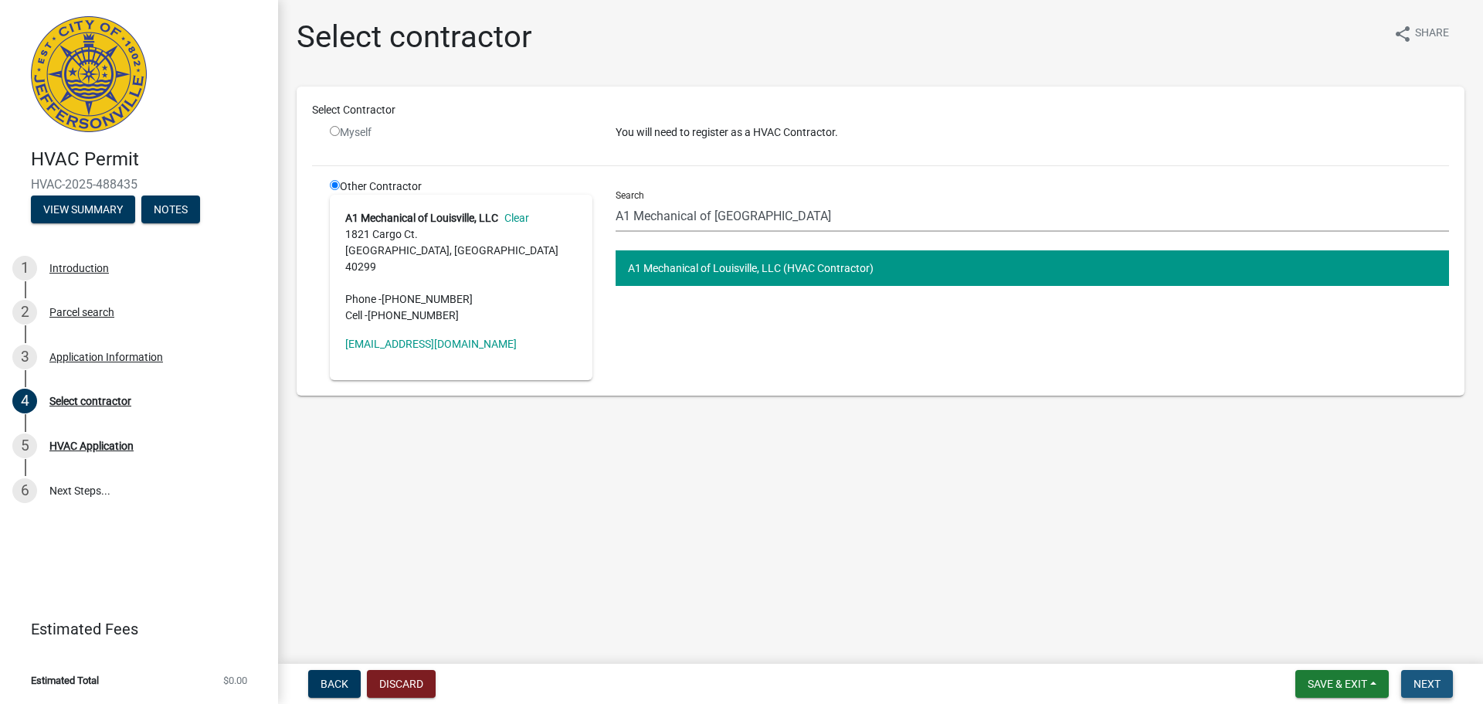
click at [1425, 684] on span "Next" at bounding box center [1427, 683] width 27 height 12
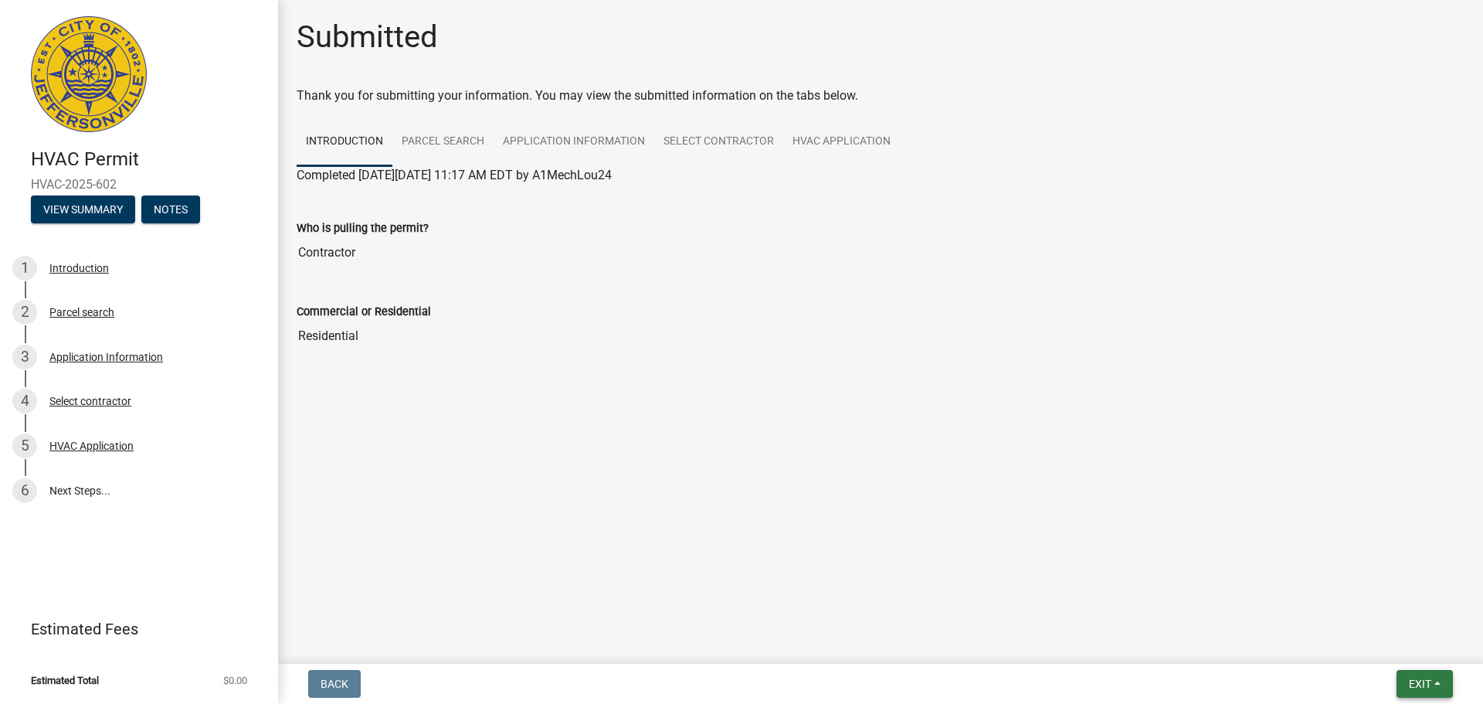
click at [1424, 689] on span "Exit" at bounding box center [1420, 683] width 22 height 12
click at [1392, 639] on button "Save & Exit" at bounding box center [1391, 643] width 124 height 37
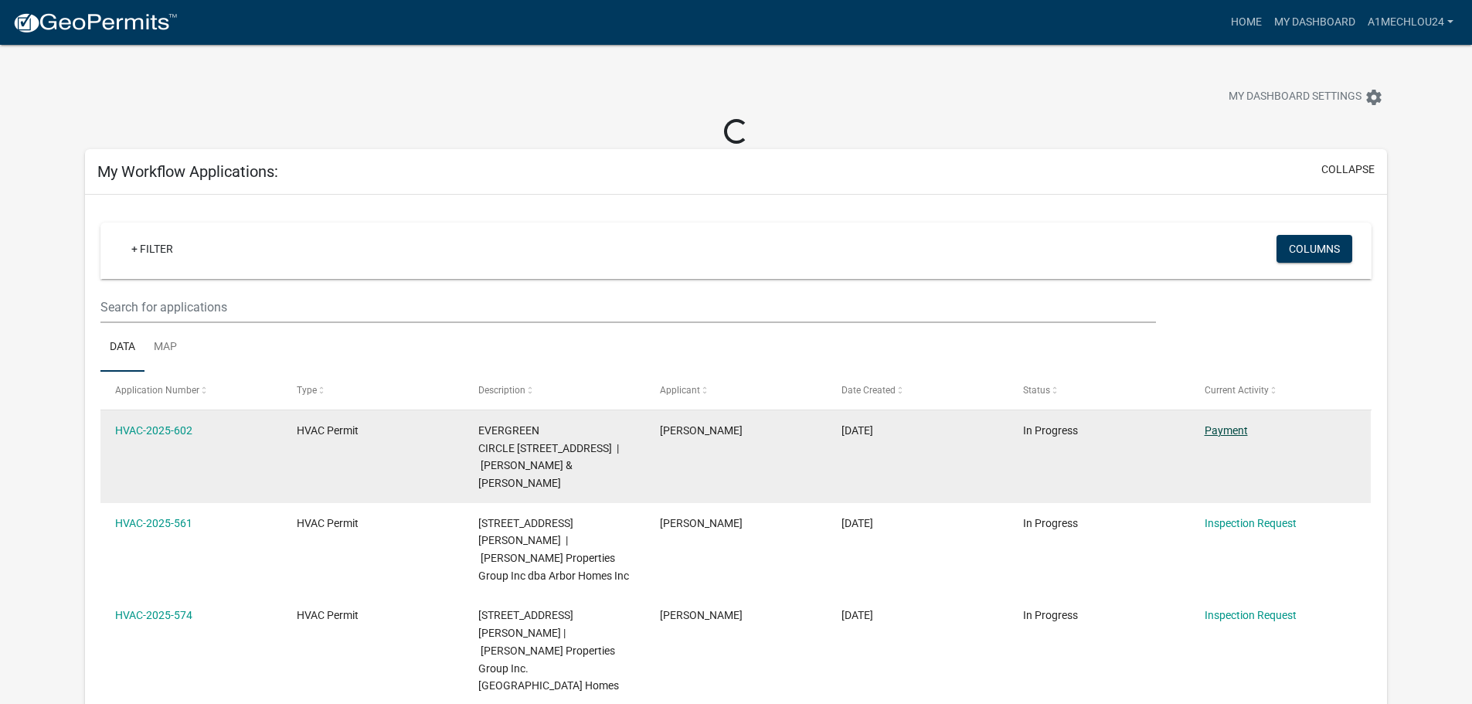
click at [1225, 429] on link "Payment" at bounding box center [1225, 430] width 43 height 12
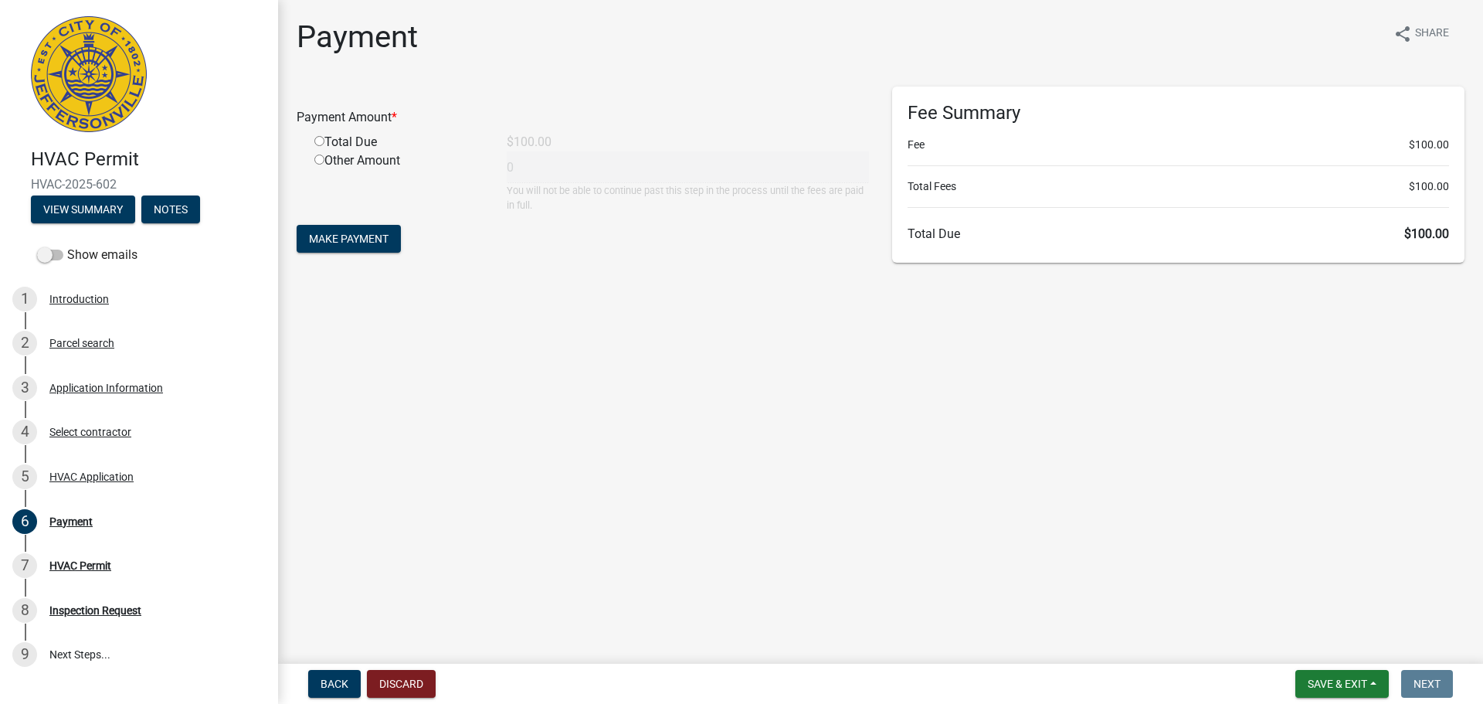
click at [319, 141] on input "radio" at bounding box center [319, 141] width 10 height 10
radio input "true"
type input "100"
click at [341, 236] on span "Make Payment" at bounding box center [349, 239] width 80 height 12
